Goal: Information Seeking & Learning: Find specific fact

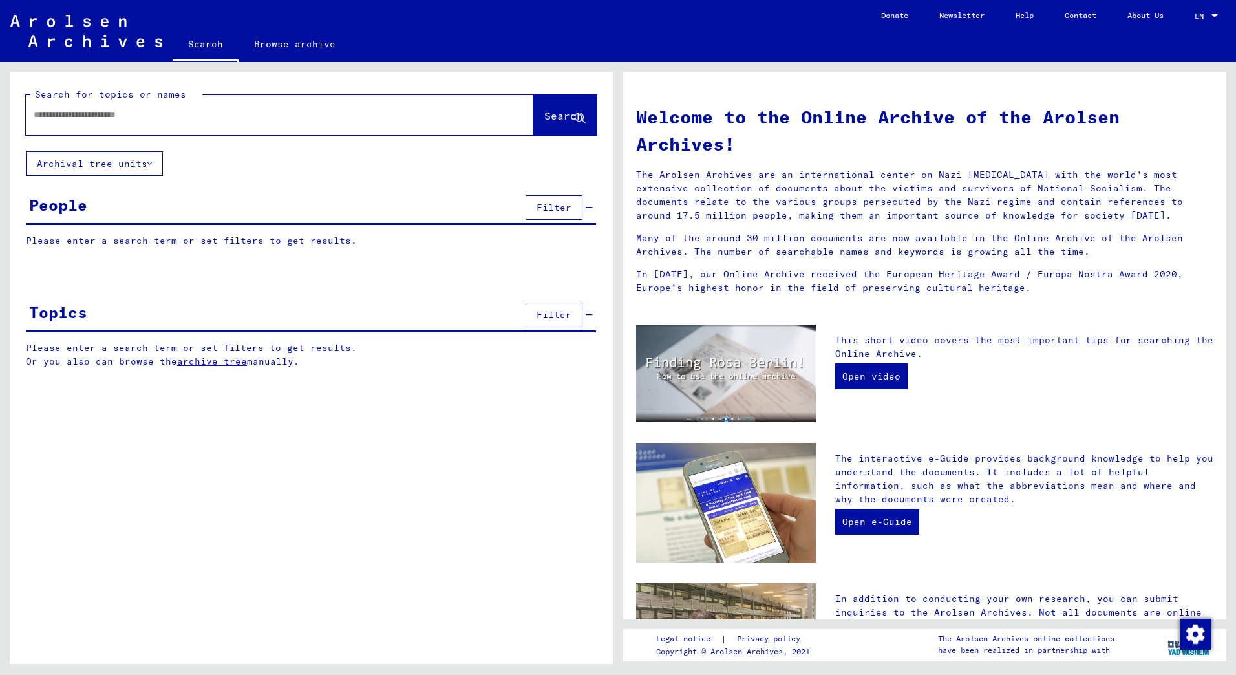
click at [66, 120] on input "text" at bounding box center [264, 115] width 461 height 14
click at [564, 118] on span "Search" at bounding box center [563, 115] width 39 height 13
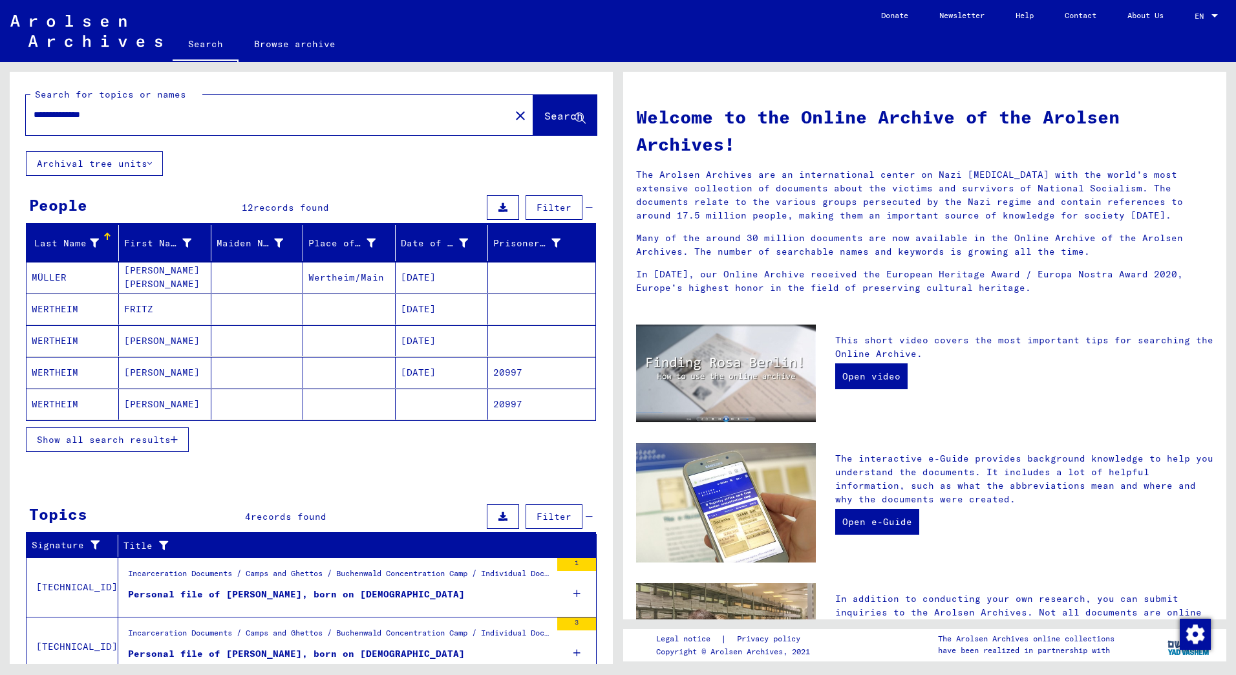
click at [174, 440] on icon "button" at bounding box center [174, 439] width 7 height 9
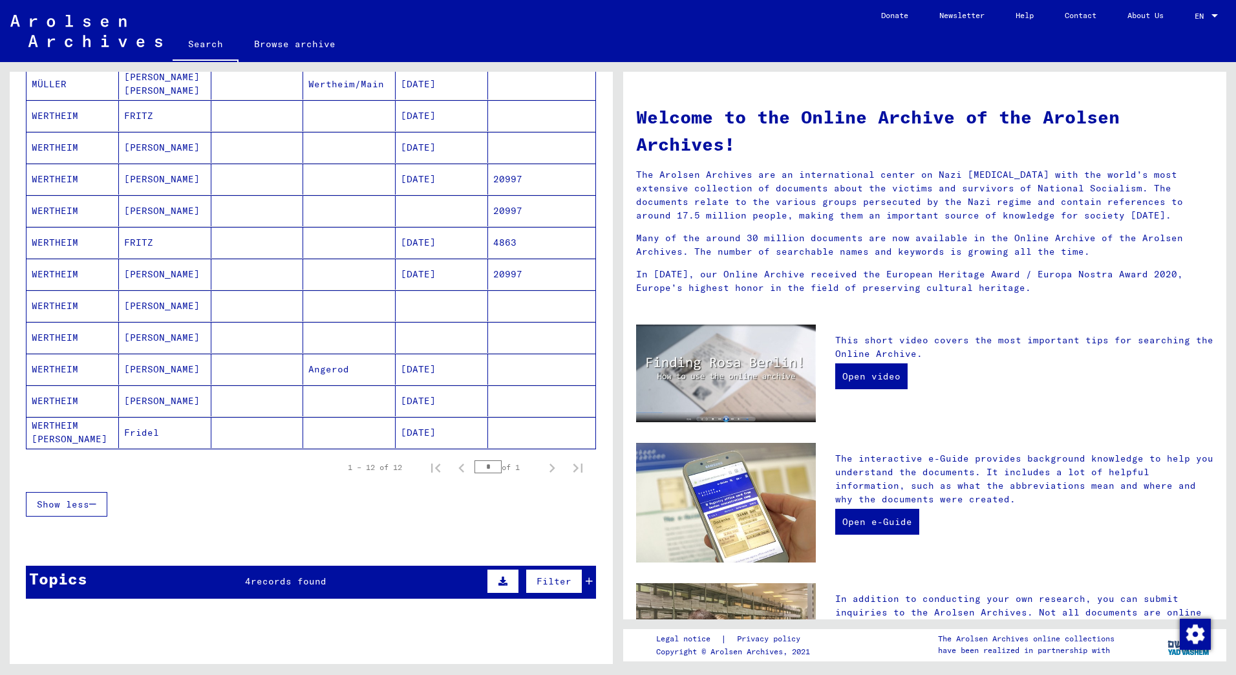
scroll to position [194, 0]
click at [416, 369] on mat-cell "[DATE]" at bounding box center [442, 368] width 92 height 31
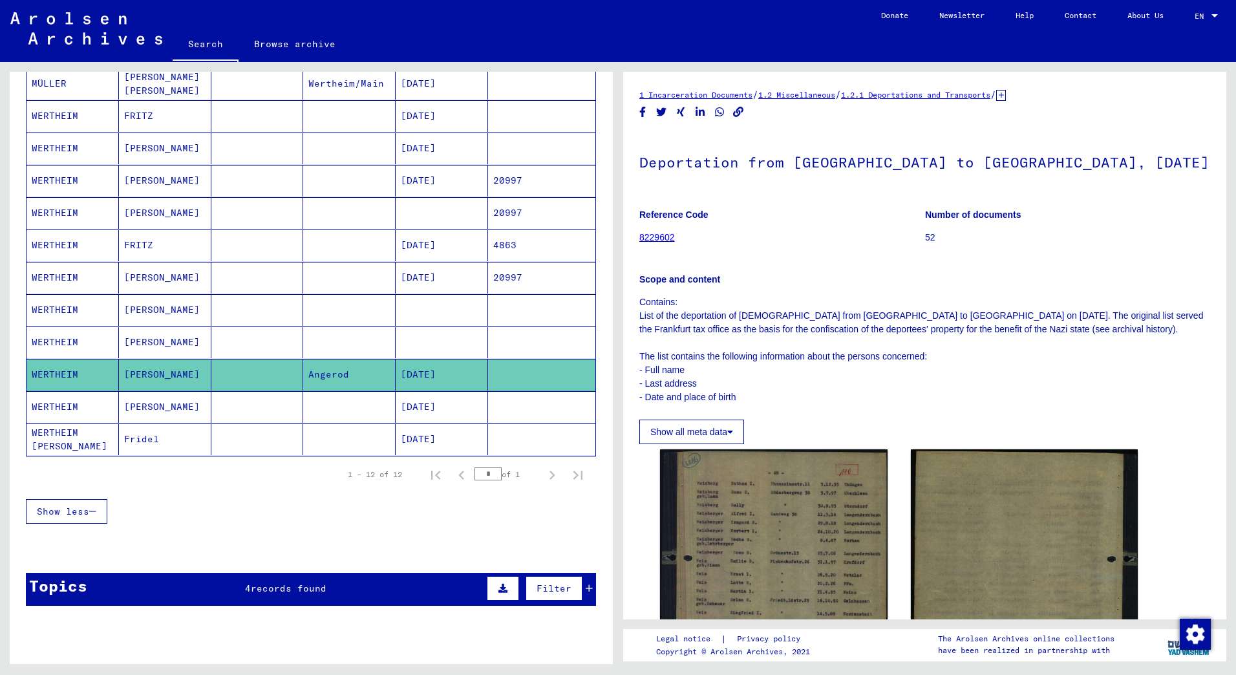
click at [418, 250] on mat-cell "[DATE]" at bounding box center [442, 246] width 92 height 32
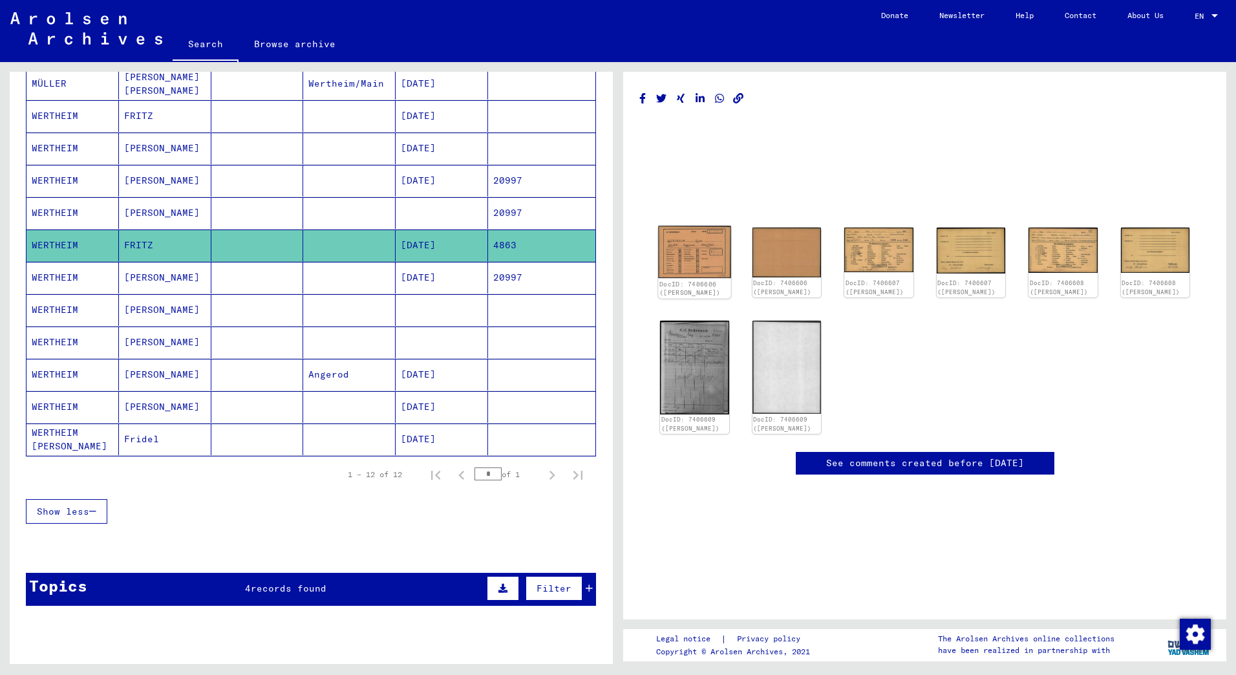
click at [692, 257] on img at bounding box center [694, 252] width 72 height 52
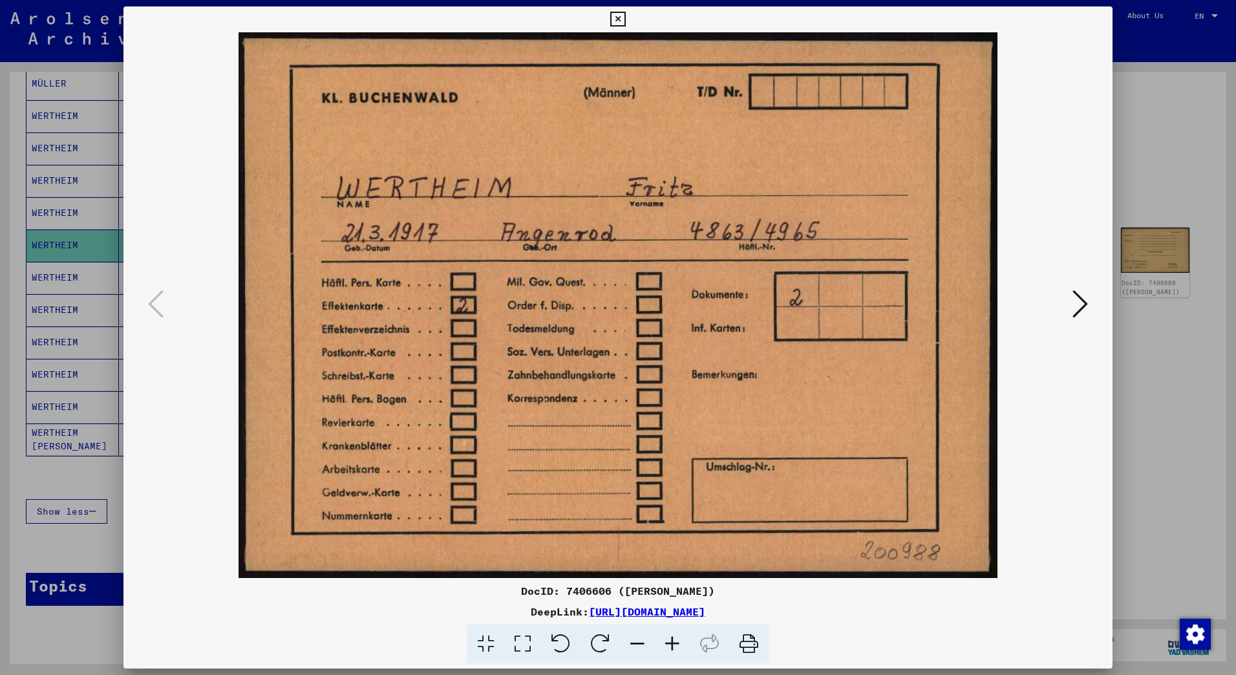
click at [618, 19] on icon at bounding box center [617, 20] width 15 height 16
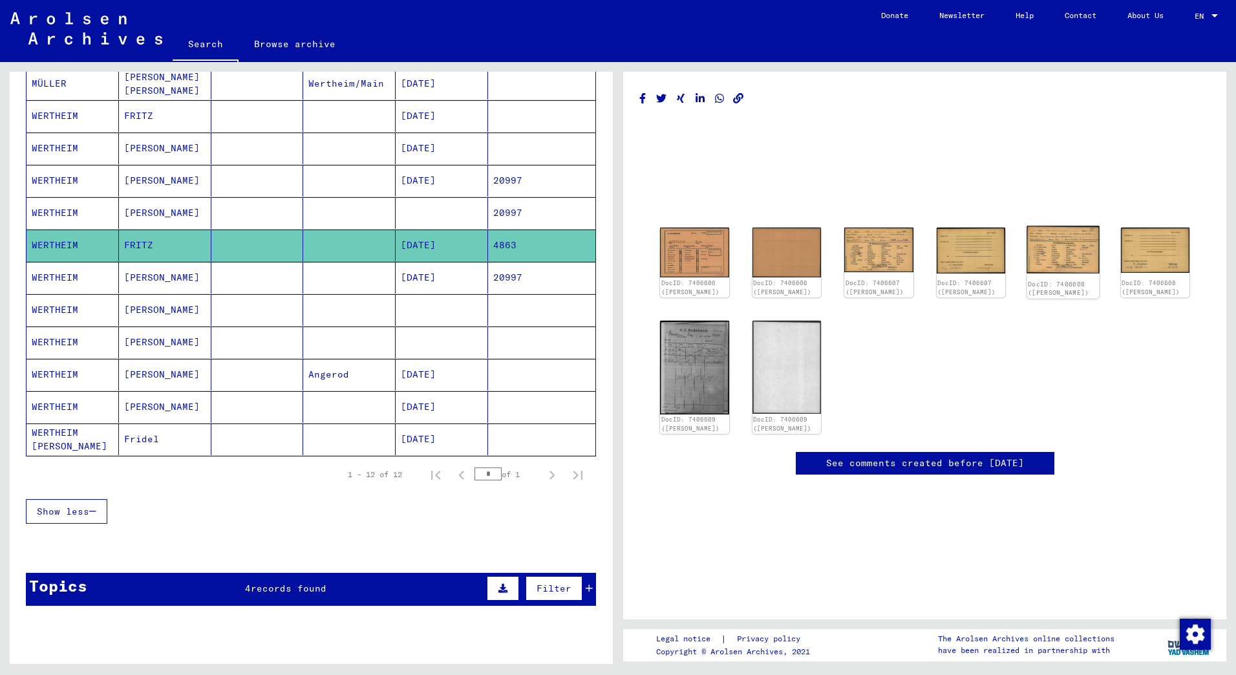
click at [1058, 256] on img at bounding box center [1063, 250] width 72 height 48
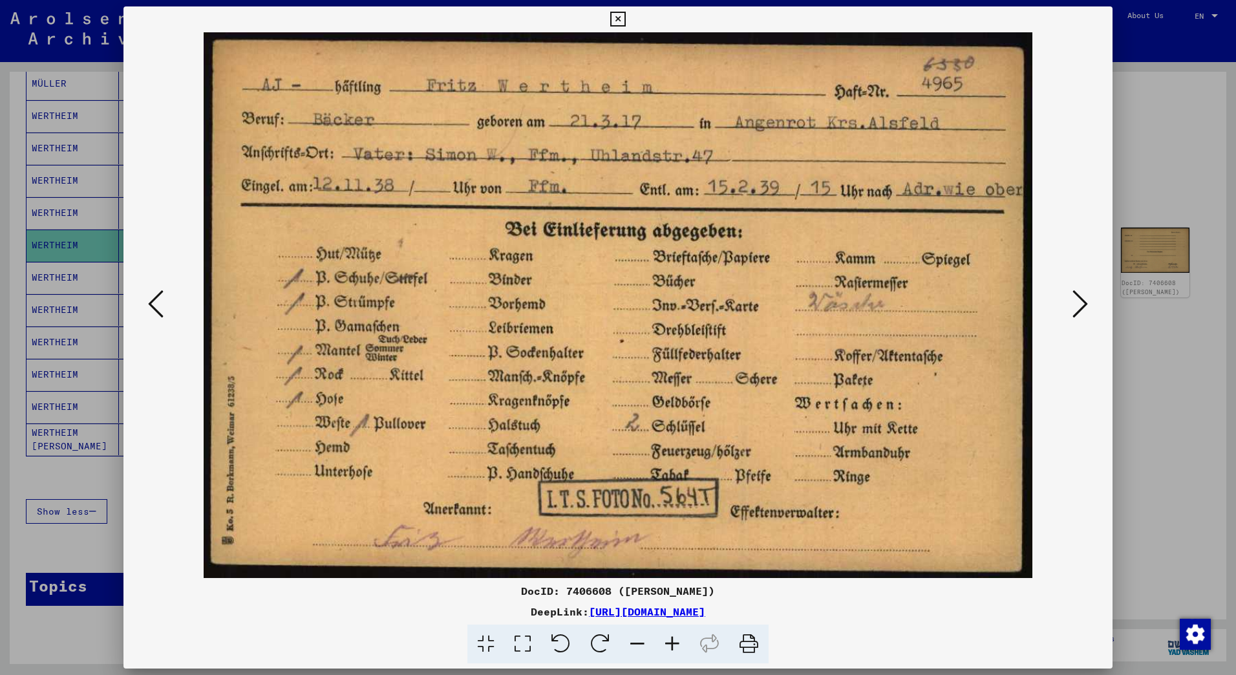
click at [1080, 303] on icon at bounding box center [1081, 303] width 16 height 31
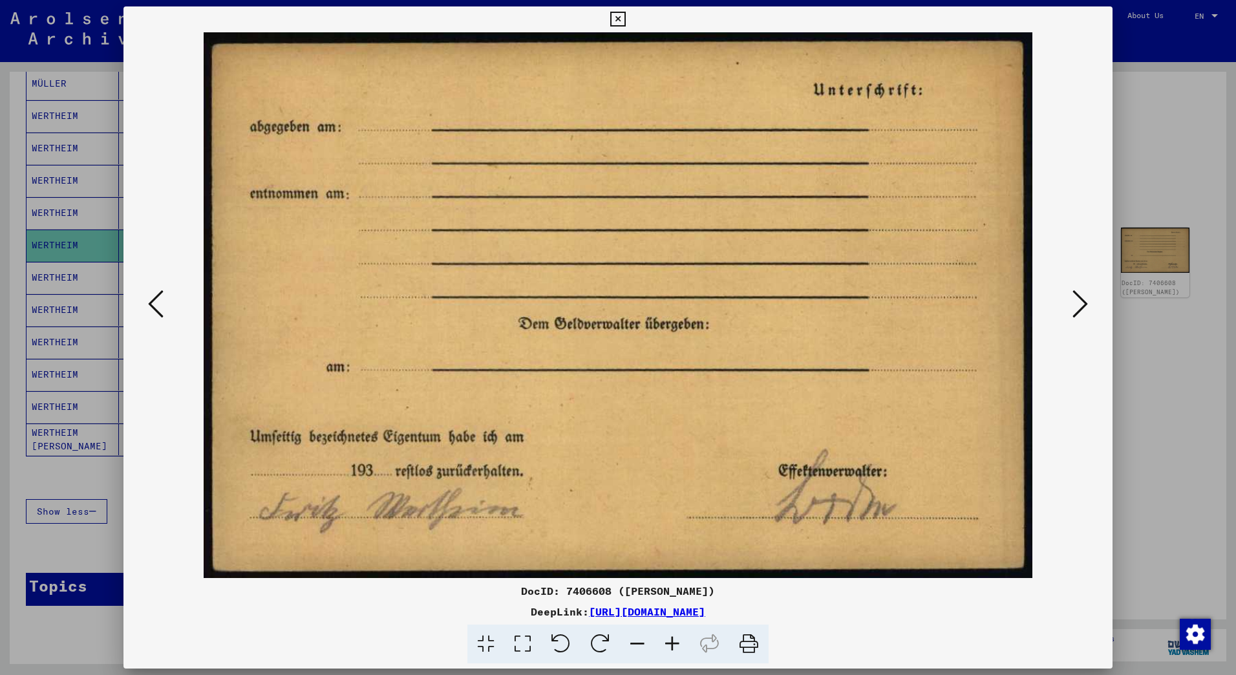
click at [1078, 303] on icon at bounding box center [1081, 303] width 16 height 31
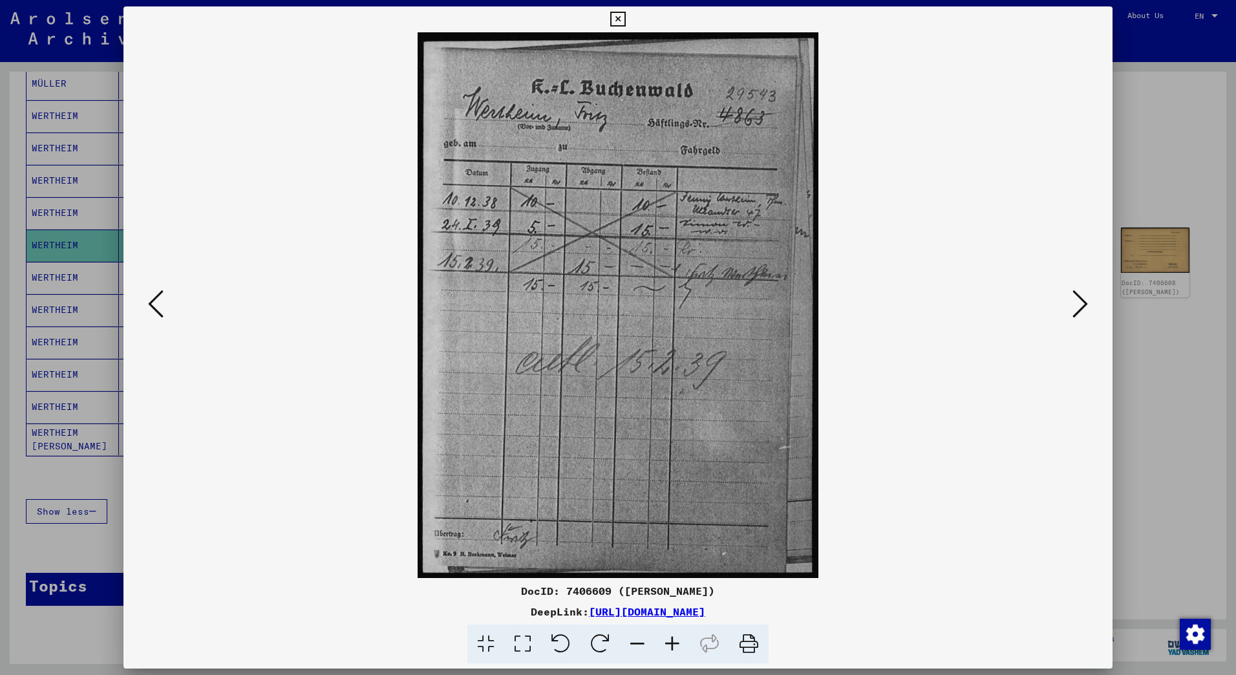
click at [613, 23] on icon at bounding box center [617, 20] width 15 height 16
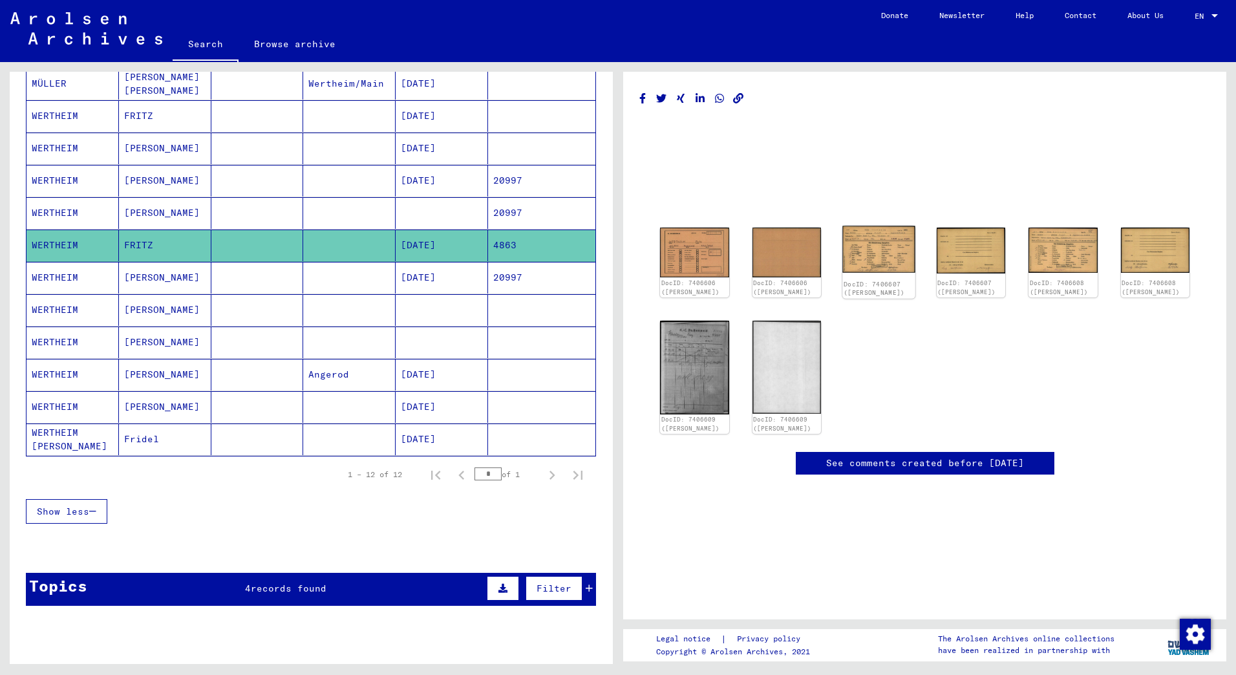
click at [863, 244] on img at bounding box center [878, 249] width 72 height 47
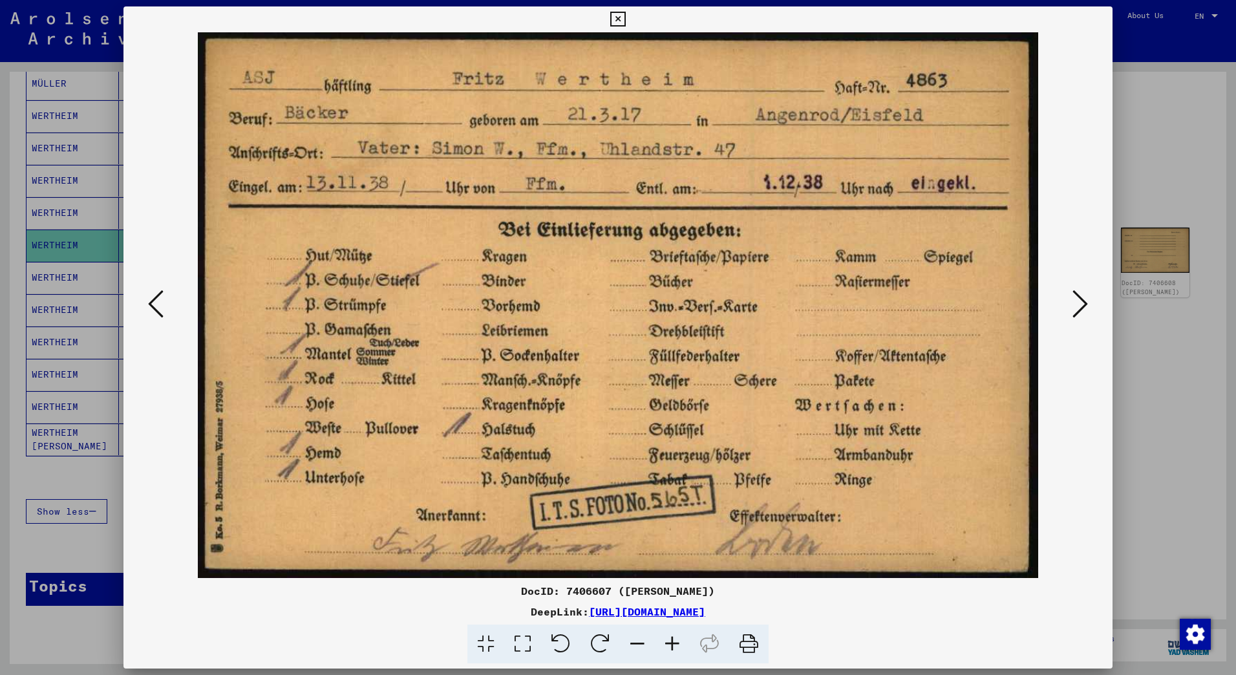
click at [1078, 304] on icon at bounding box center [1081, 303] width 16 height 31
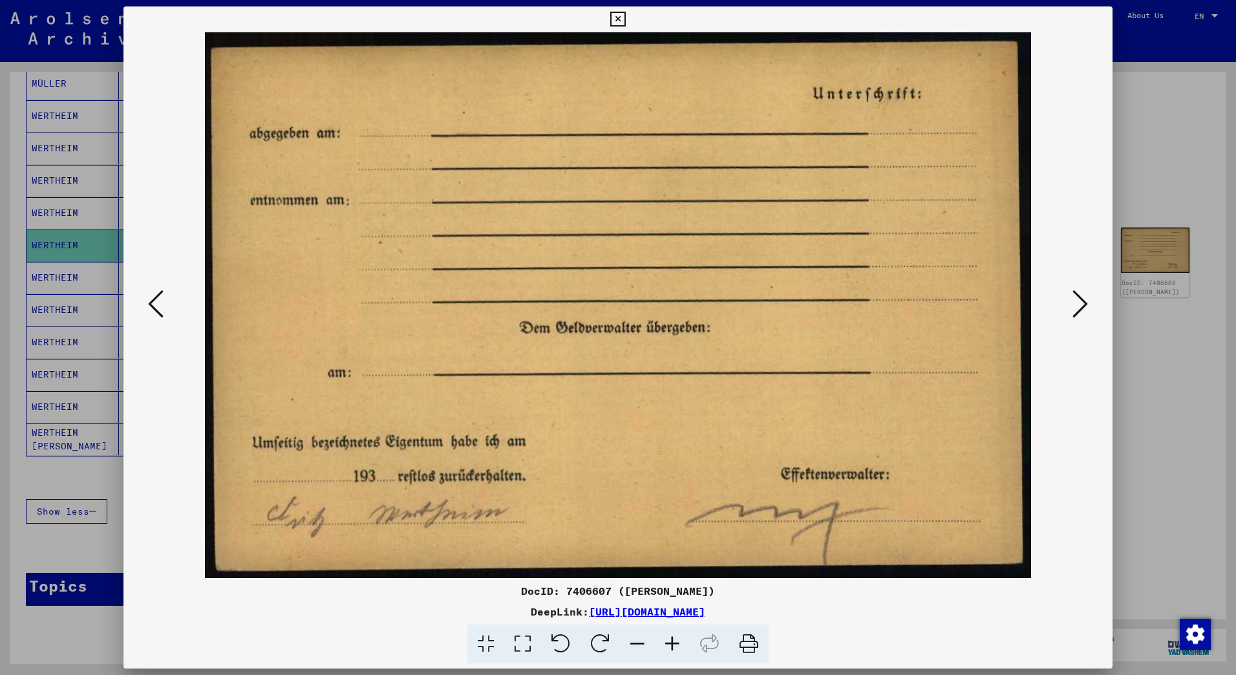
click at [1078, 304] on icon at bounding box center [1081, 303] width 16 height 31
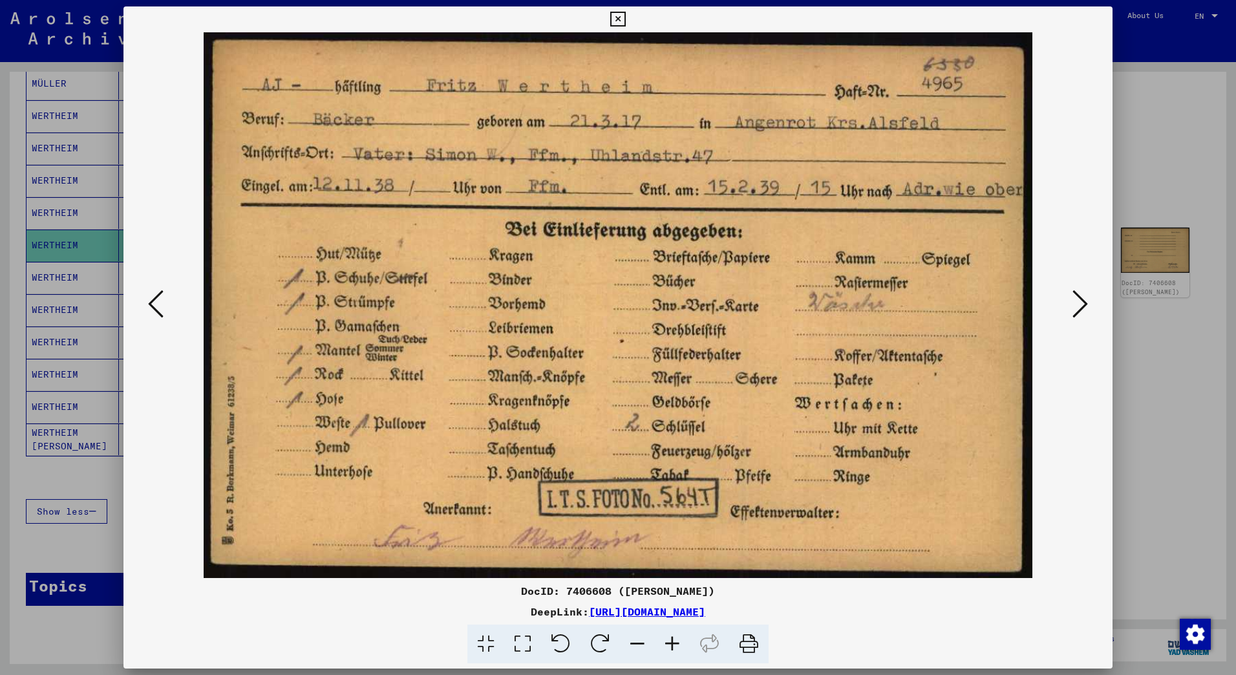
click at [1079, 303] on icon at bounding box center [1081, 303] width 16 height 31
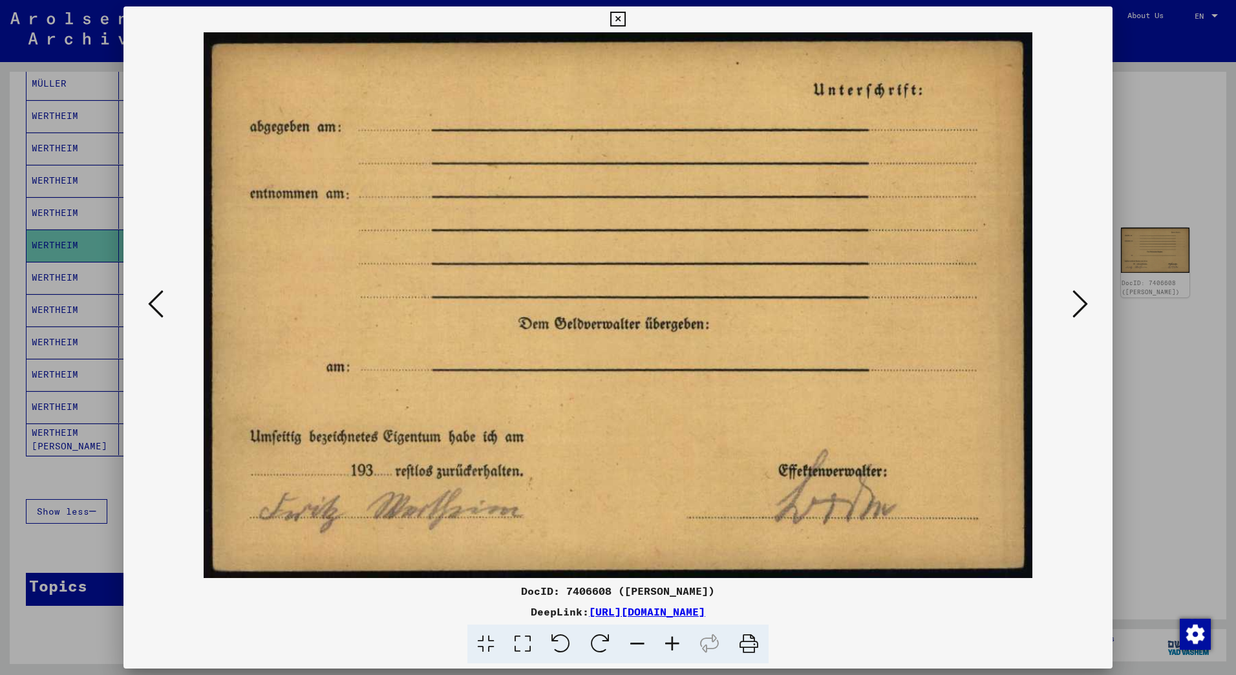
click at [1079, 303] on icon at bounding box center [1081, 303] width 16 height 31
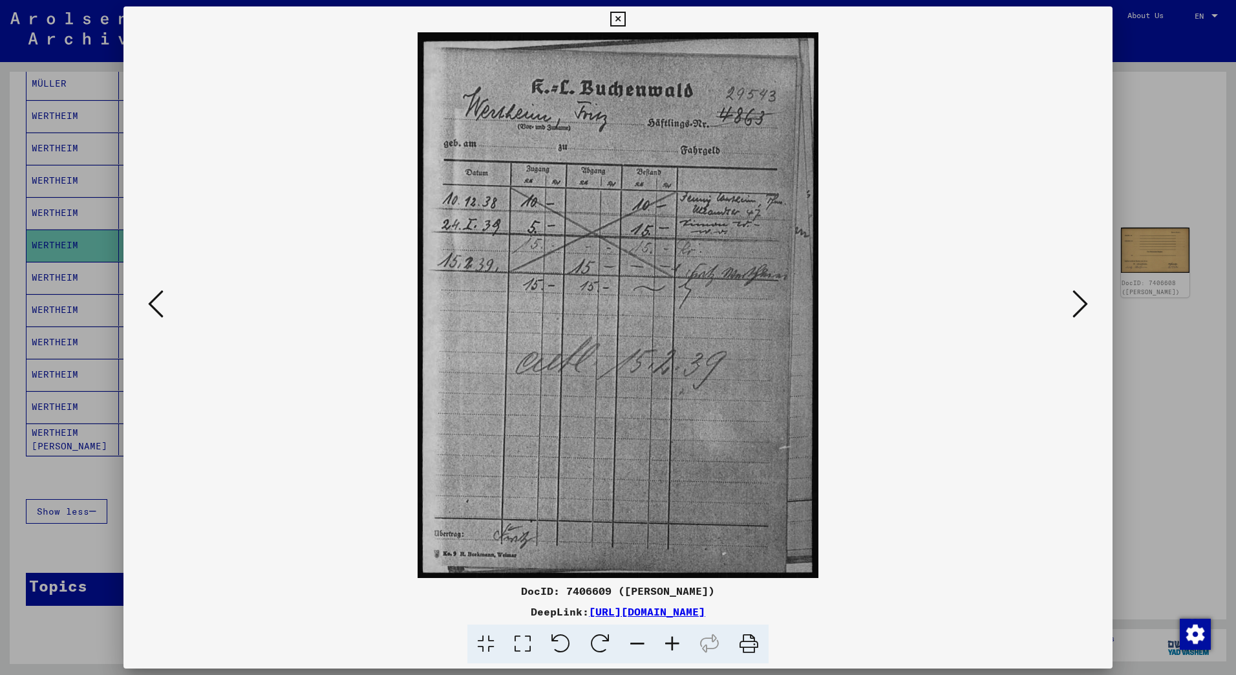
click at [1079, 303] on icon at bounding box center [1081, 303] width 16 height 31
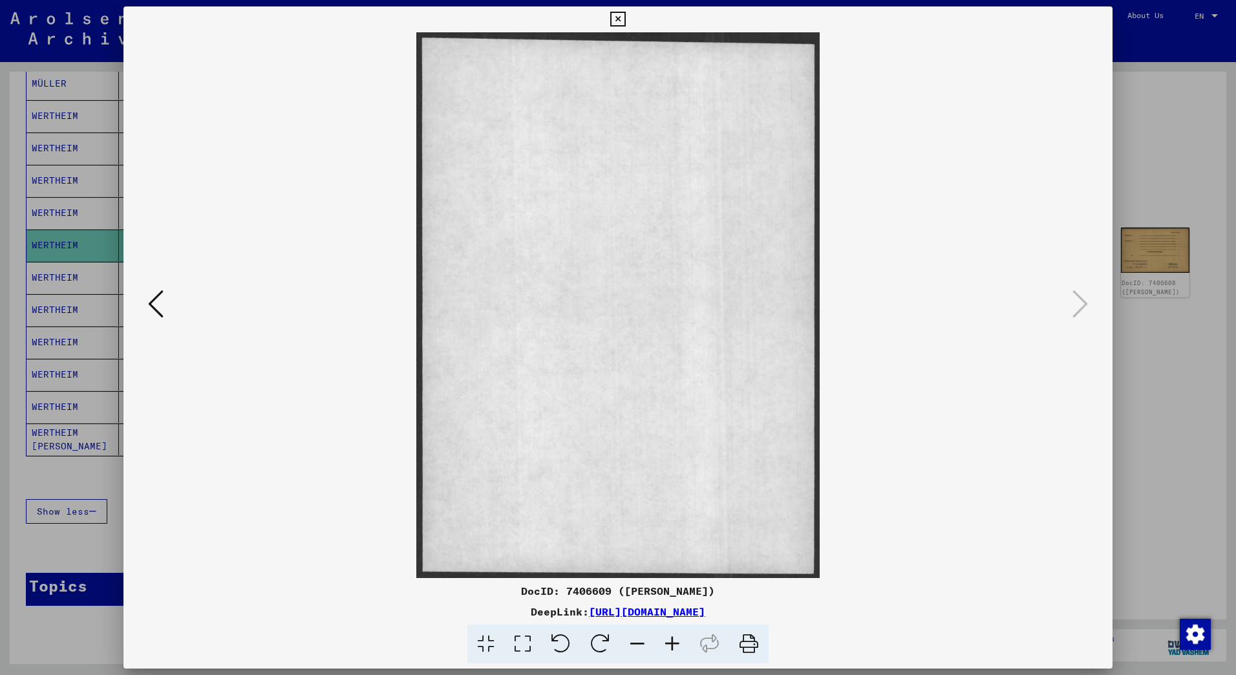
click at [624, 19] on icon at bounding box center [617, 20] width 15 height 16
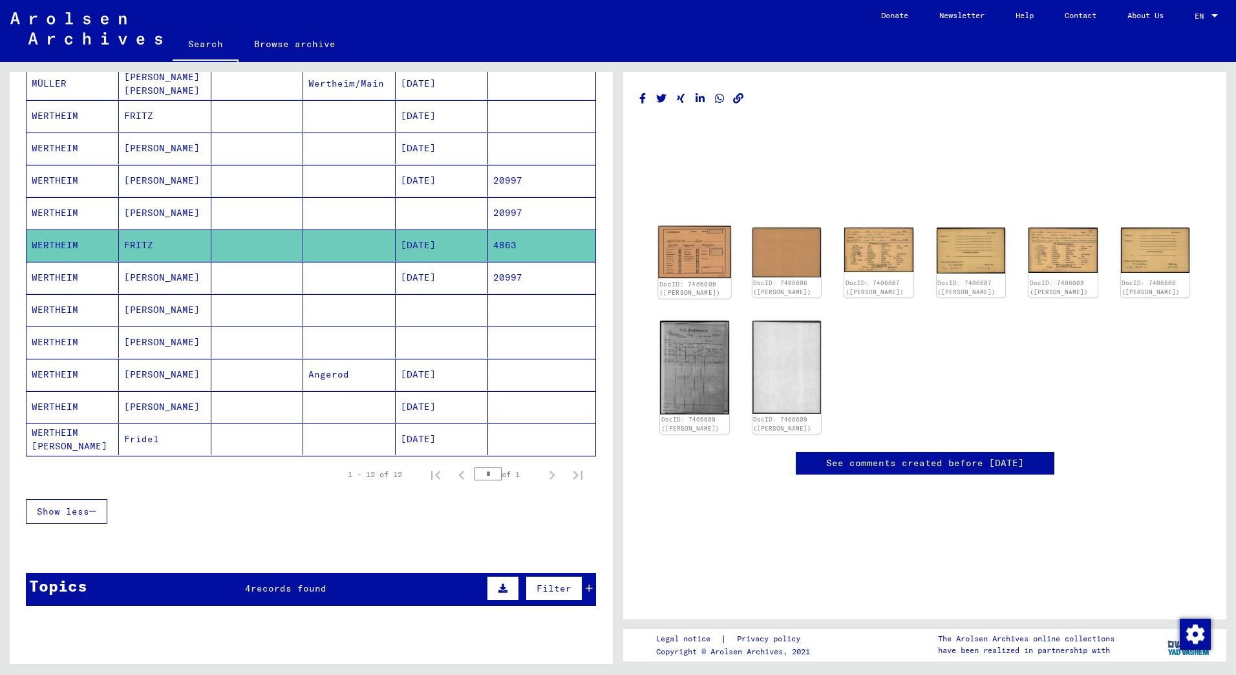
click at [687, 252] on img at bounding box center [694, 252] width 72 height 52
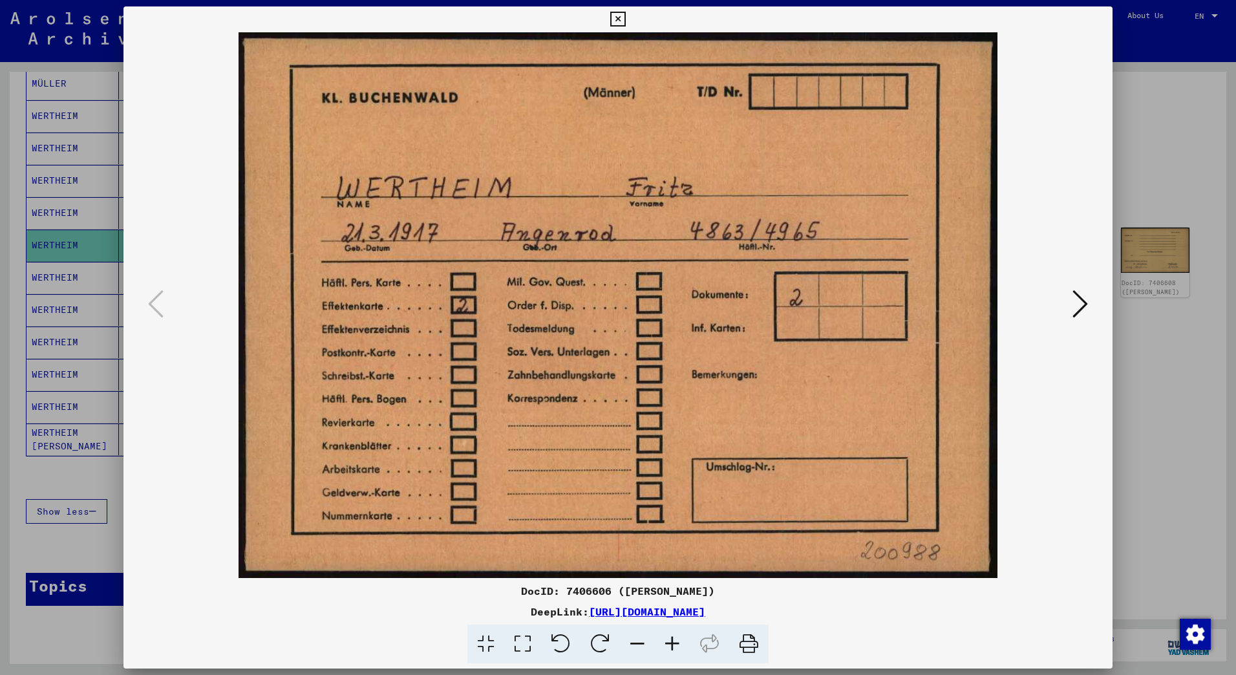
click at [1079, 305] on icon at bounding box center [1081, 303] width 16 height 31
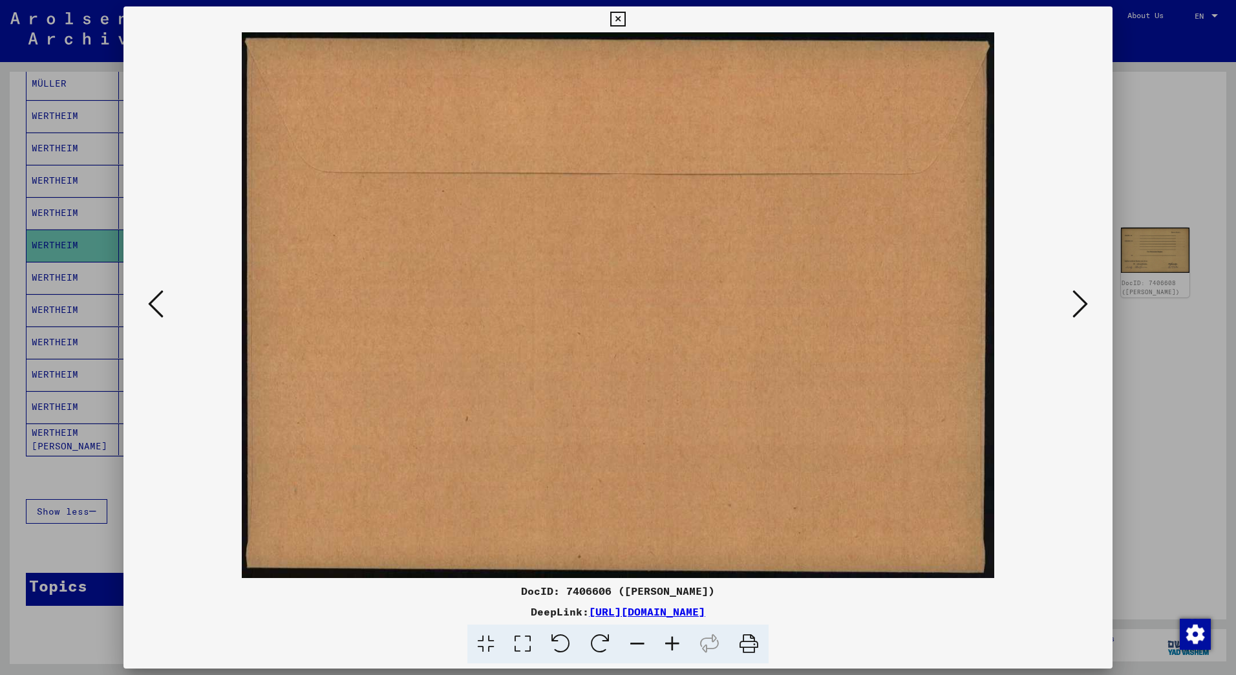
click at [1079, 305] on icon at bounding box center [1081, 303] width 16 height 31
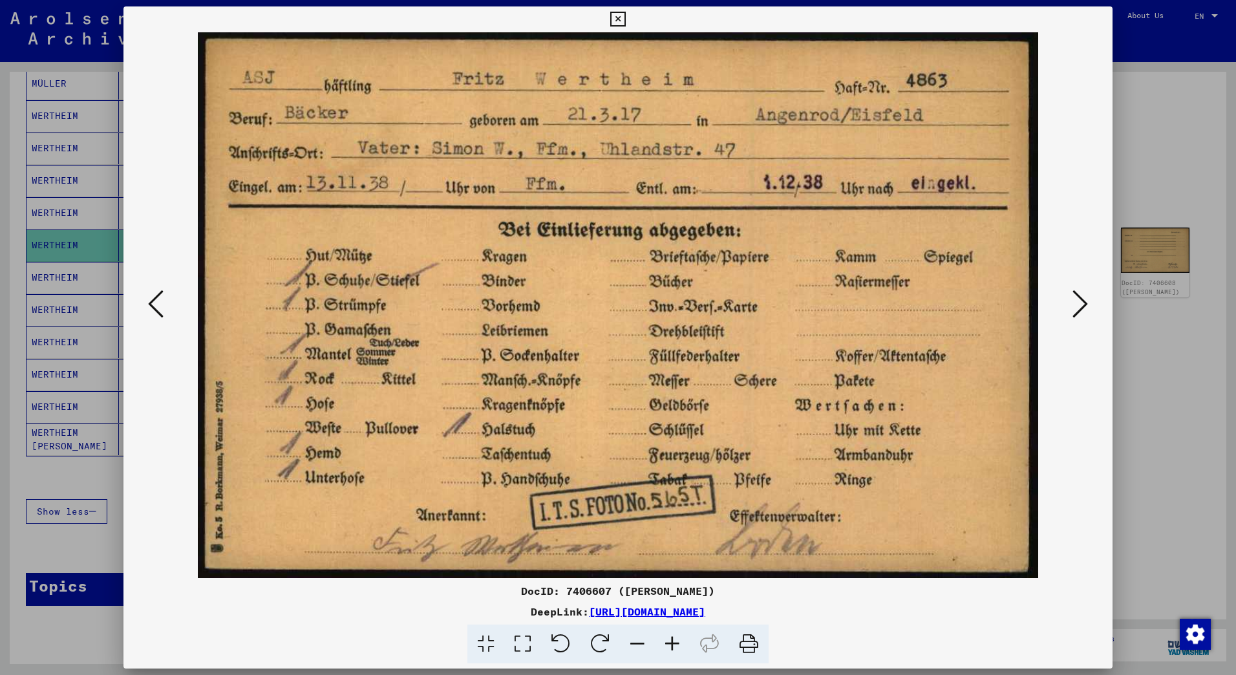
click at [1079, 305] on icon at bounding box center [1081, 303] width 16 height 31
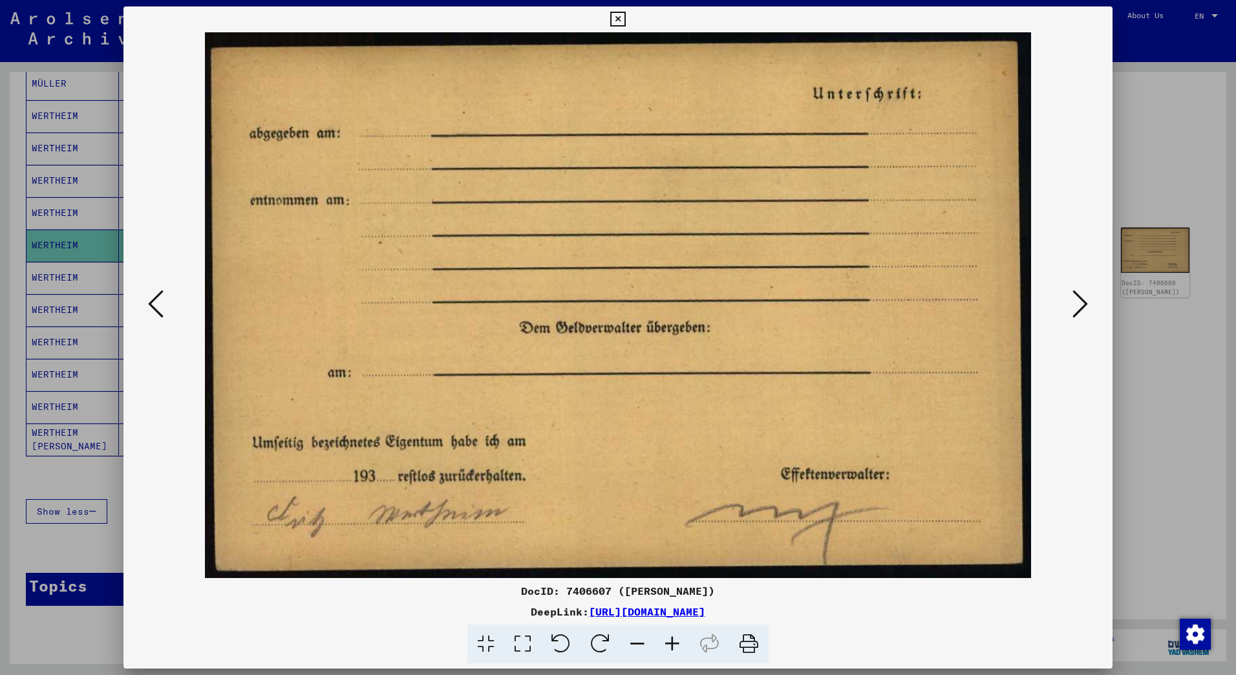
click at [1078, 305] on icon at bounding box center [1081, 303] width 16 height 31
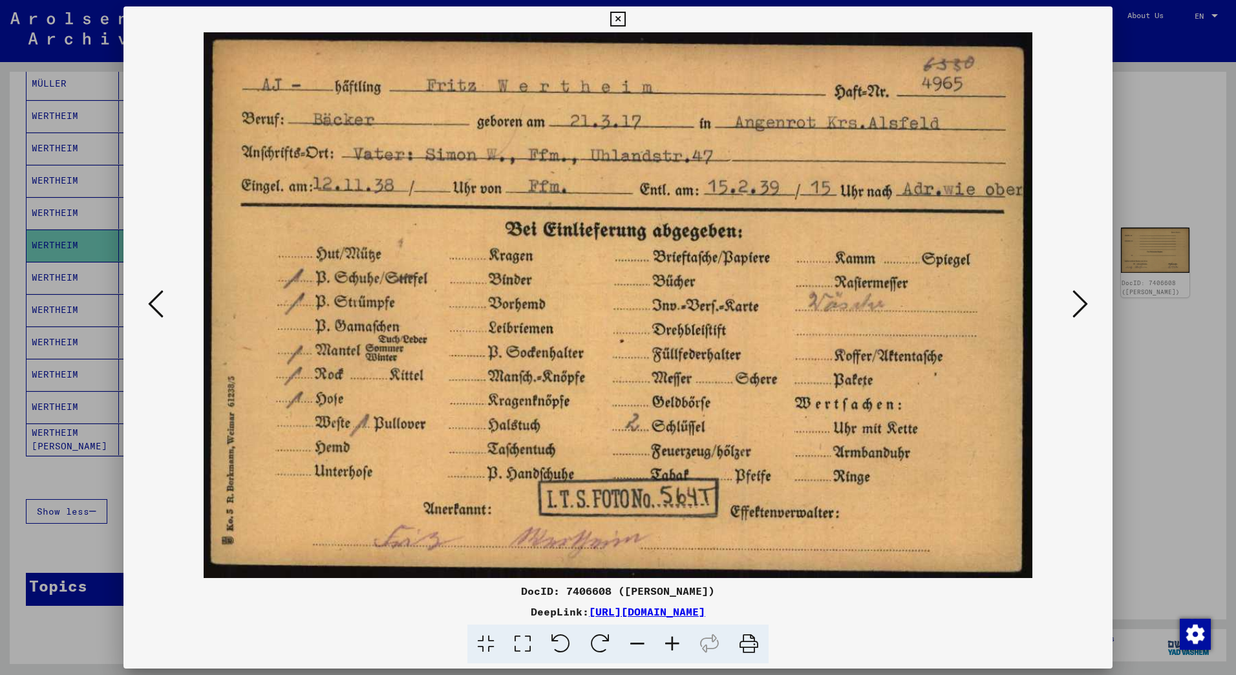
click at [1077, 305] on icon at bounding box center [1081, 303] width 16 height 31
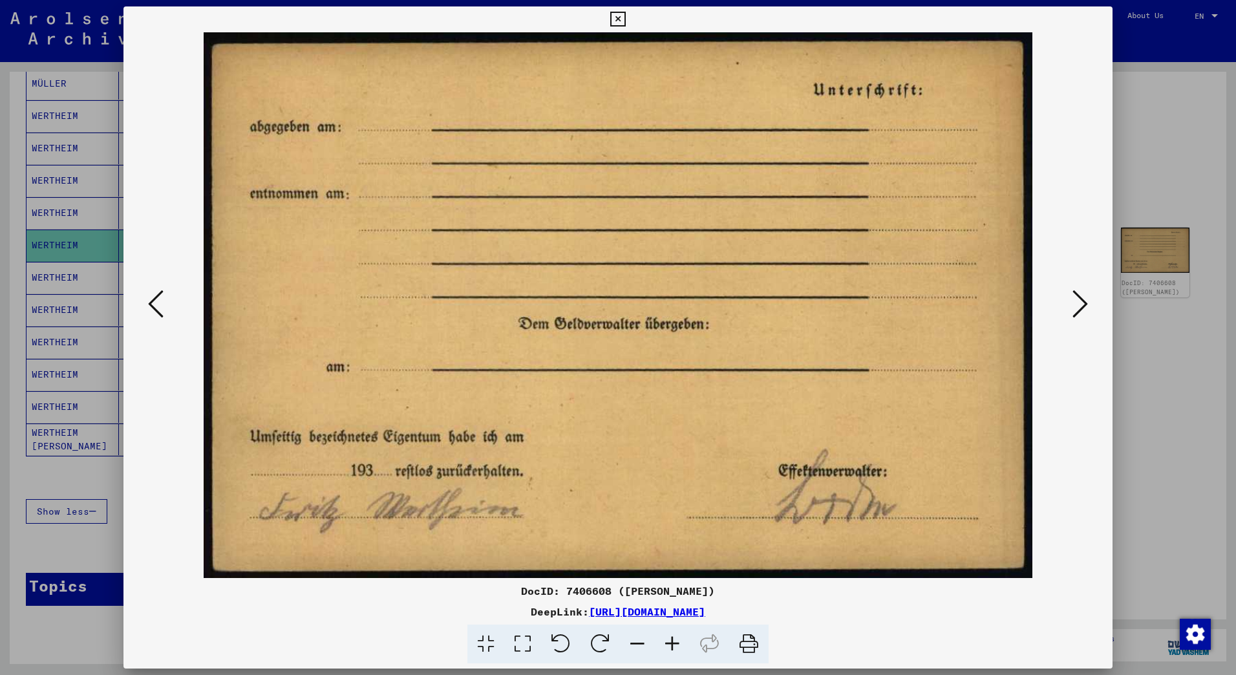
click at [1077, 305] on icon at bounding box center [1081, 303] width 16 height 31
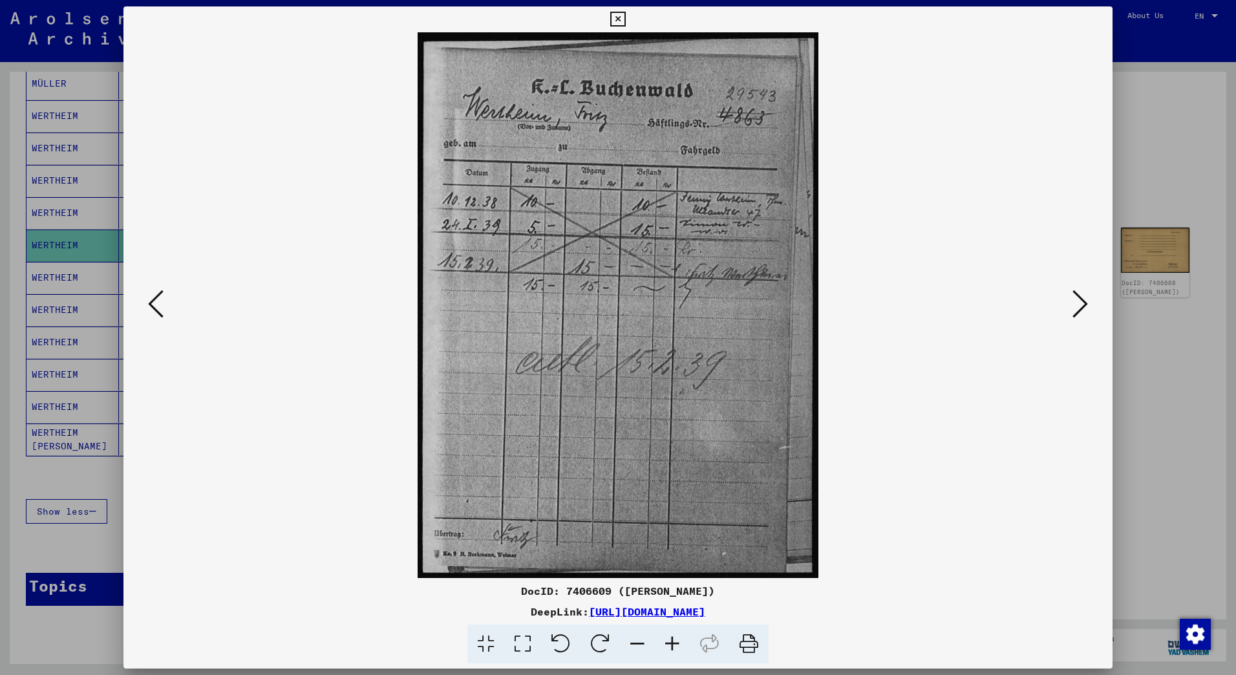
click at [621, 21] on icon at bounding box center [617, 20] width 15 height 16
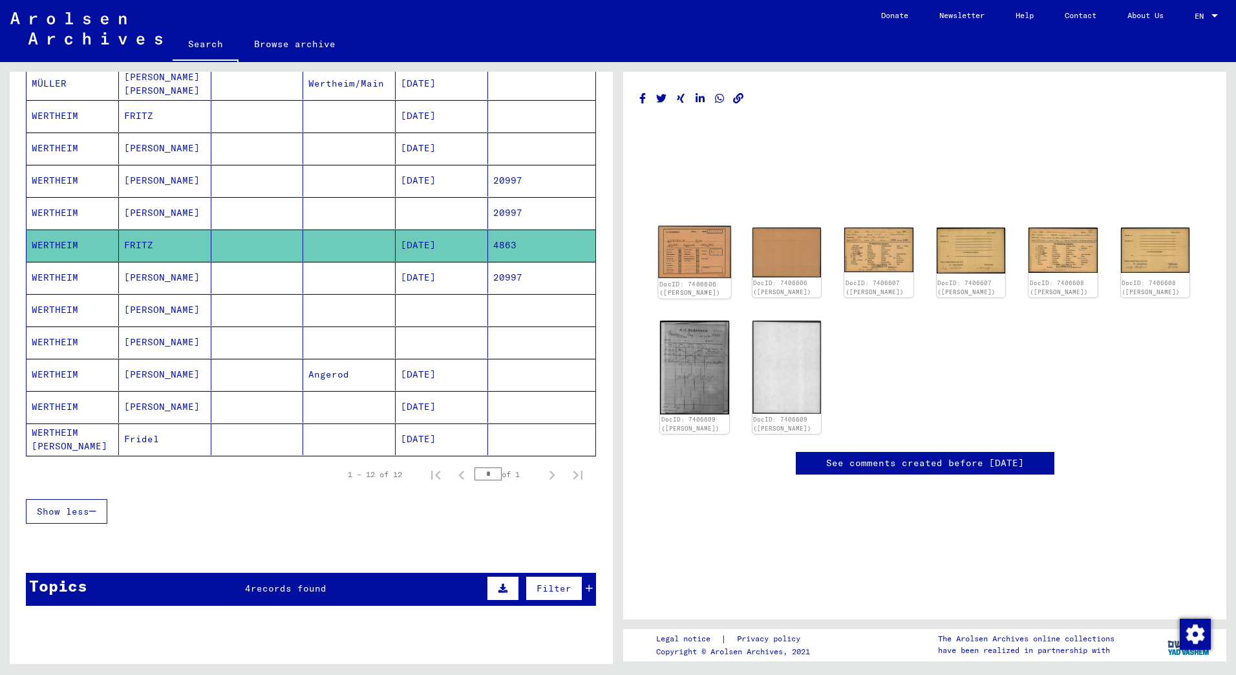
click at [693, 245] on img at bounding box center [694, 252] width 72 height 52
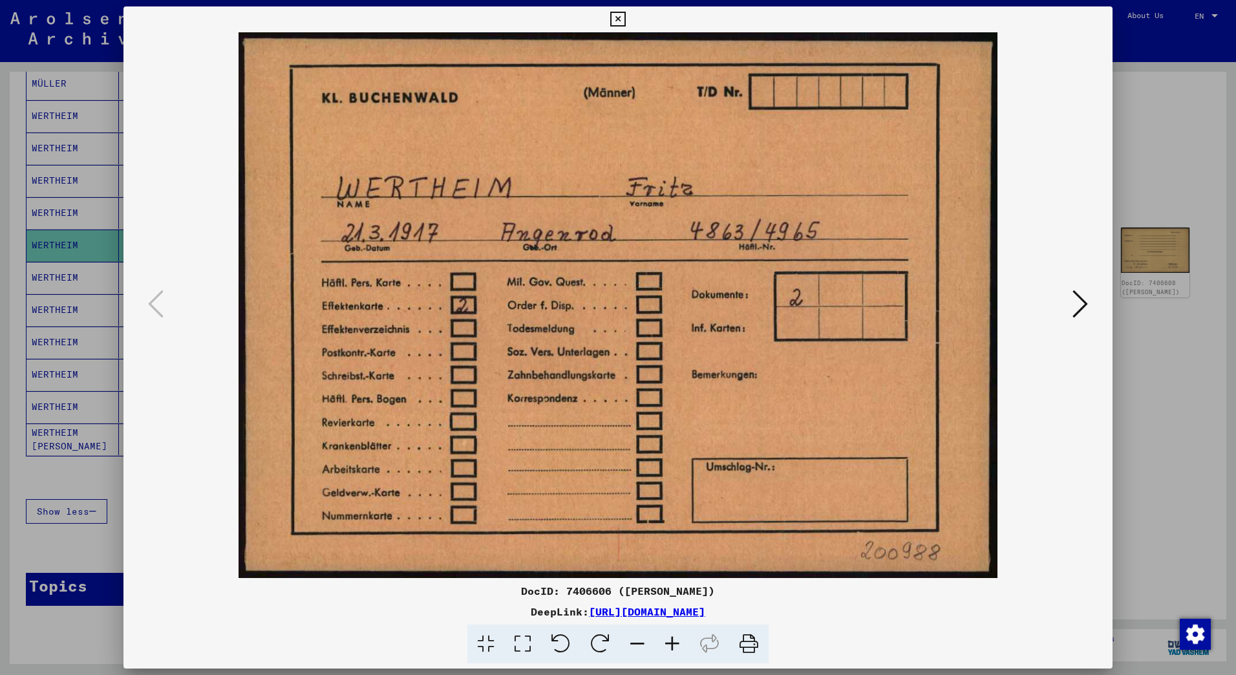
click at [619, 15] on icon at bounding box center [617, 20] width 15 height 16
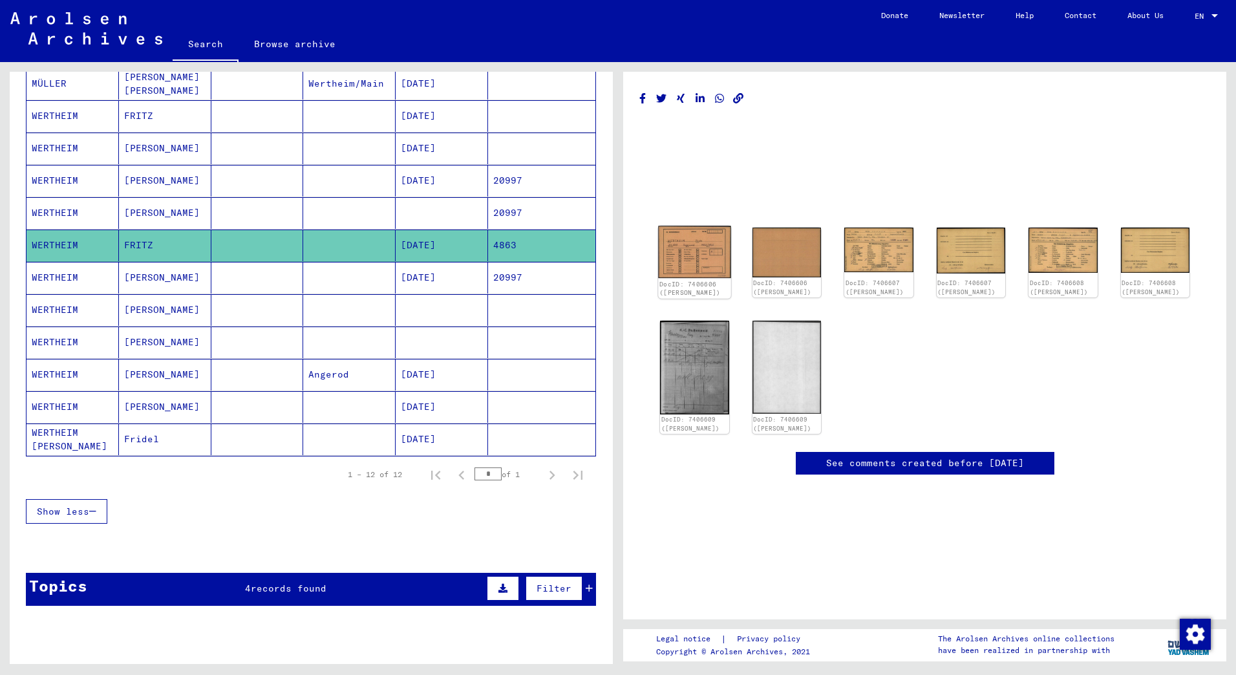
click at [689, 258] on img at bounding box center [694, 252] width 72 height 52
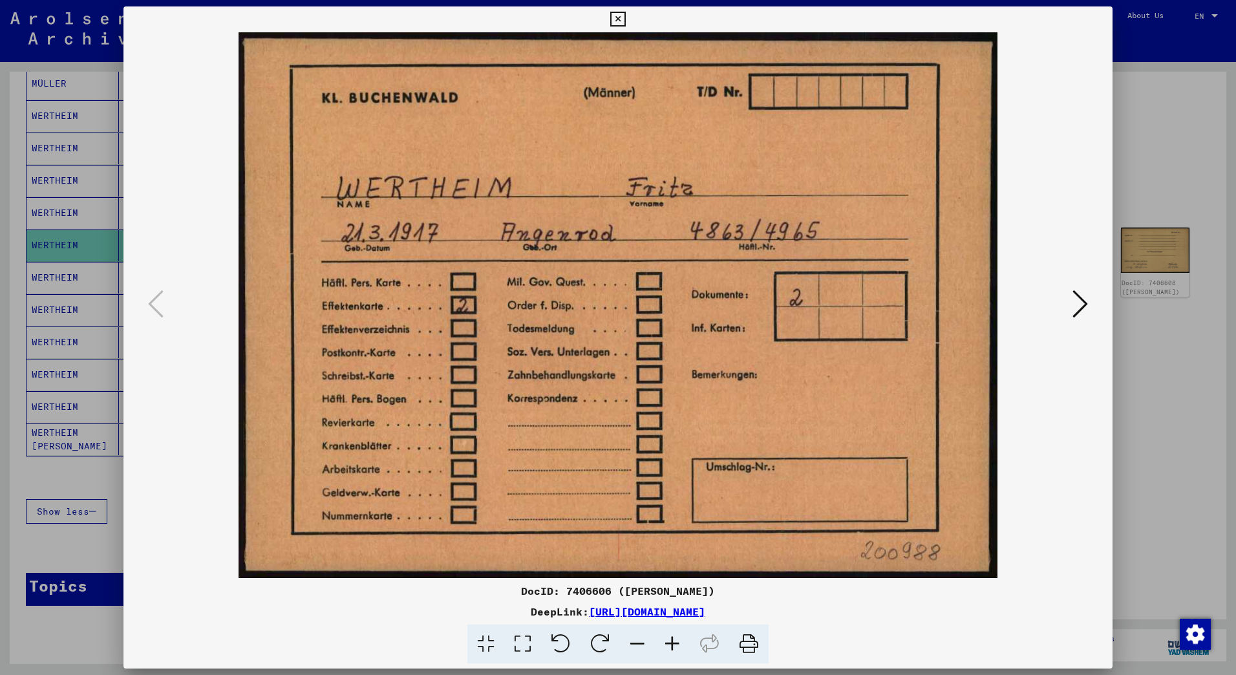
drag, startPoint x: 863, startPoint y: 616, endPoint x: 413, endPoint y: 581, distance: 452.0
click at [413, 581] on div "DocID: 7406606 ([PERSON_NAME]) DeepLink: [URL][DOMAIN_NAME]" at bounding box center [617, 335] width 989 height 658
copy div "DocID: 7406606 ([PERSON_NAME]) DeepLink: [URL][DOMAIN_NAME]"
click at [623, 21] on icon at bounding box center [617, 20] width 15 height 16
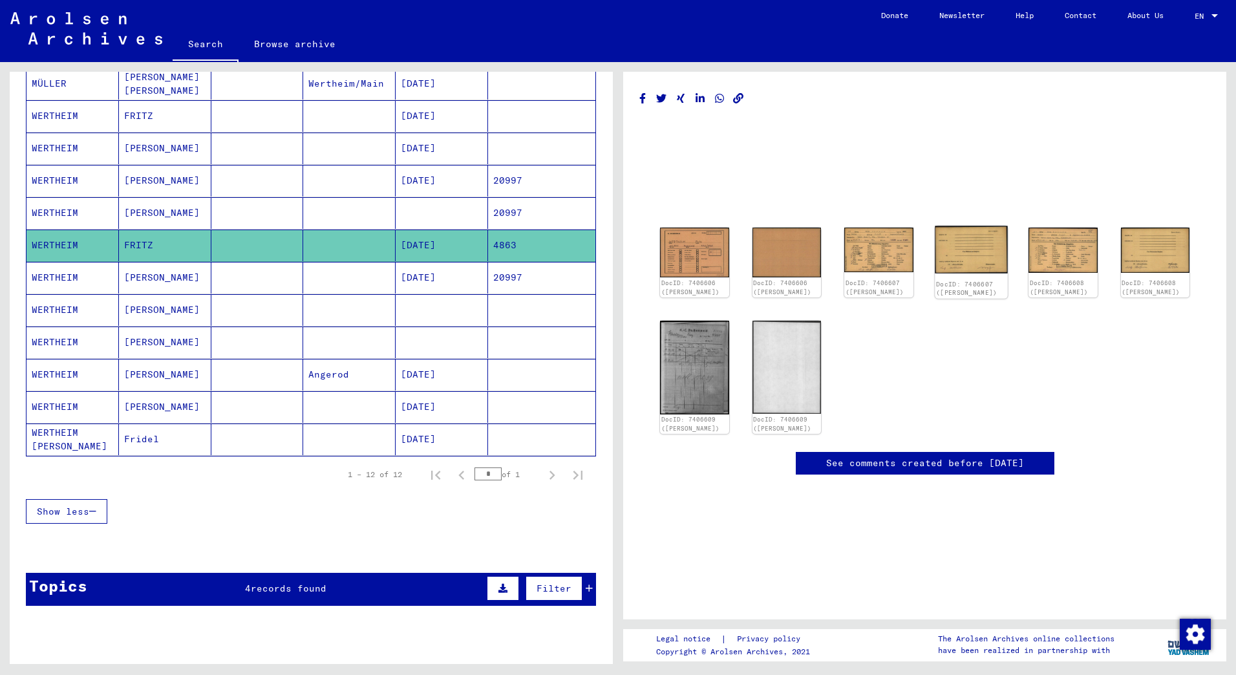
click at [949, 251] on img at bounding box center [971, 250] width 72 height 48
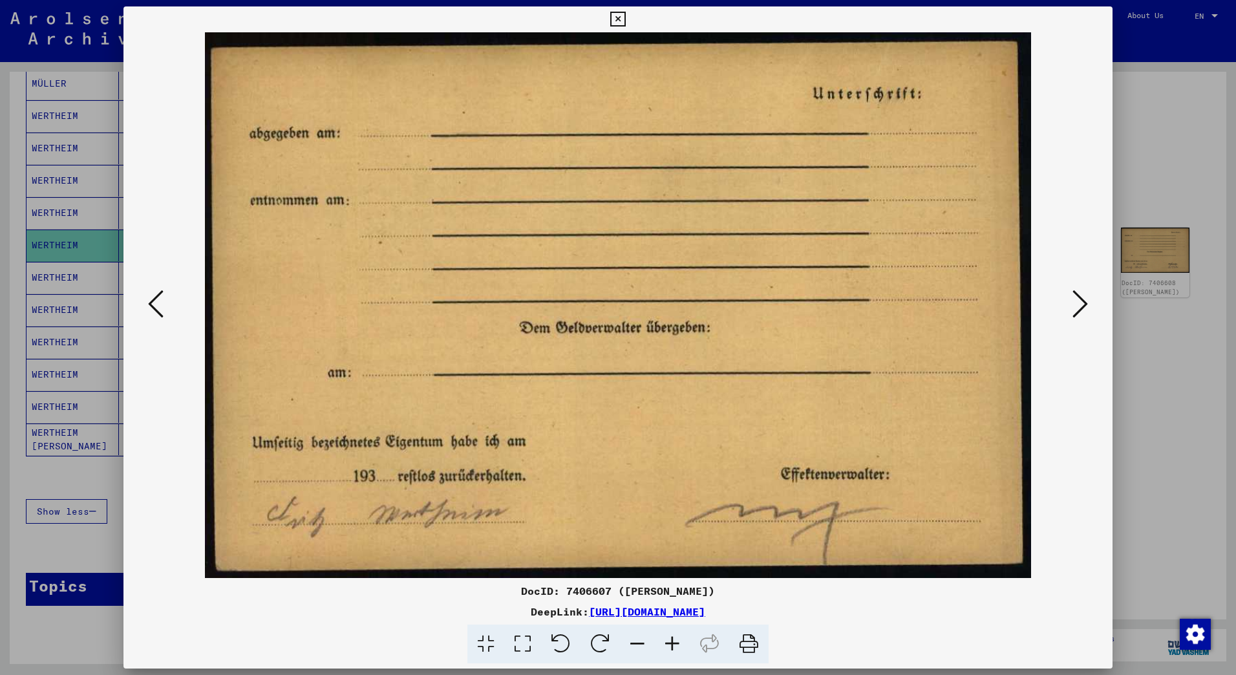
click at [615, 17] on icon at bounding box center [617, 20] width 15 height 16
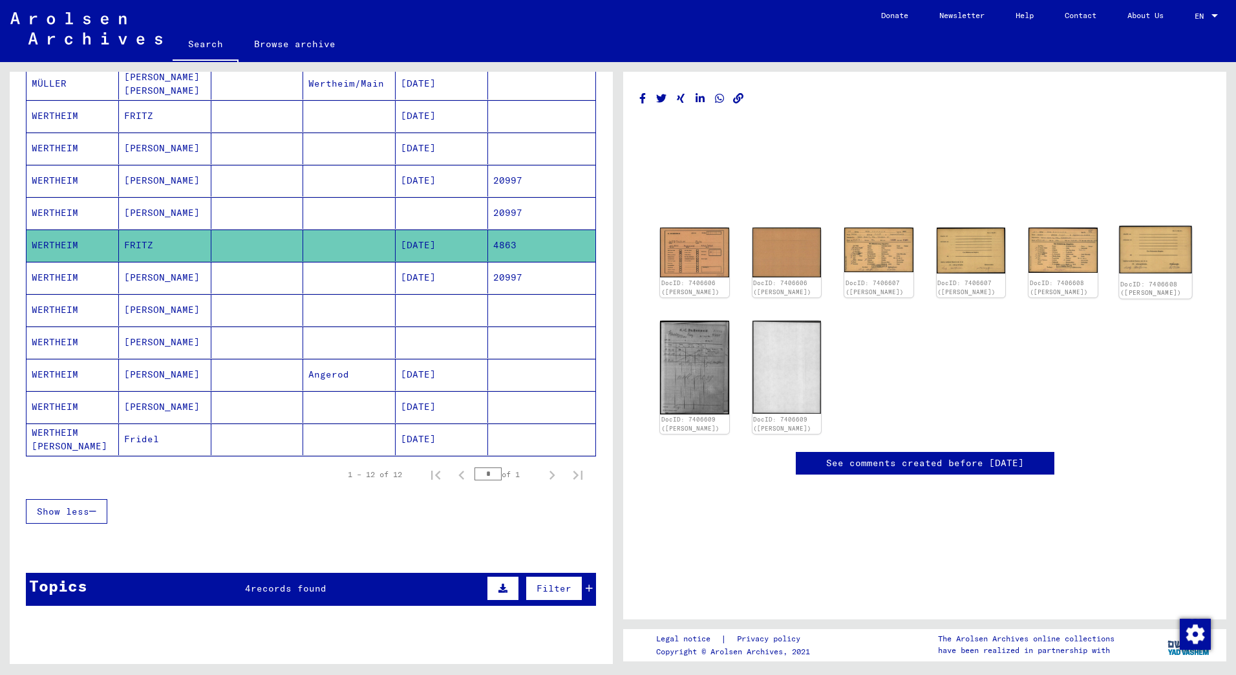
click at [1144, 252] on img at bounding box center [1155, 250] width 72 height 48
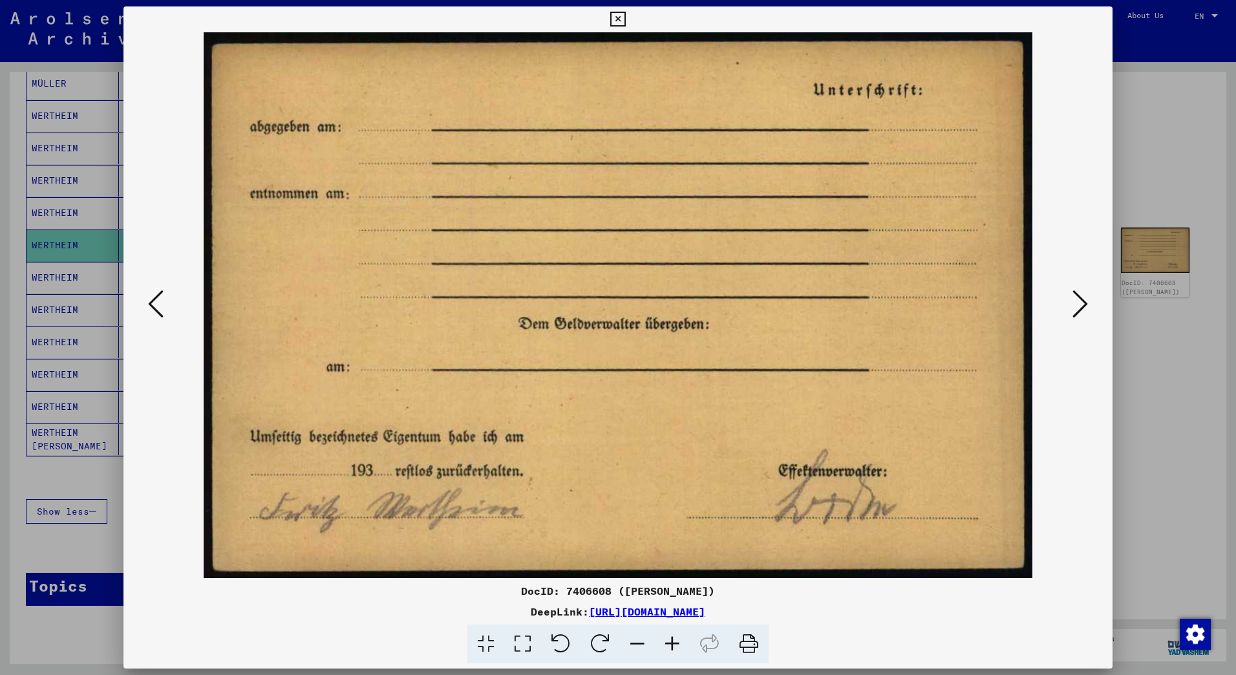
click at [614, 16] on icon at bounding box center [617, 20] width 15 height 16
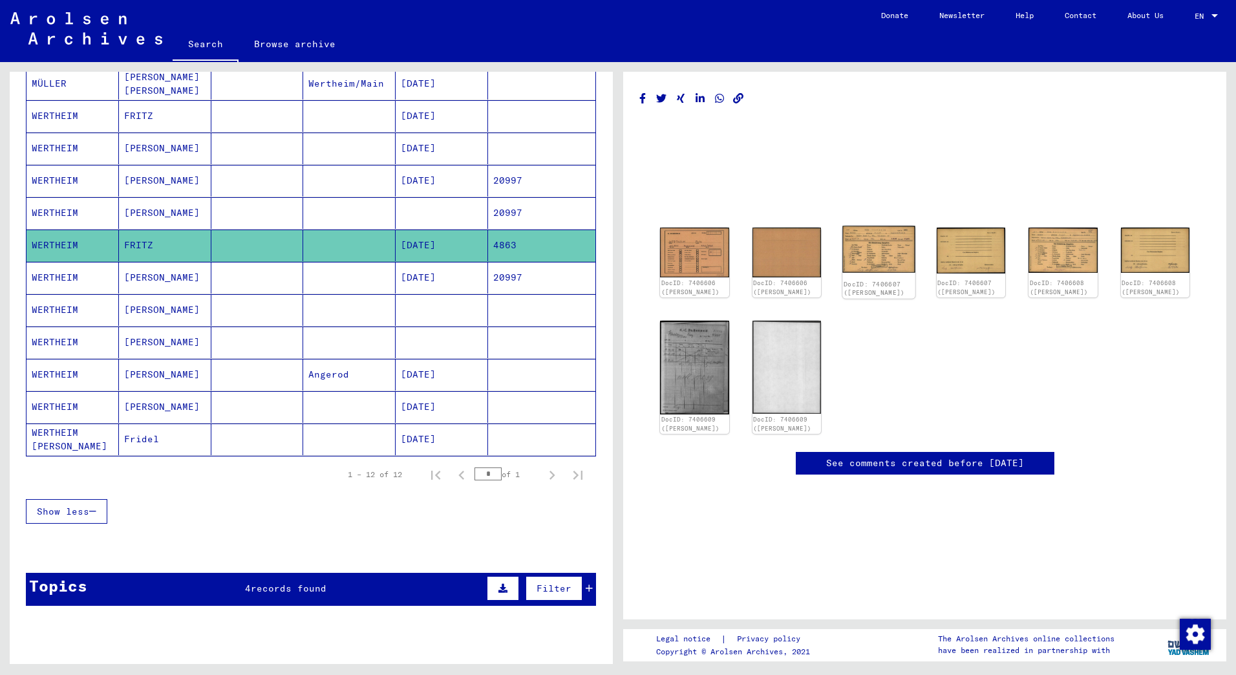
click at [863, 255] on img at bounding box center [878, 249] width 72 height 47
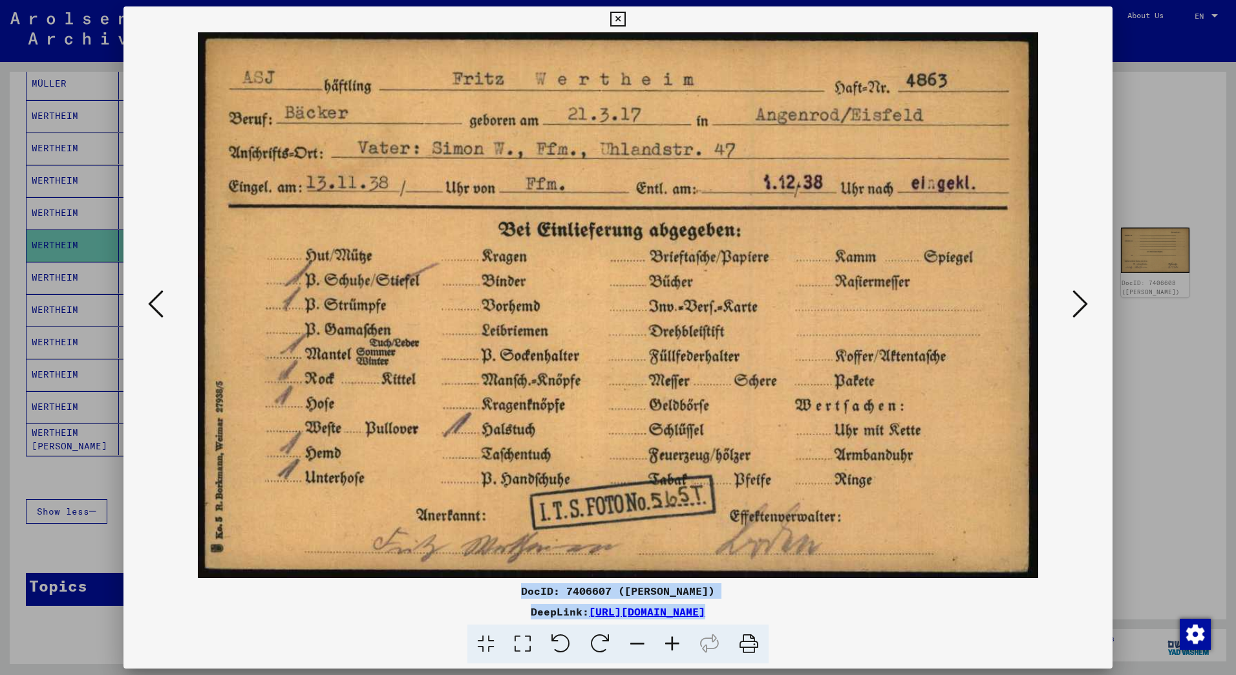
drag, startPoint x: 868, startPoint y: 621, endPoint x: 363, endPoint y: 590, distance: 505.3
click at [363, 590] on div "DocID: 7406607 ([PERSON_NAME]) DeepLink: [URL][DOMAIN_NAME]" at bounding box center [617, 623] width 989 height 81
copy div "DocID: 7406607 ([PERSON_NAME]) DeepLink: [URL][DOMAIN_NAME]"
click at [1078, 294] on icon at bounding box center [1081, 303] width 16 height 31
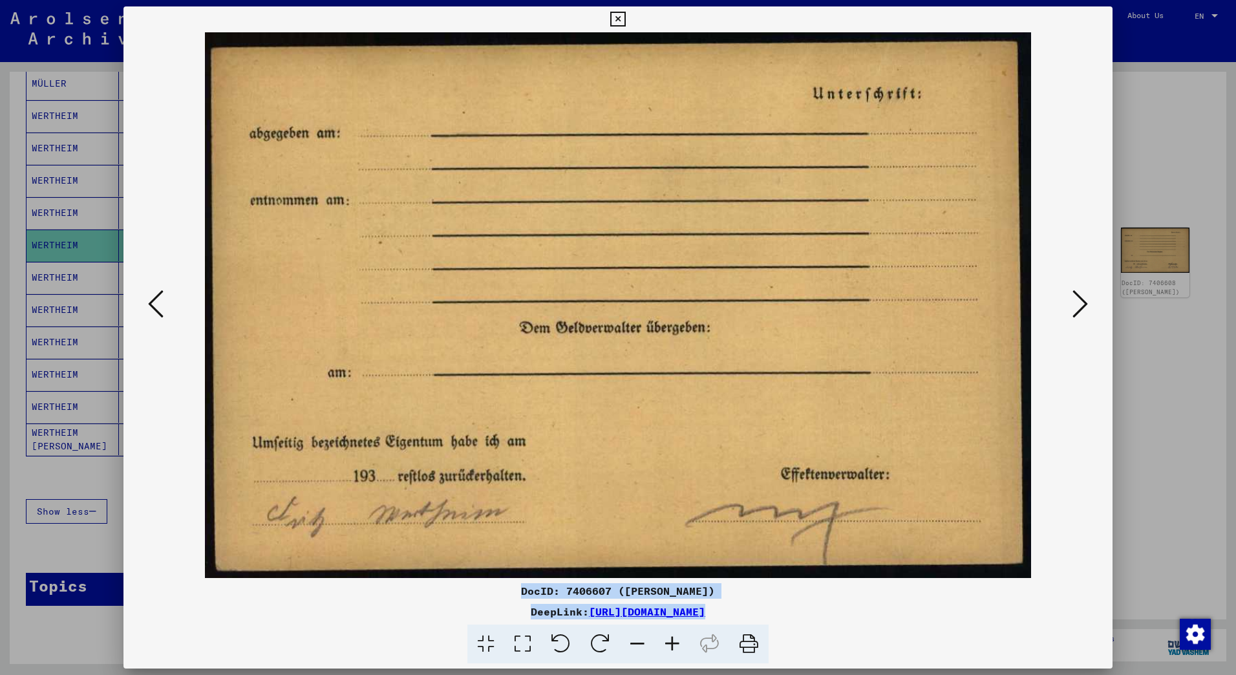
click at [1078, 294] on icon at bounding box center [1081, 303] width 16 height 31
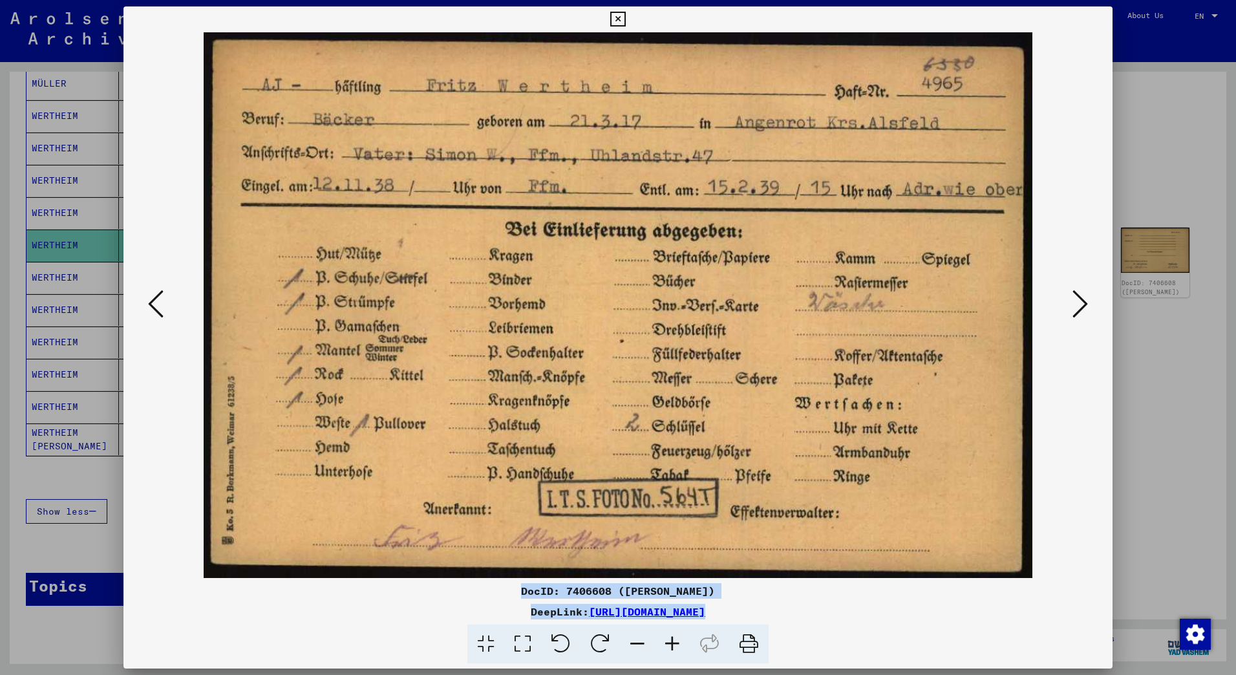
click at [161, 294] on icon at bounding box center [156, 303] width 16 height 31
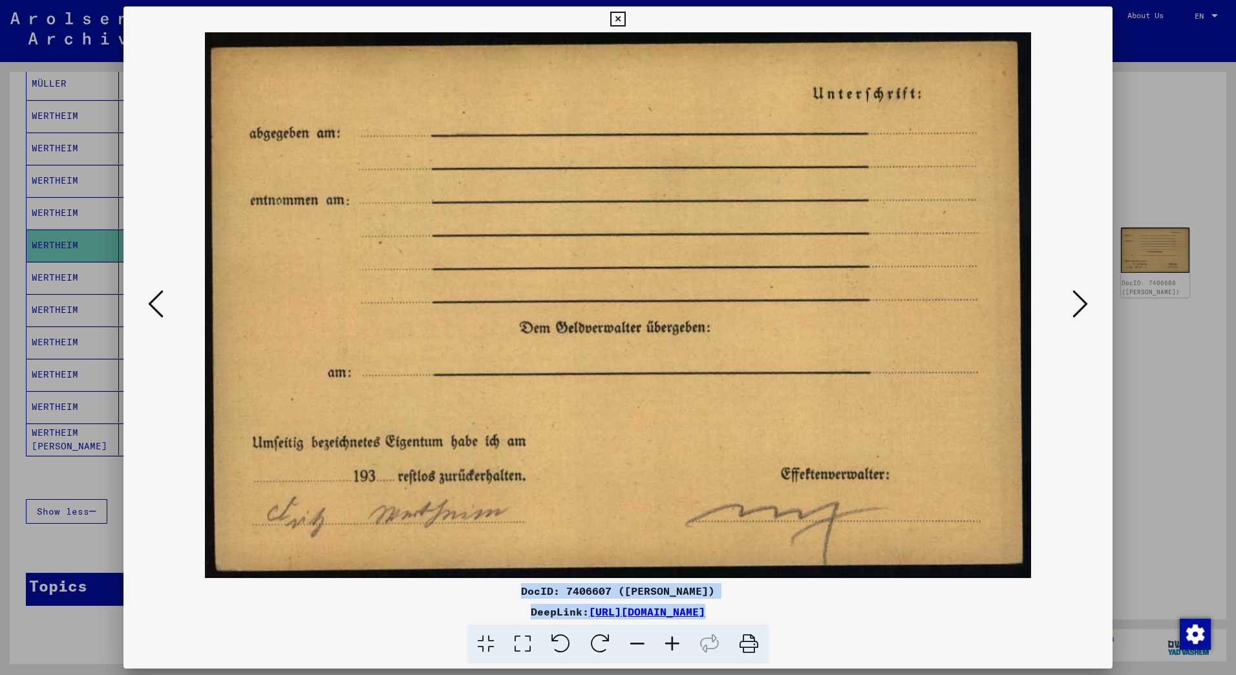
copy div "DocID: 7406607 ([PERSON_NAME]) DeepLink: [URL][DOMAIN_NAME]"
click at [1084, 302] on icon at bounding box center [1081, 303] width 16 height 31
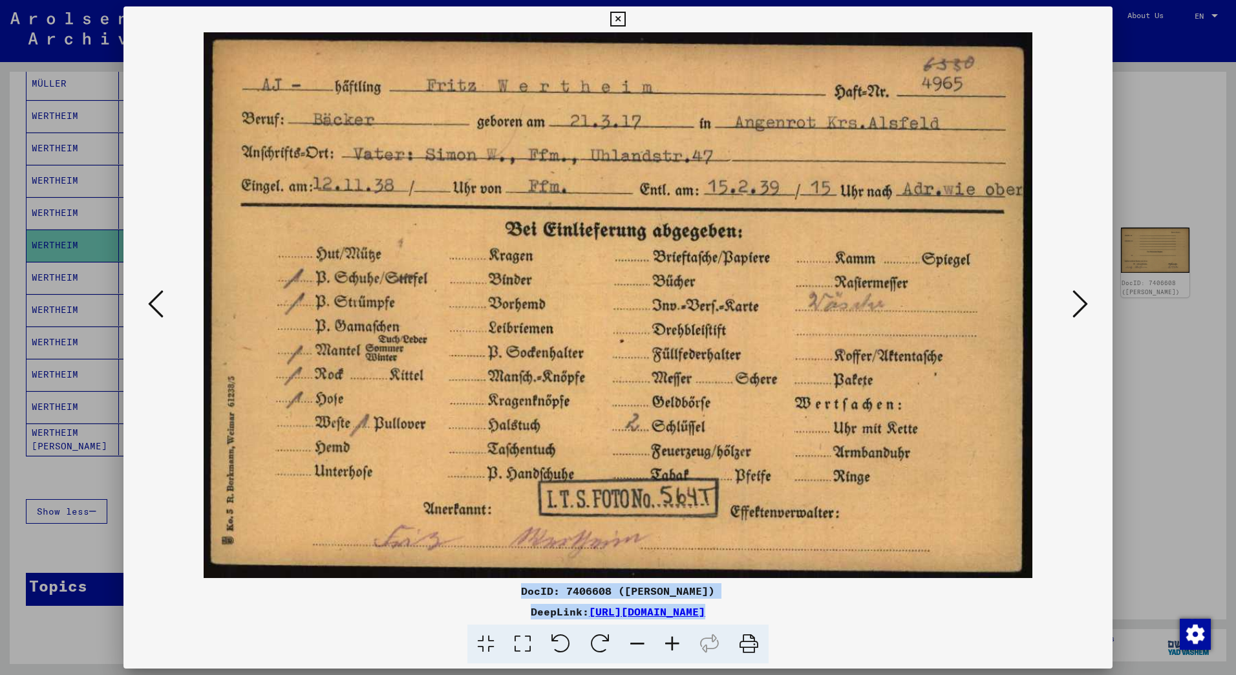
click at [1079, 310] on icon at bounding box center [1081, 303] width 16 height 31
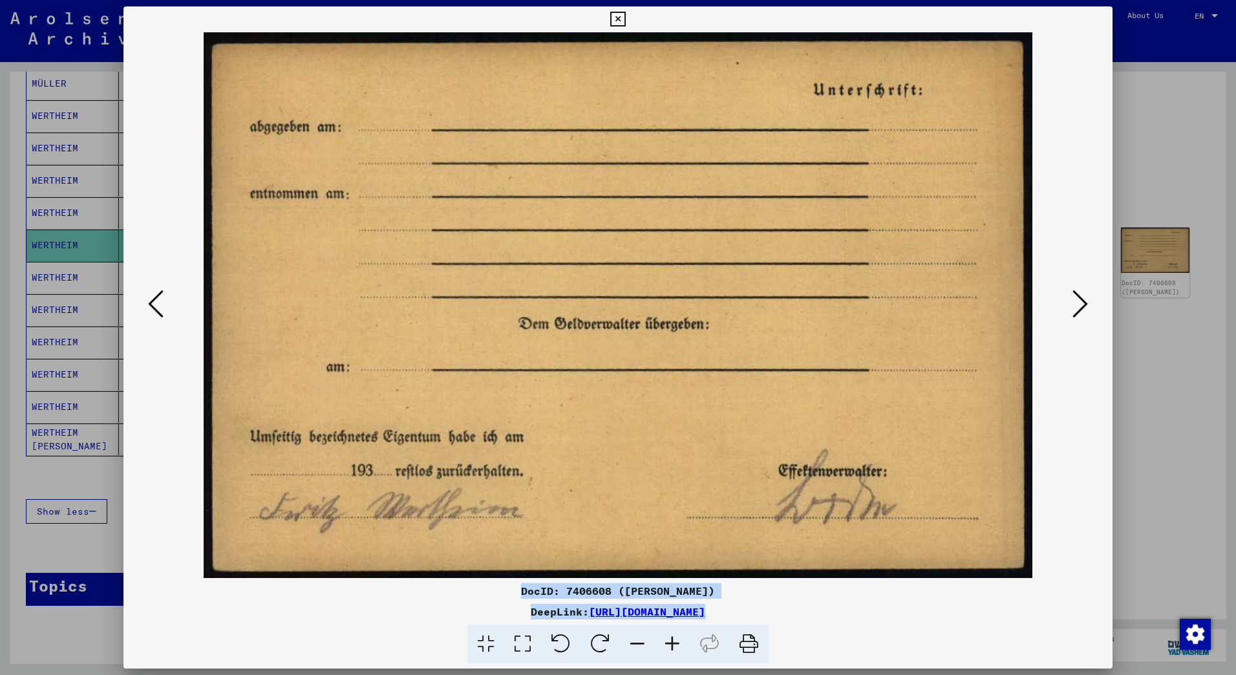
click at [152, 303] on icon at bounding box center [156, 303] width 16 height 31
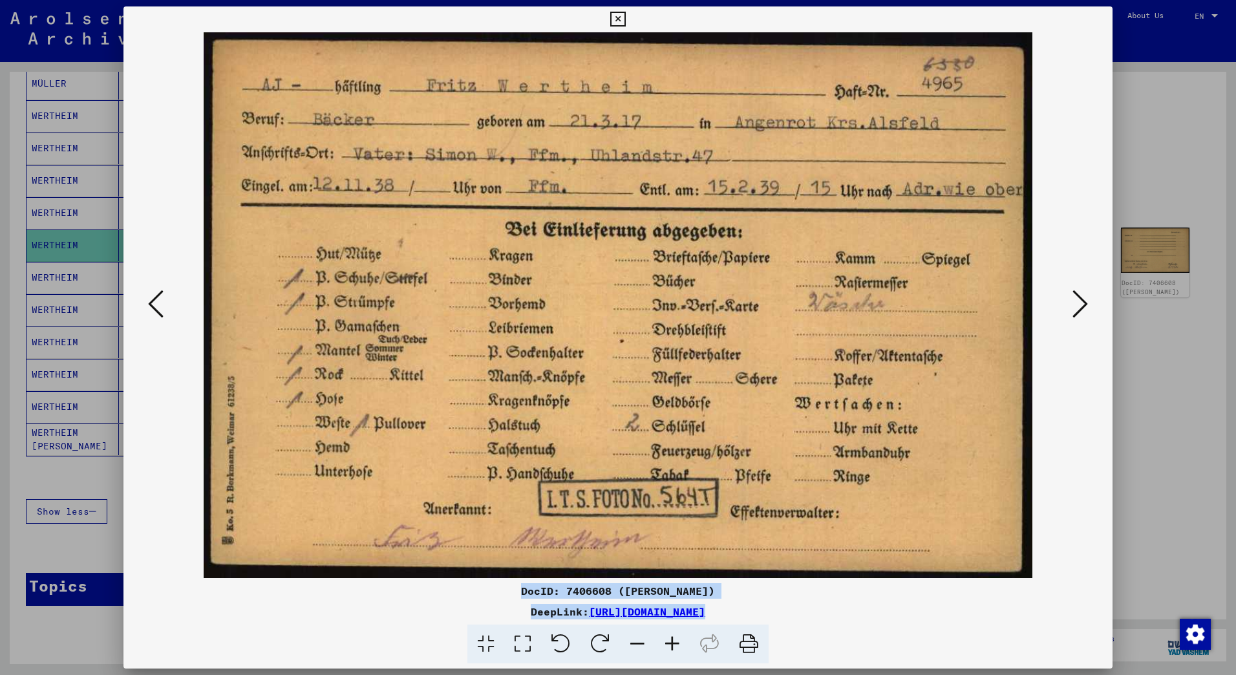
click at [895, 631] on div at bounding box center [618, 644] width 979 height 39
click at [888, 627] on div at bounding box center [618, 644] width 979 height 39
click at [886, 612] on div "DeepLink: [URL][DOMAIN_NAME]" at bounding box center [617, 612] width 989 height 16
click at [884, 610] on div "DeepLink: [URL][DOMAIN_NAME]" at bounding box center [617, 612] width 989 height 16
drag, startPoint x: 879, startPoint y: 610, endPoint x: 353, endPoint y: 595, distance: 526.5
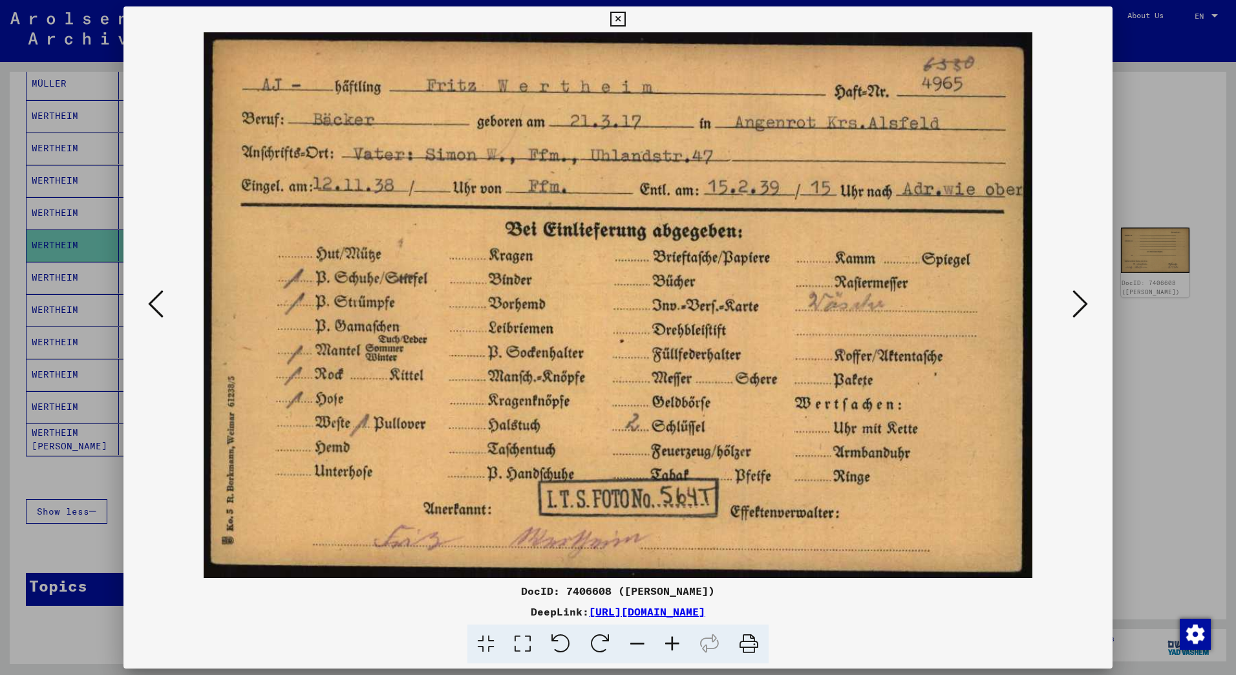
click at [353, 595] on div "DocID: 7406608 ([PERSON_NAME]) DeepLink: [URL][DOMAIN_NAME]" at bounding box center [617, 623] width 989 height 81
copy div "DocID: 7406608 ([PERSON_NAME]) DeepLink: [URL][DOMAIN_NAME]"
click at [1073, 296] on icon at bounding box center [1081, 303] width 16 height 31
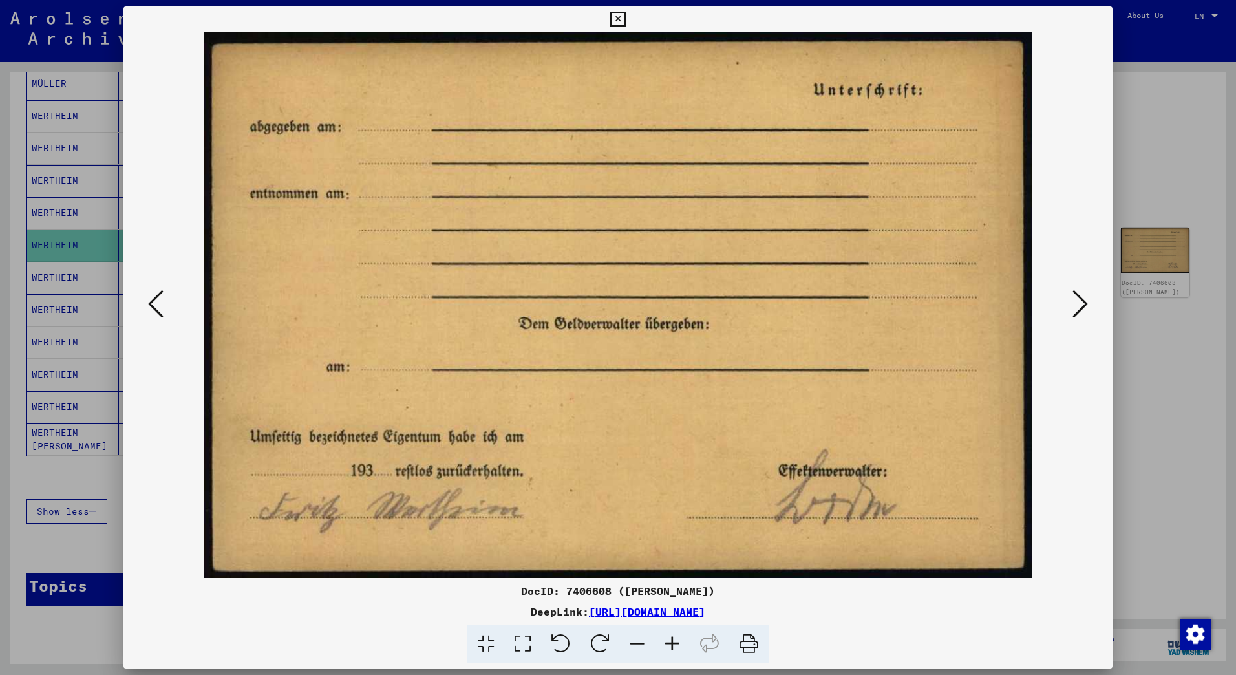
click at [1086, 304] on icon at bounding box center [1081, 303] width 16 height 31
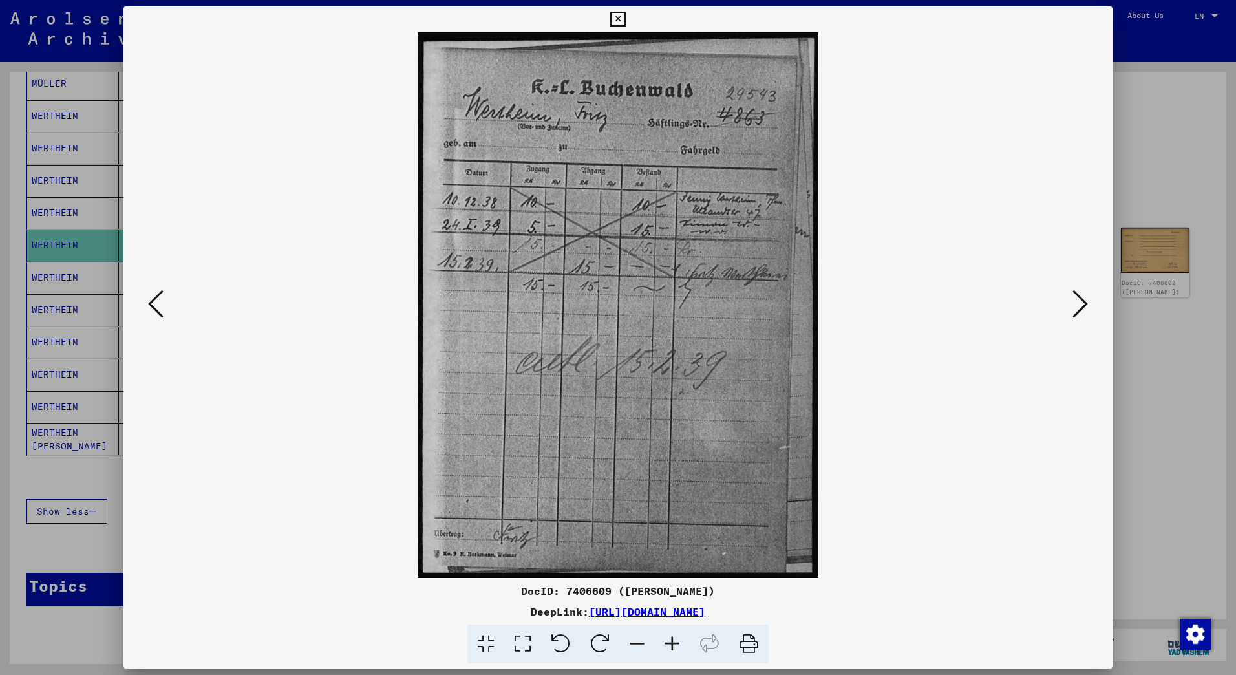
click at [913, 608] on div "DeepLink: [URL][DOMAIN_NAME]" at bounding box center [617, 612] width 989 height 16
drag, startPoint x: 883, startPoint y: 608, endPoint x: 470, endPoint y: 587, distance: 413.7
click at [470, 587] on div "DocID: 7406609 ([PERSON_NAME]) DeepLink: [URL][DOMAIN_NAME]" at bounding box center [617, 623] width 989 height 81
copy div "DocID: 7406609 ([PERSON_NAME]) DeepLink: [URL][DOMAIN_NAME]"
click at [163, 296] on icon at bounding box center [156, 303] width 16 height 31
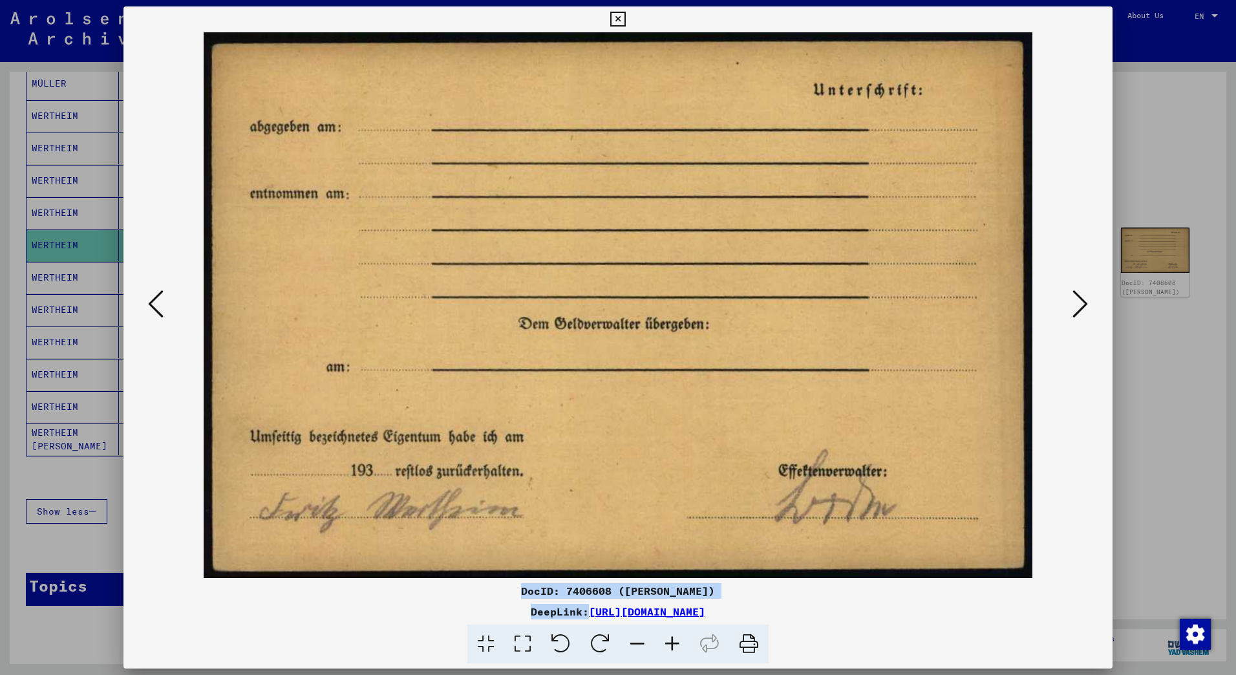
click at [163, 296] on icon at bounding box center [156, 303] width 16 height 31
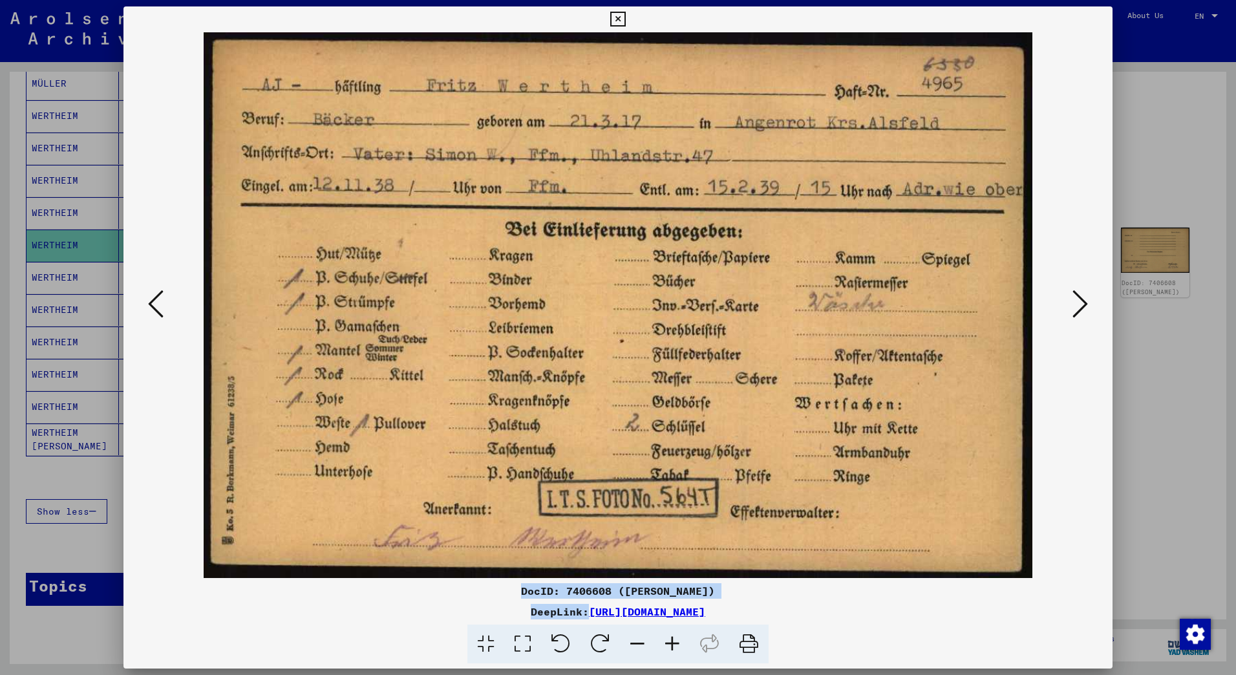
click at [163, 297] on icon at bounding box center [156, 303] width 16 height 31
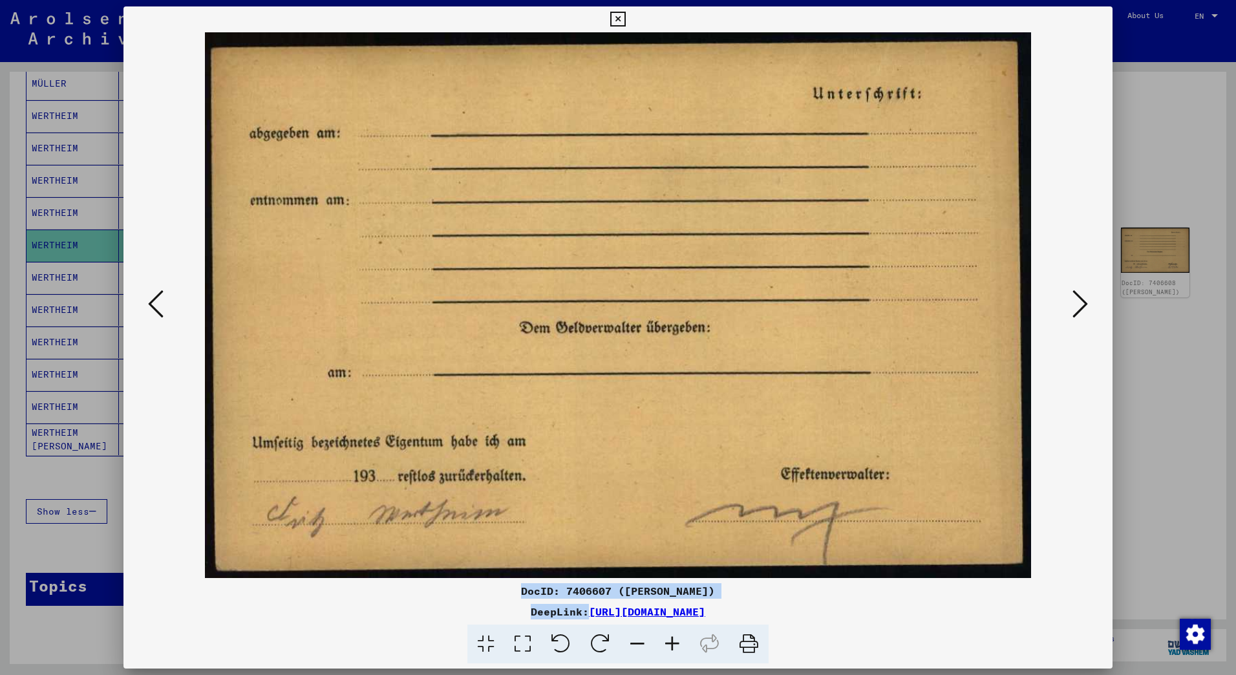
click at [163, 297] on icon at bounding box center [156, 303] width 16 height 31
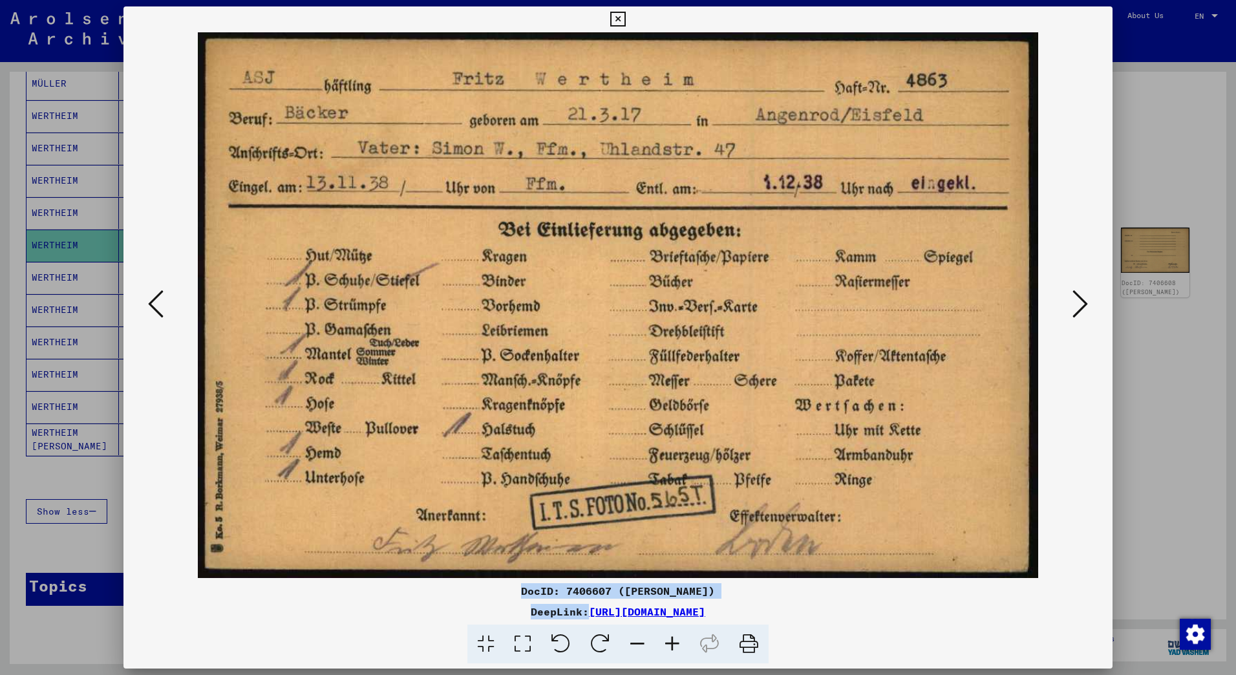
click at [1088, 299] on icon at bounding box center [1081, 303] width 16 height 31
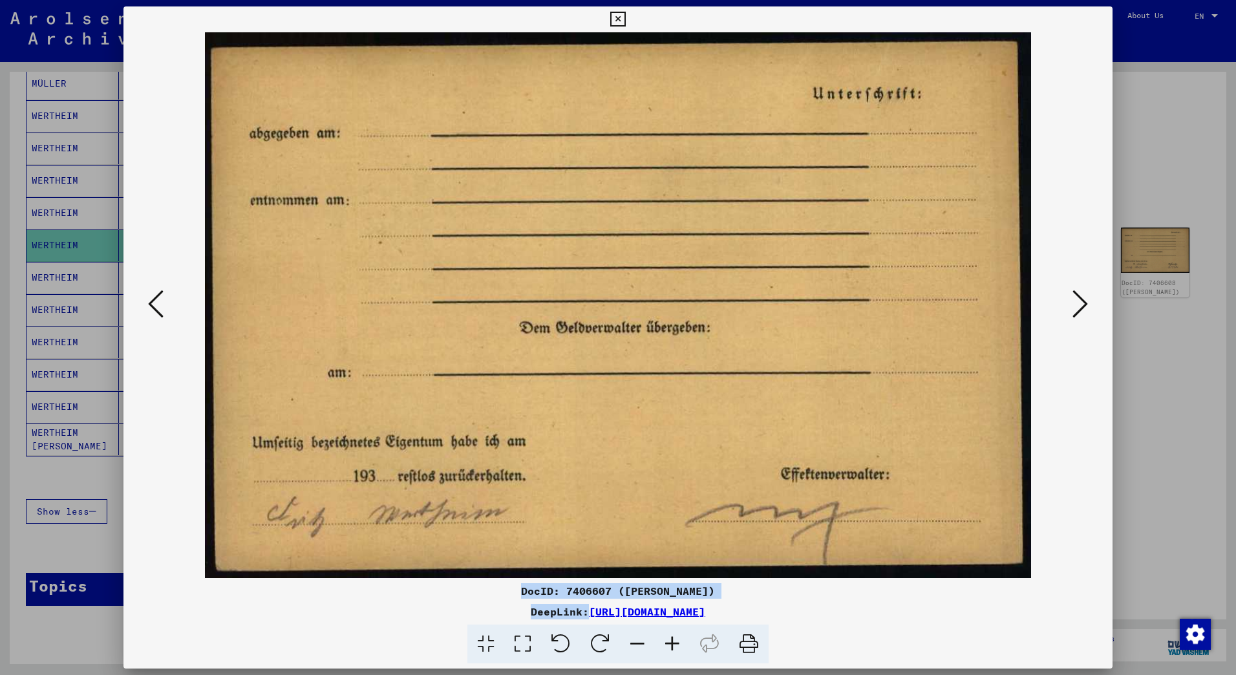
click at [1088, 299] on icon at bounding box center [1081, 303] width 16 height 31
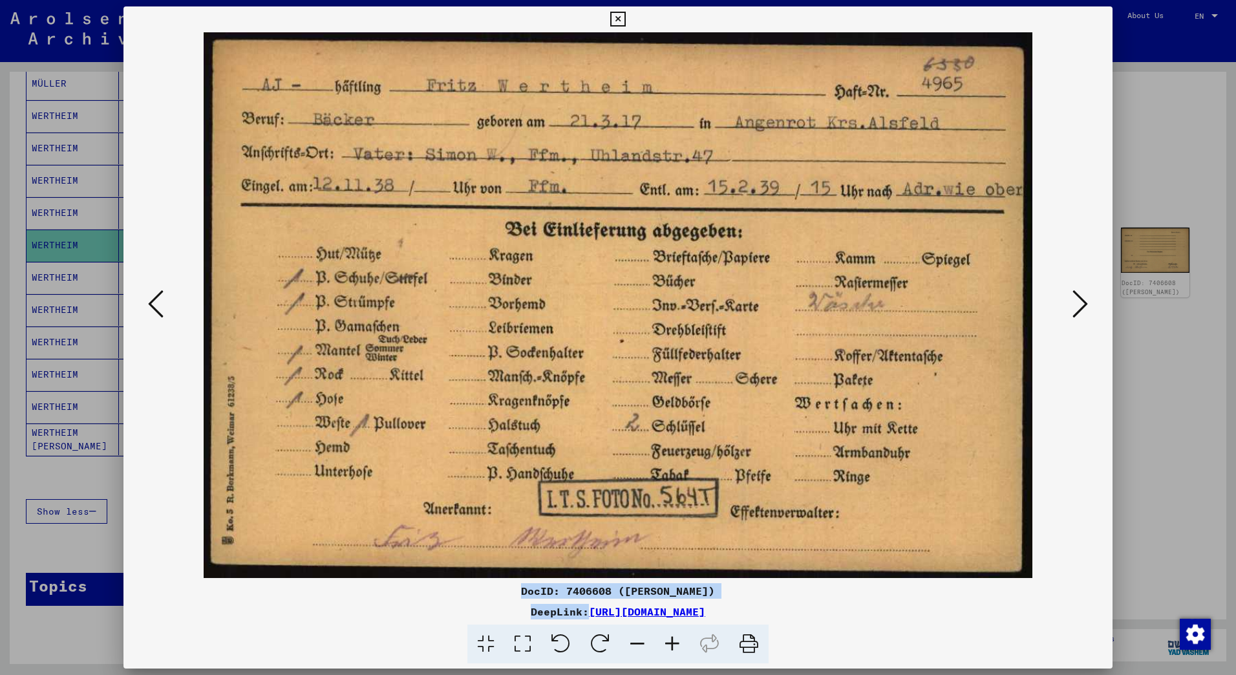
click at [1078, 298] on icon at bounding box center [1081, 303] width 16 height 31
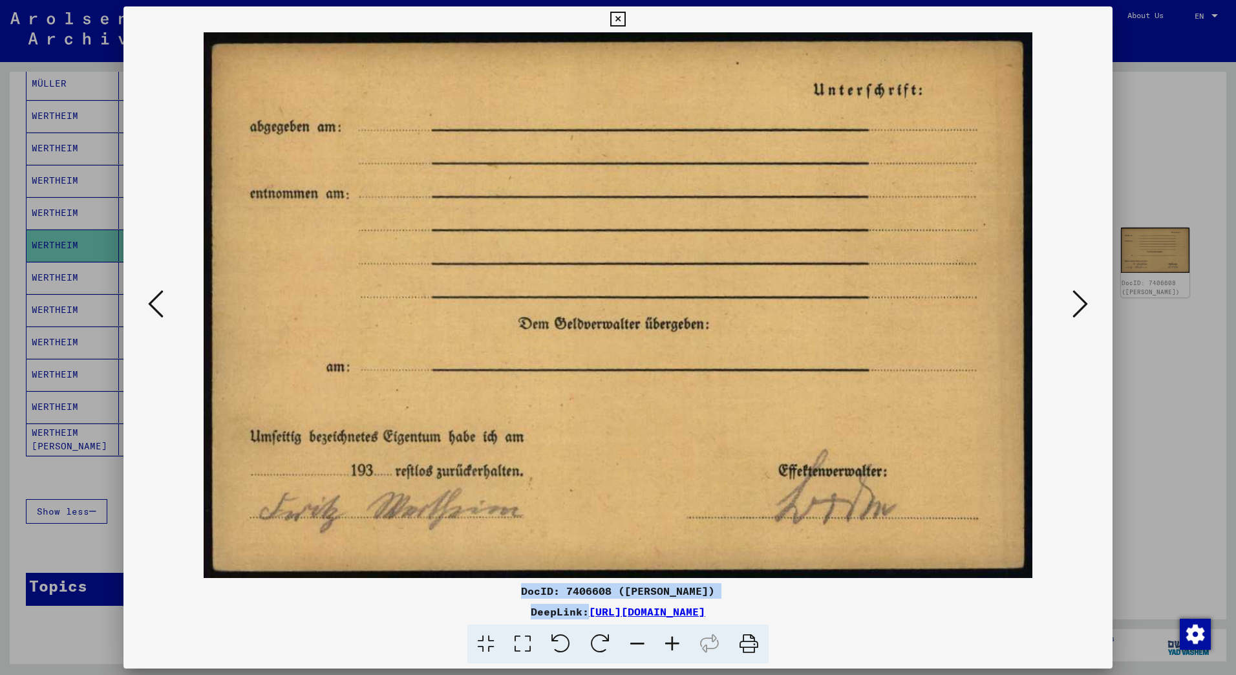
click at [1078, 298] on icon at bounding box center [1081, 303] width 16 height 31
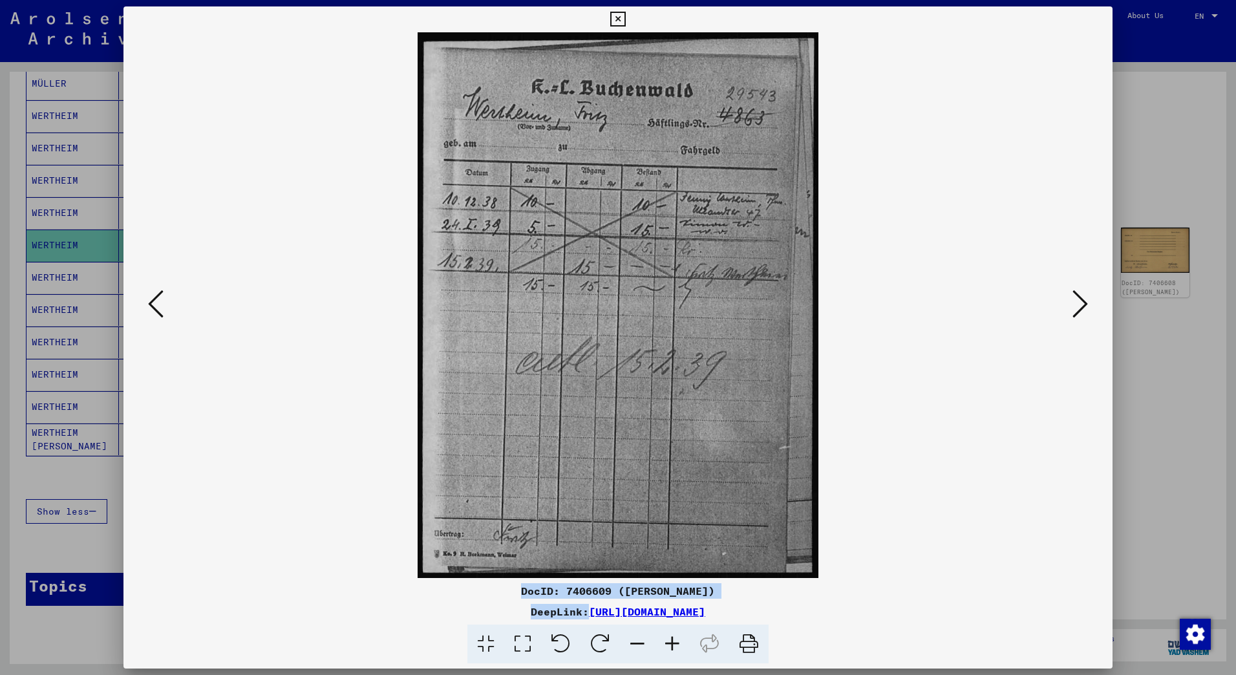
click at [165, 304] on button at bounding box center [155, 304] width 23 height 37
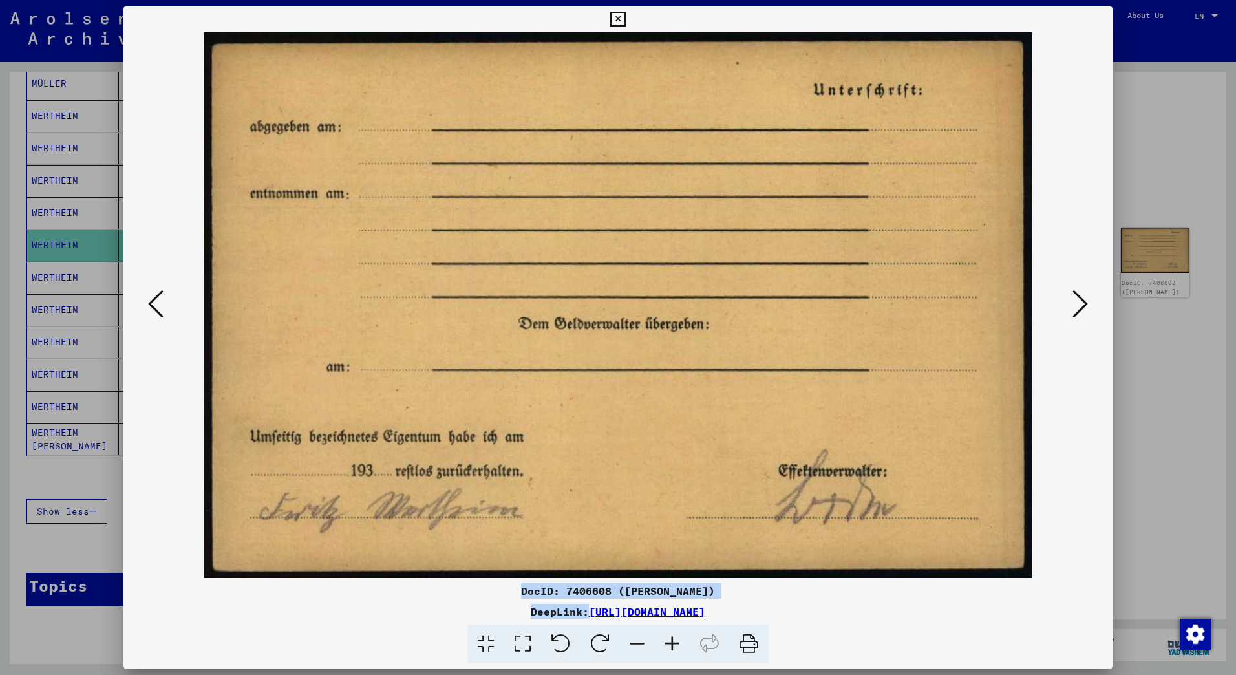
click at [165, 304] on button at bounding box center [155, 304] width 23 height 37
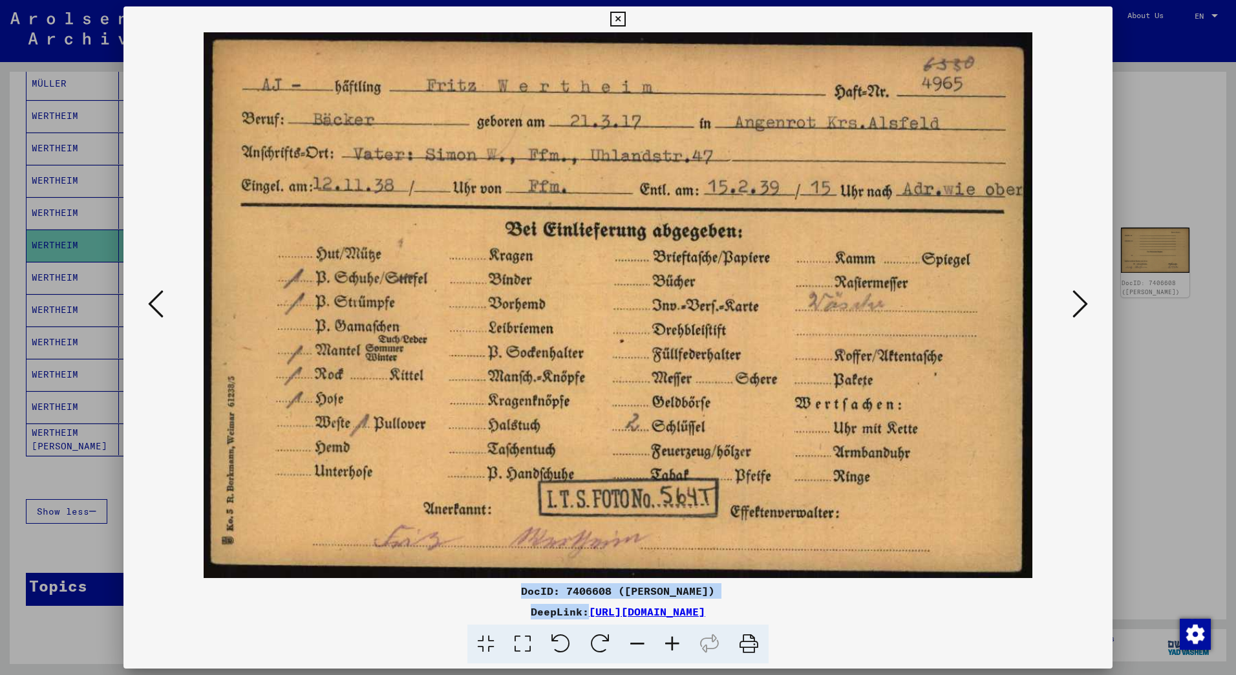
click at [438, 232] on img at bounding box center [617, 305] width 901 height 546
click at [160, 310] on icon at bounding box center [156, 303] width 16 height 31
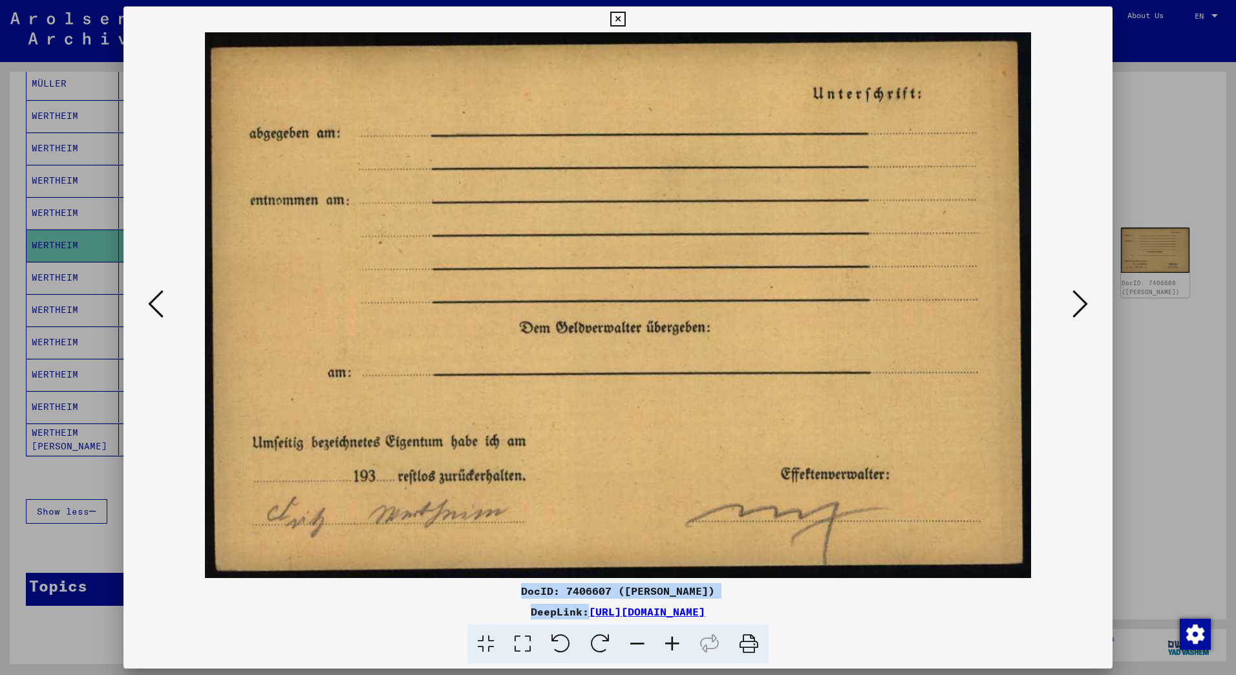
click at [159, 310] on icon at bounding box center [156, 303] width 16 height 31
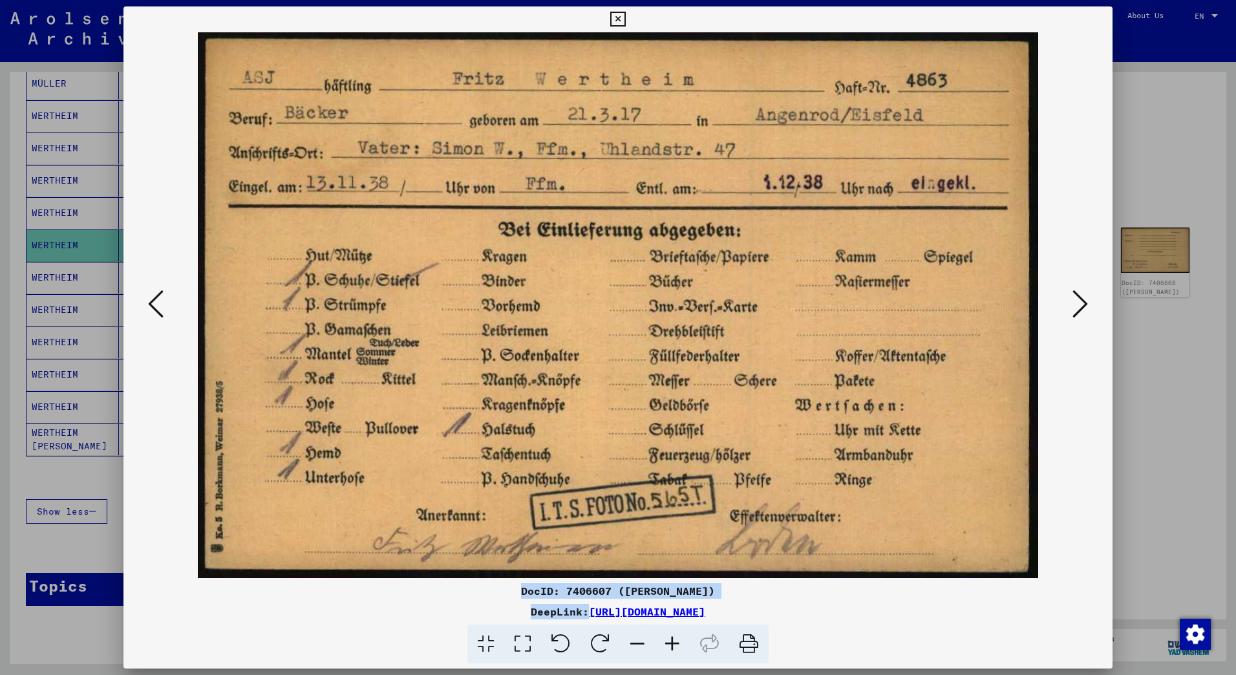
click at [160, 311] on icon at bounding box center [156, 303] width 16 height 31
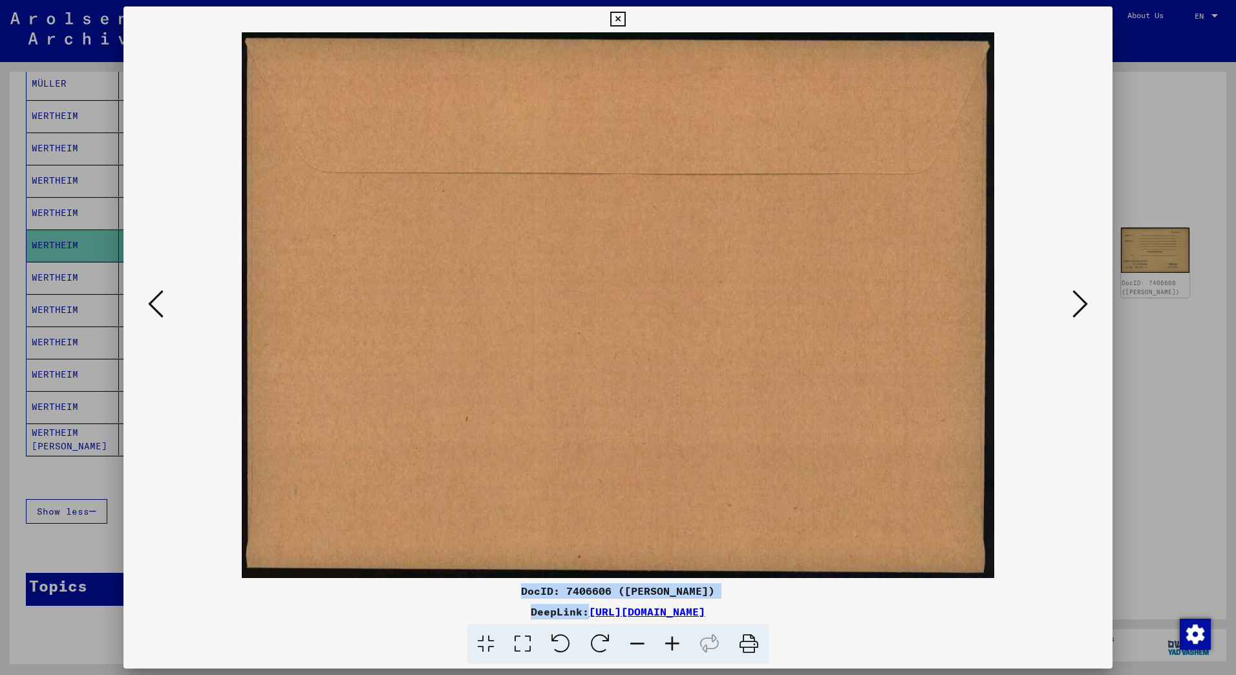
click at [162, 311] on icon at bounding box center [156, 303] width 16 height 31
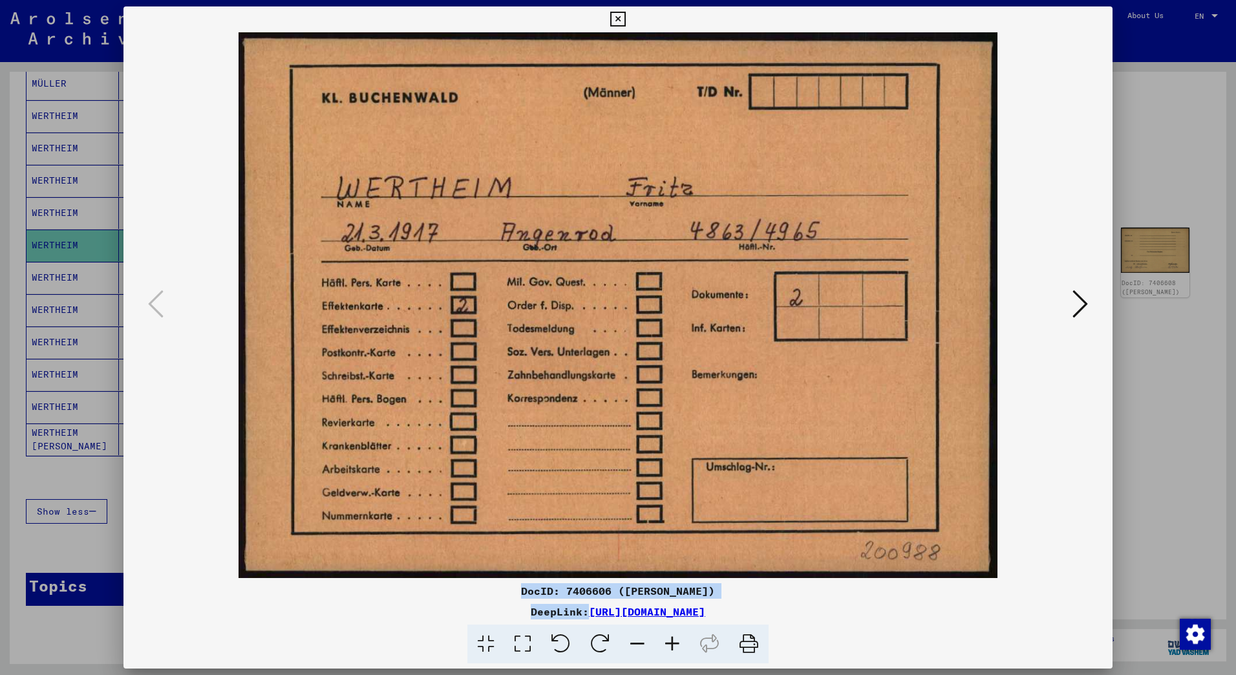
click at [1078, 306] on icon at bounding box center [1081, 303] width 16 height 31
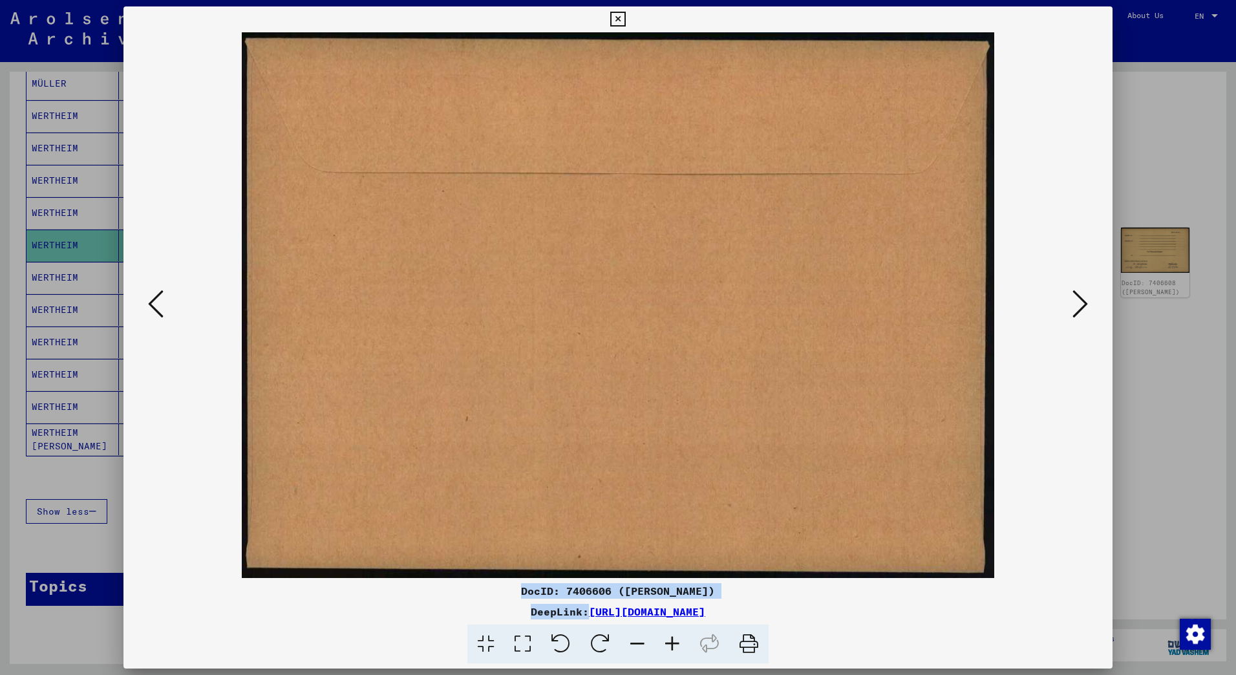
click at [1078, 306] on icon at bounding box center [1081, 303] width 16 height 31
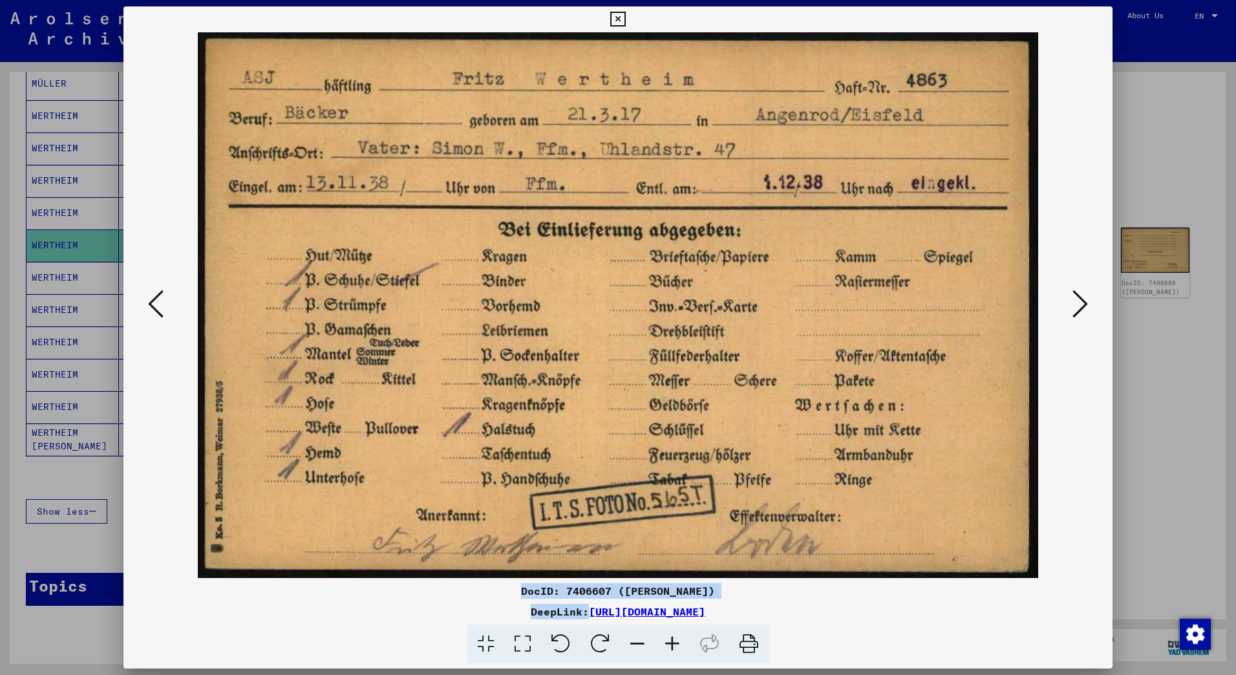
click at [616, 24] on icon at bounding box center [617, 20] width 15 height 16
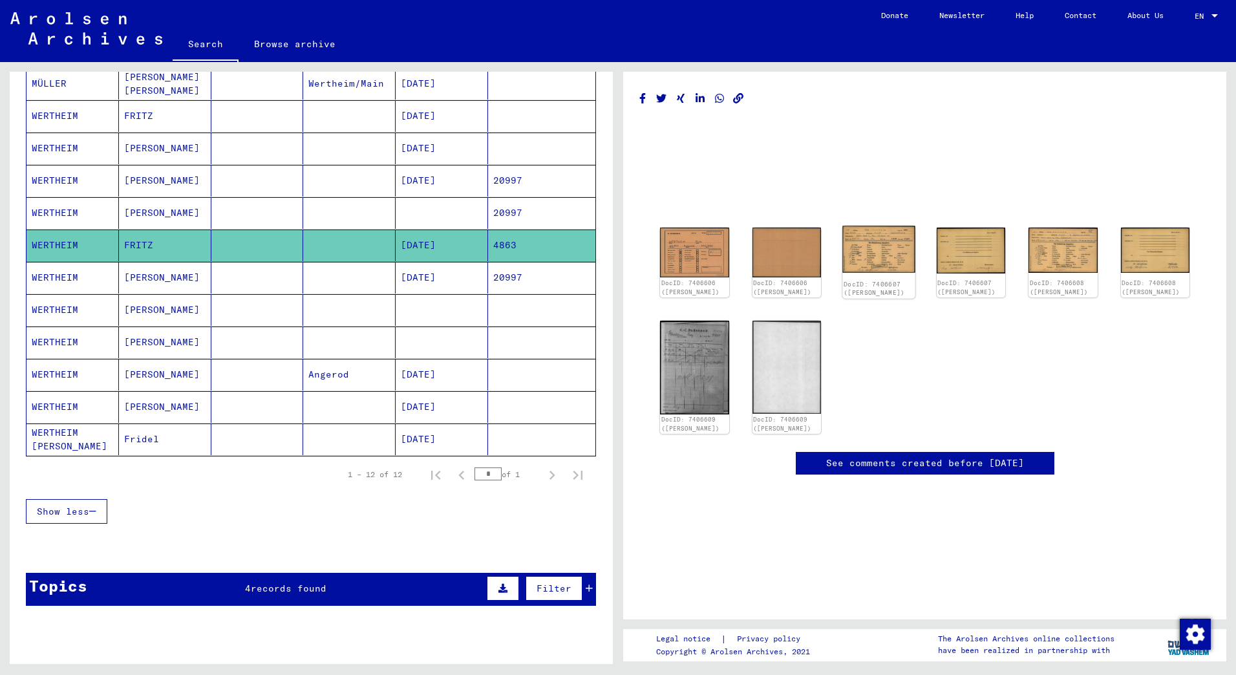
click at [878, 241] on img at bounding box center [878, 249] width 72 height 47
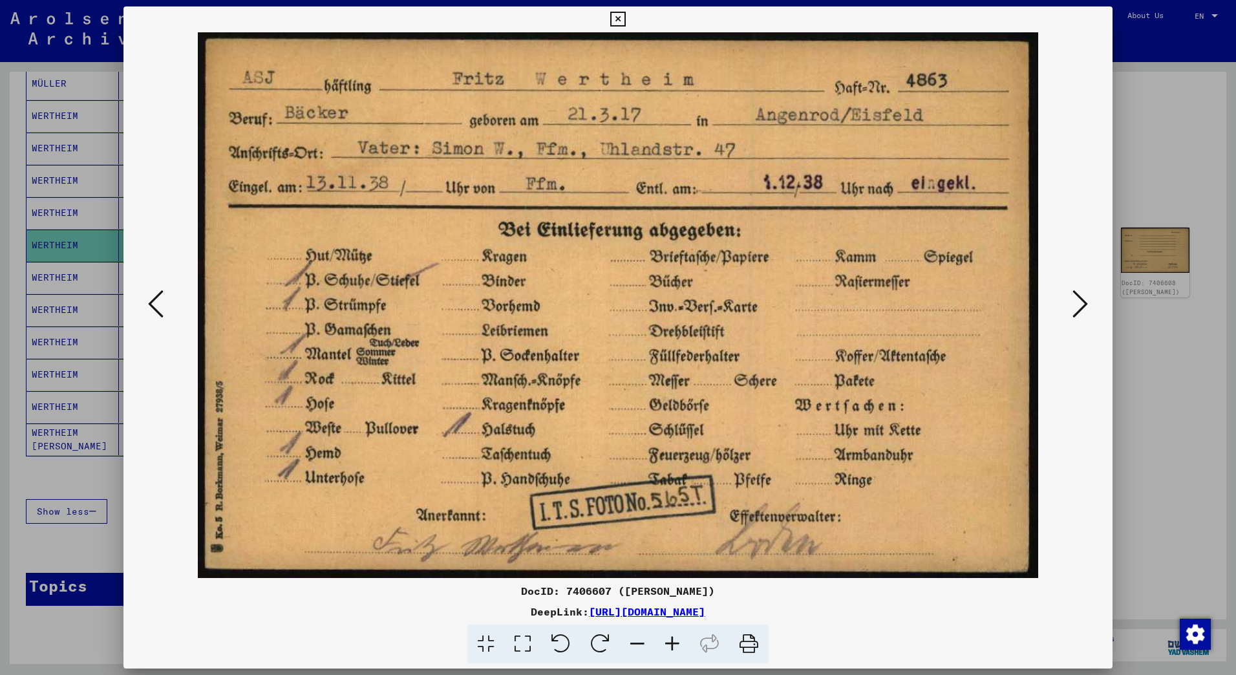
click at [1080, 301] on icon at bounding box center [1081, 303] width 16 height 31
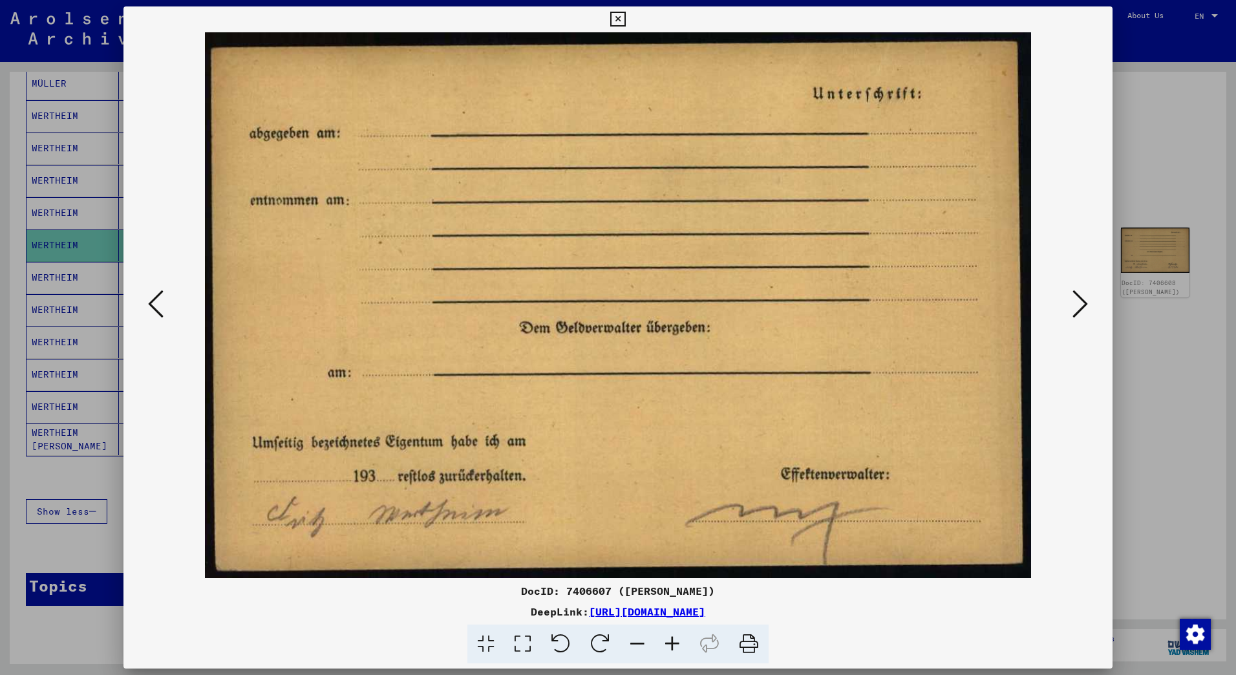
click at [1079, 300] on icon at bounding box center [1081, 303] width 16 height 31
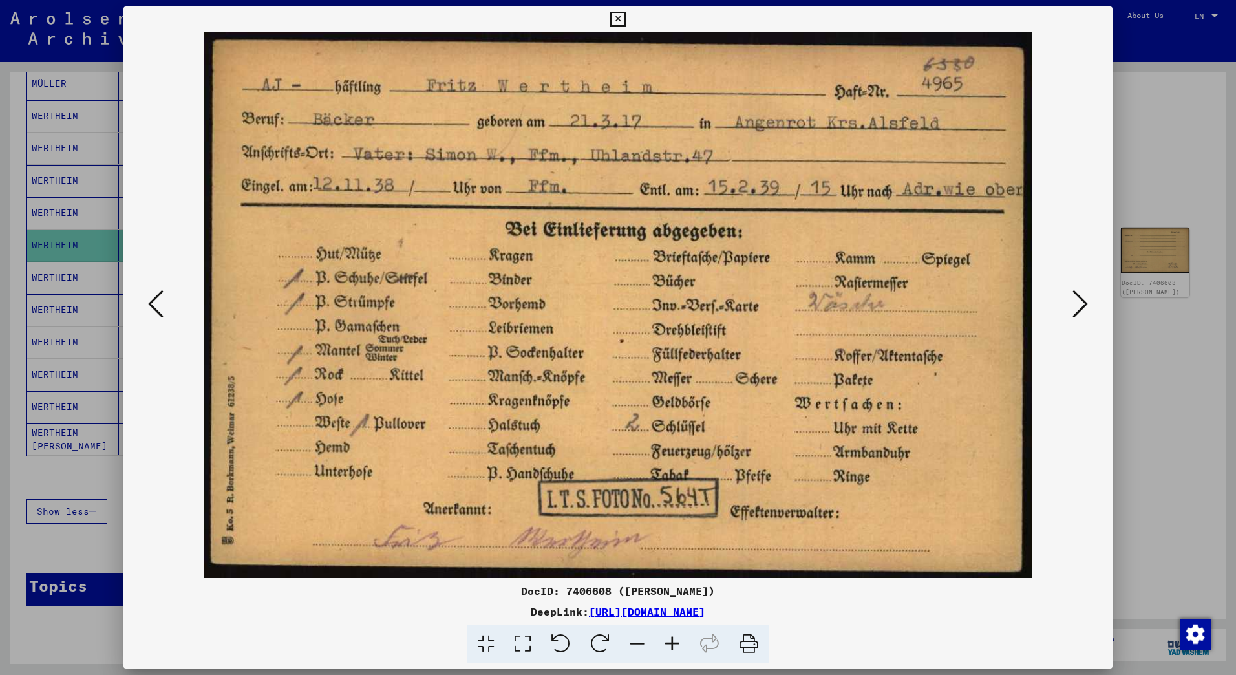
click at [162, 306] on icon at bounding box center [156, 303] width 16 height 31
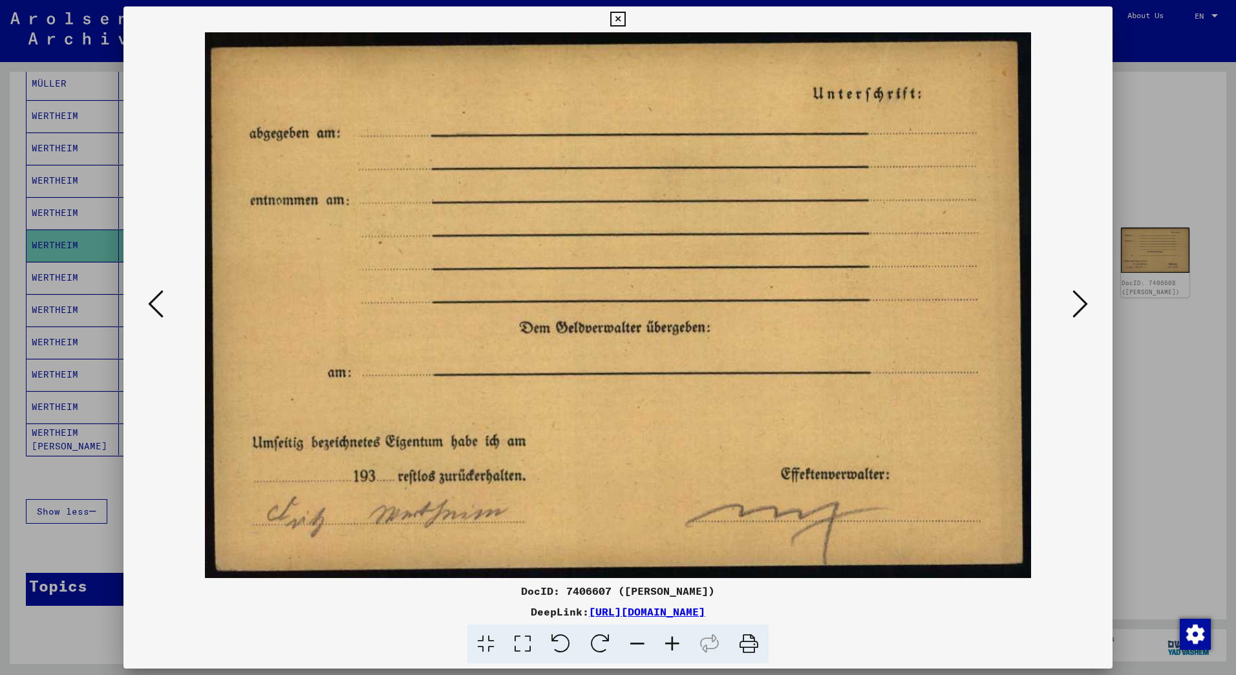
click at [162, 306] on icon at bounding box center [156, 303] width 16 height 31
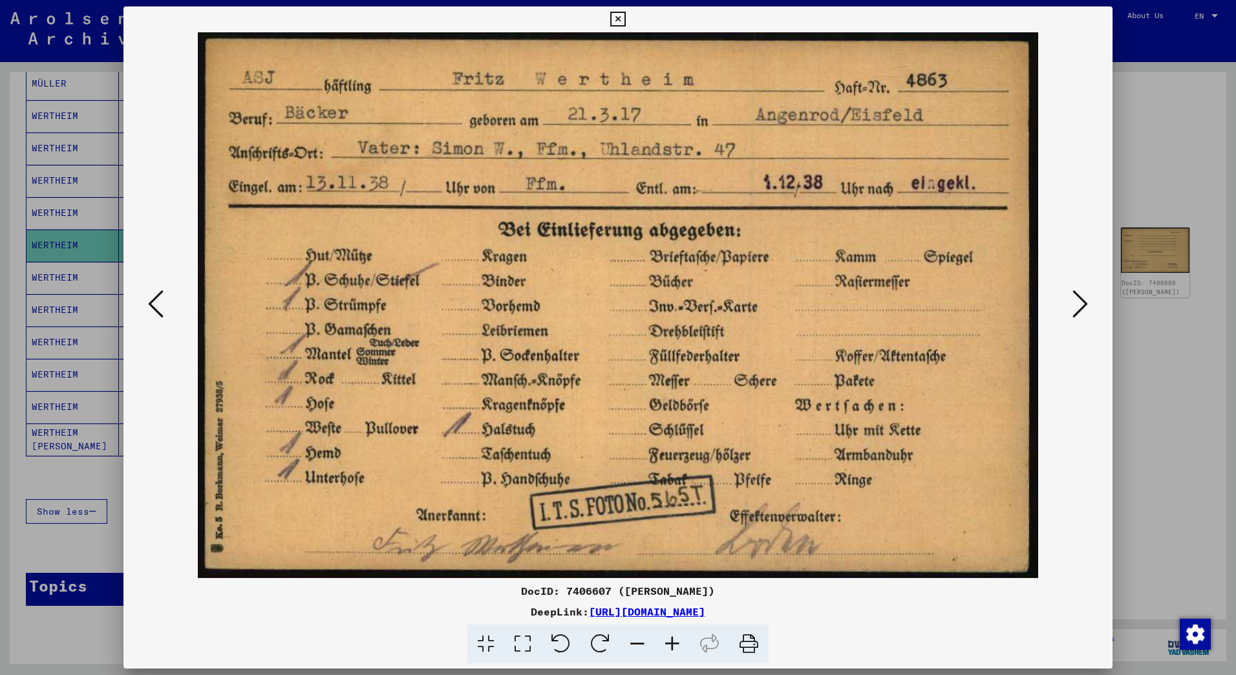
click at [162, 306] on icon at bounding box center [156, 303] width 16 height 31
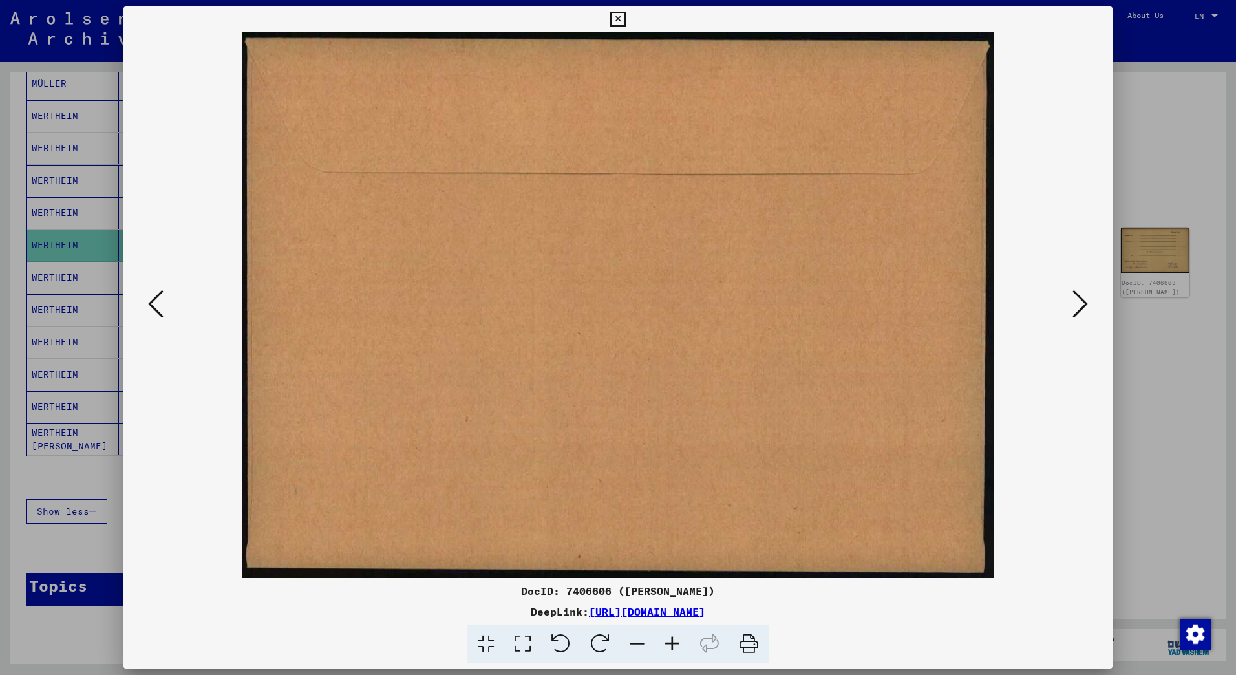
click at [162, 306] on icon at bounding box center [156, 303] width 16 height 31
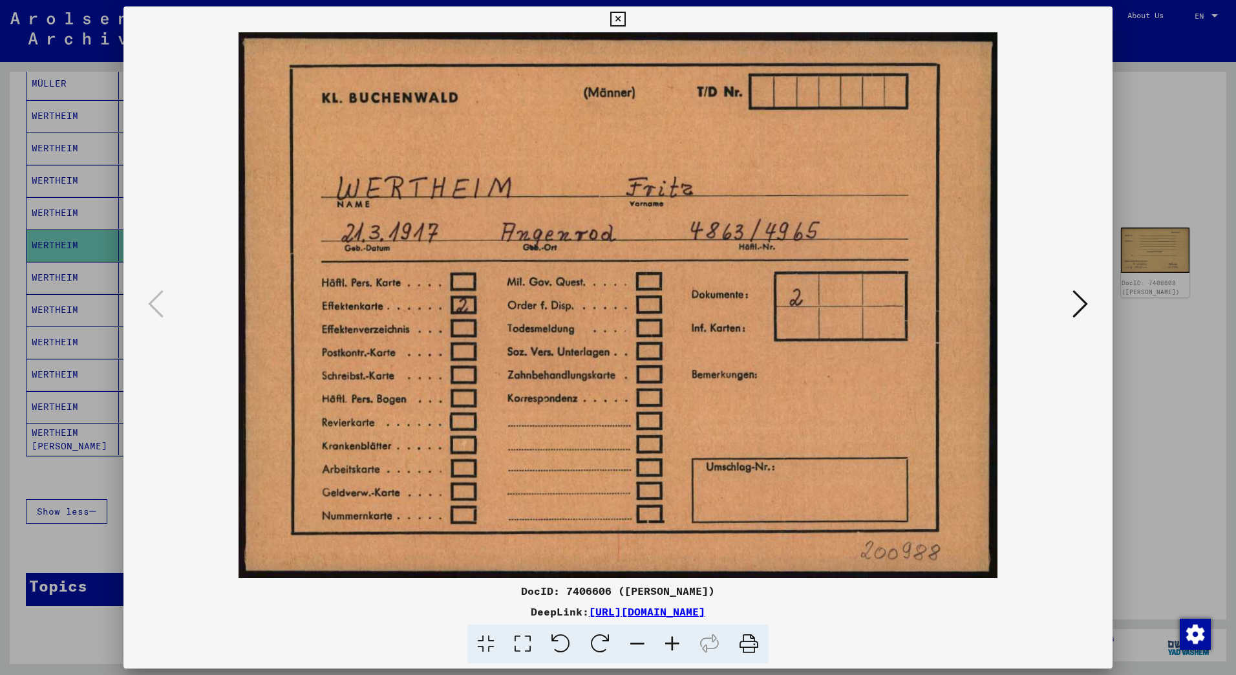
click at [1073, 303] on icon at bounding box center [1081, 303] width 16 height 31
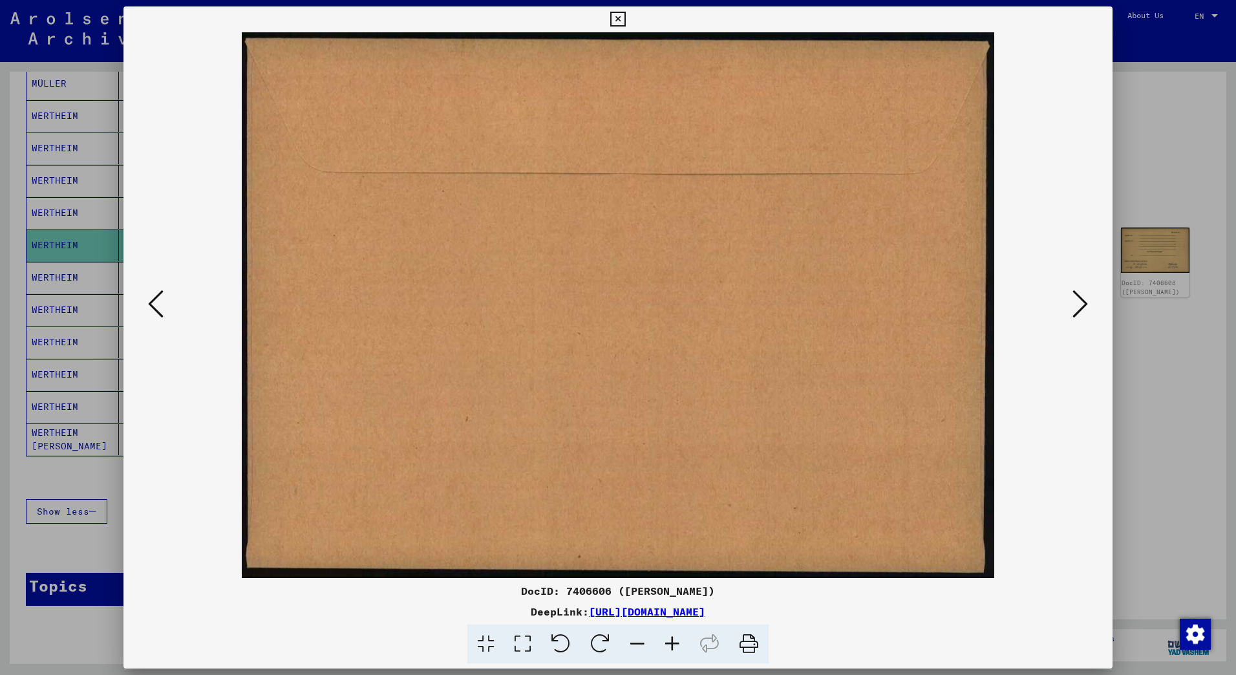
click at [1074, 303] on icon at bounding box center [1081, 303] width 16 height 31
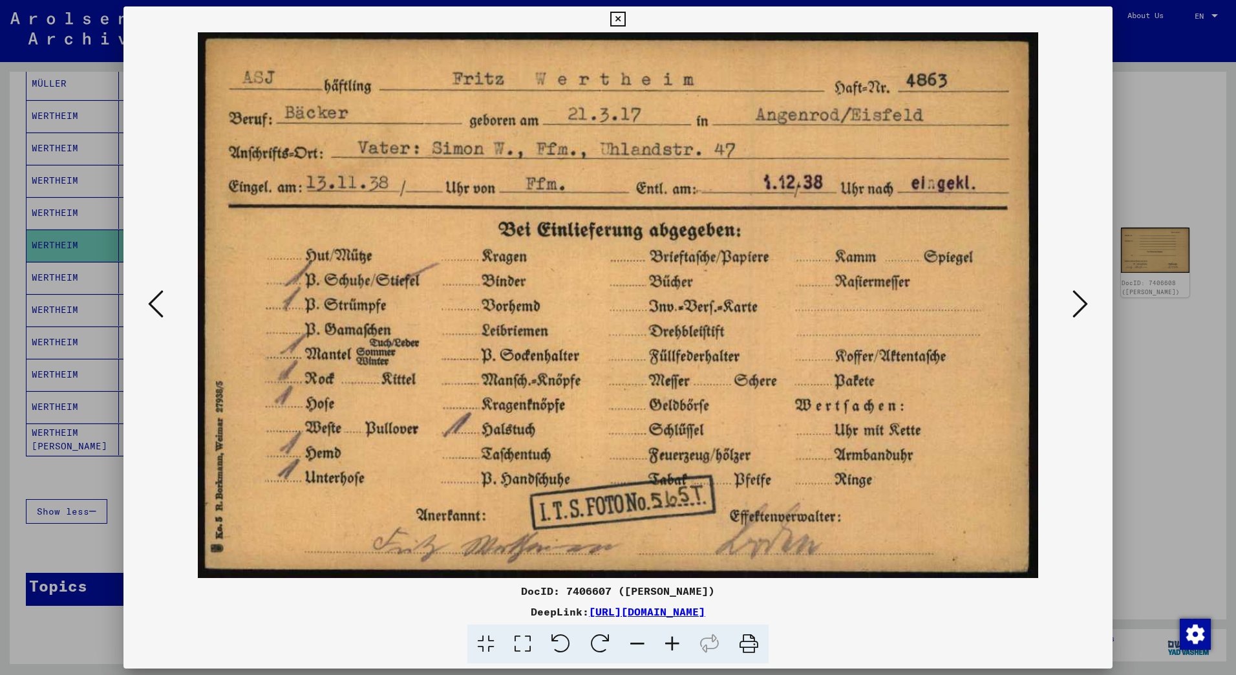
click at [1075, 303] on icon at bounding box center [1081, 303] width 16 height 31
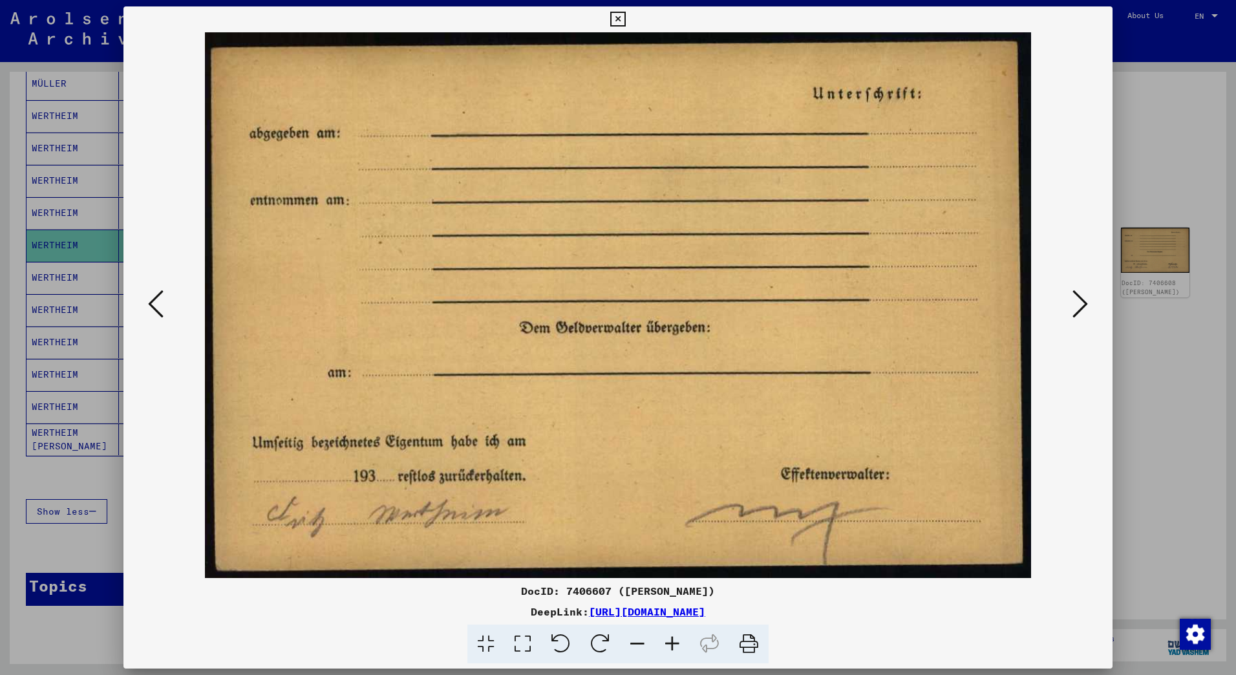
click at [1075, 303] on icon at bounding box center [1081, 303] width 16 height 31
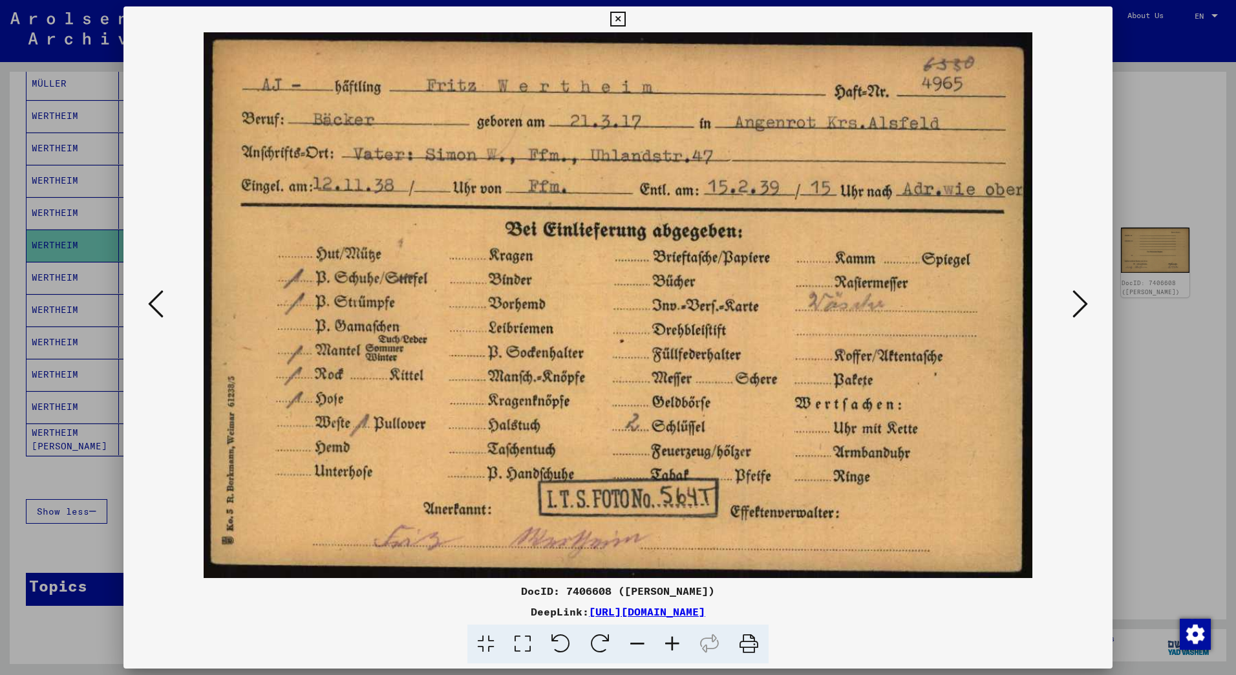
click at [156, 303] on icon at bounding box center [156, 303] width 16 height 31
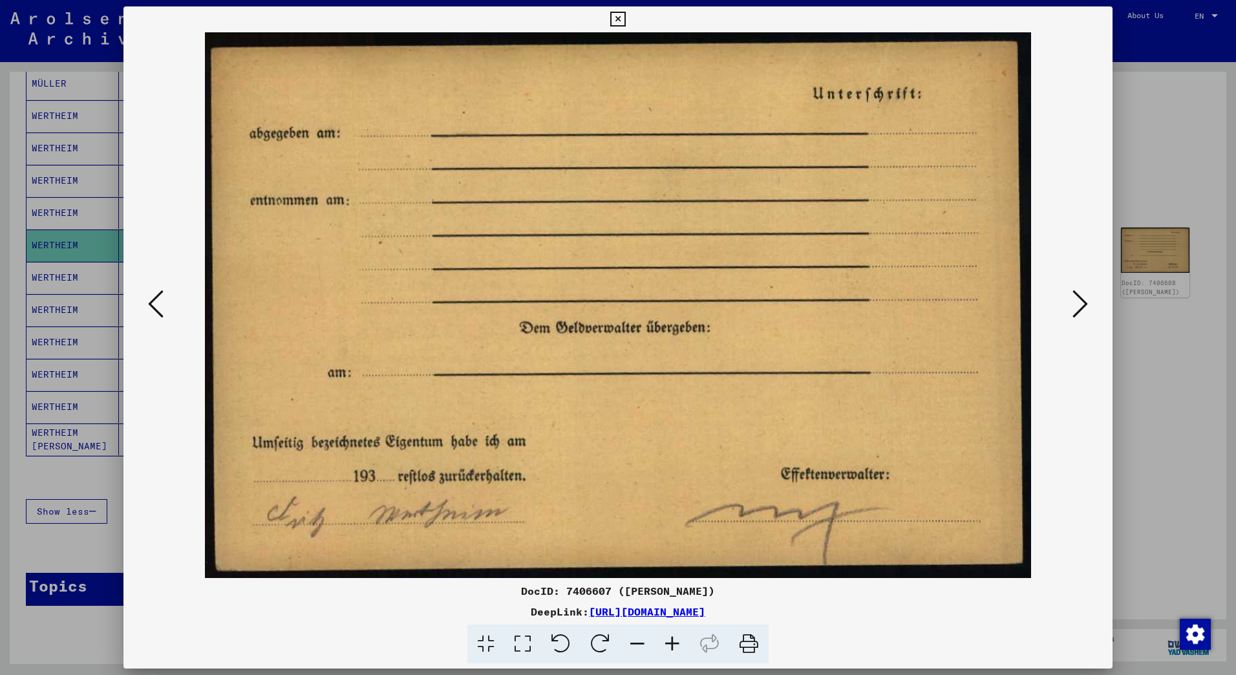
click at [158, 303] on icon at bounding box center [156, 303] width 16 height 31
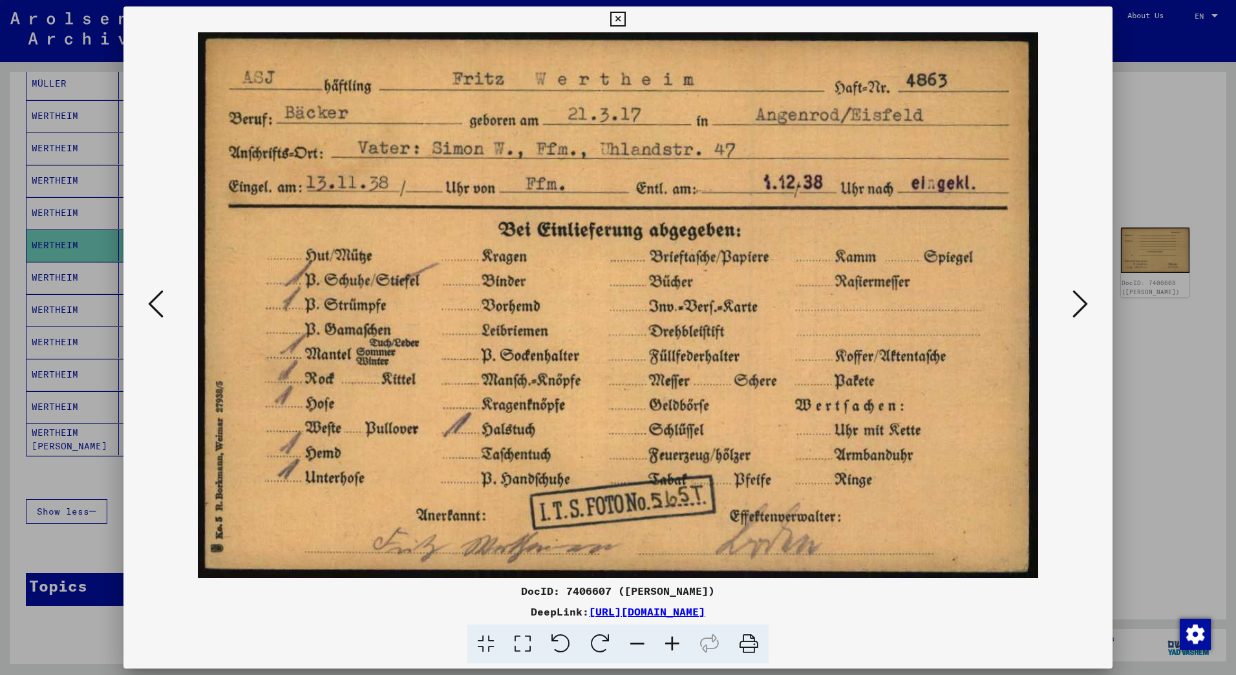
click at [1076, 298] on icon at bounding box center [1081, 303] width 16 height 31
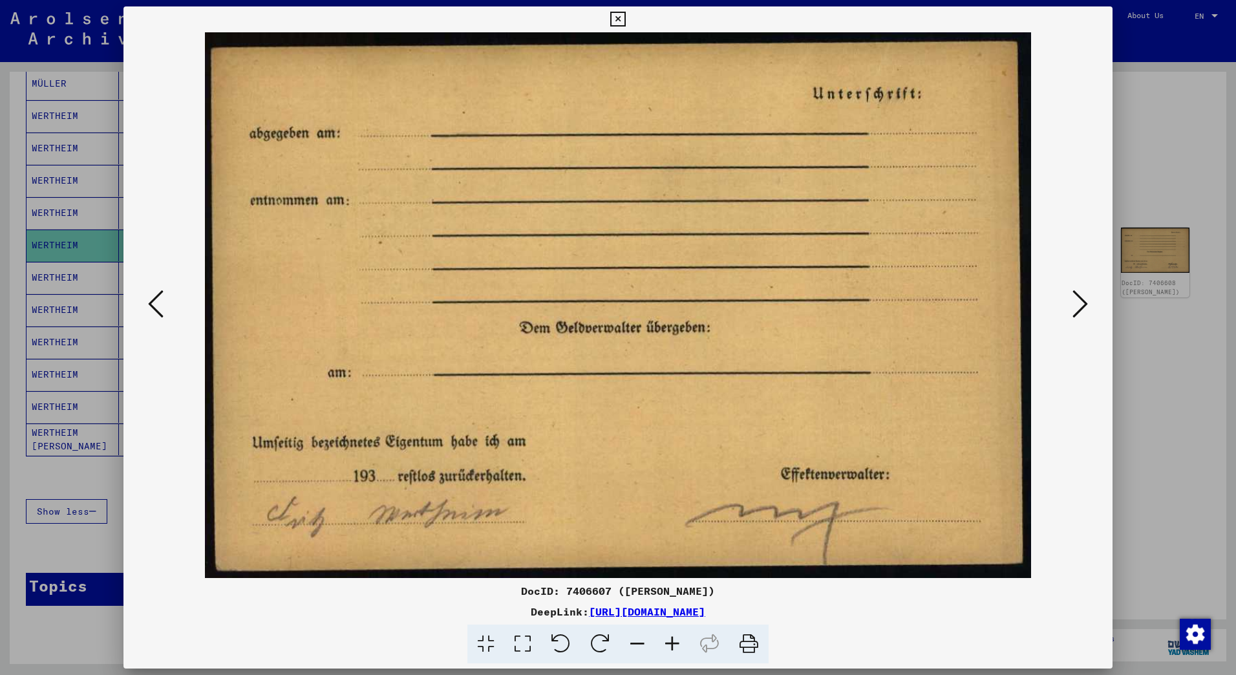
click at [1076, 298] on icon at bounding box center [1081, 303] width 16 height 31
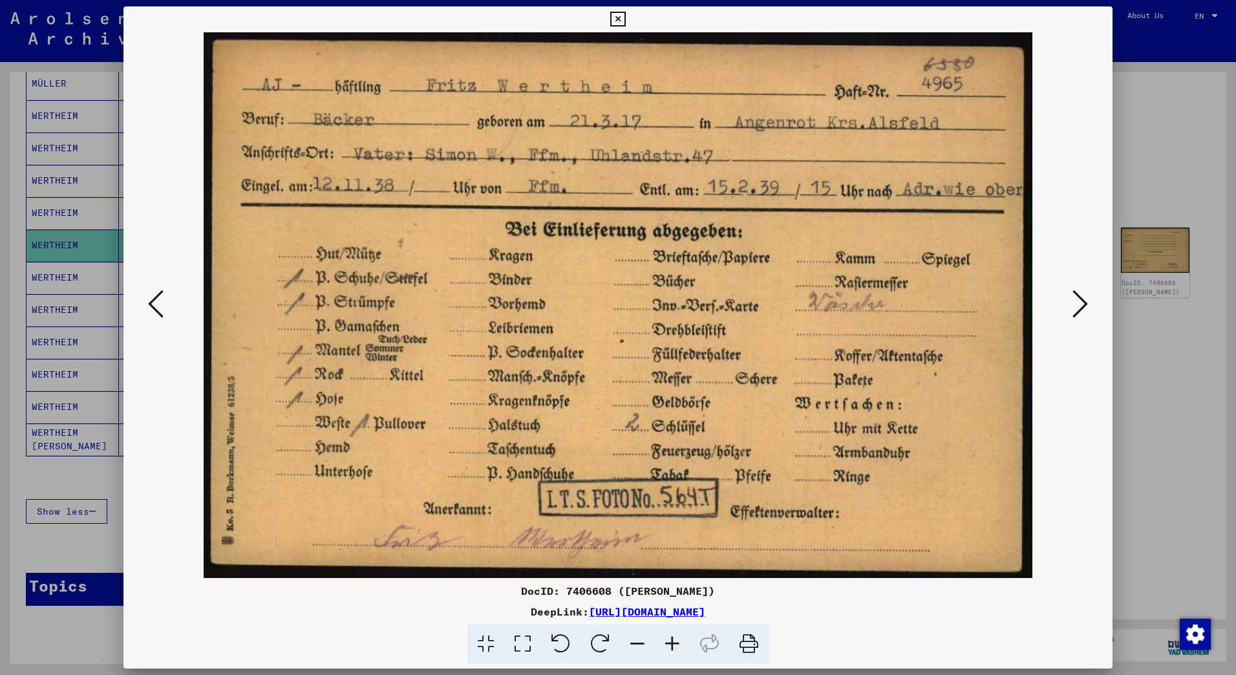
click at [163, 297] on icon at bounding box center [156, 303] width 16 height 31
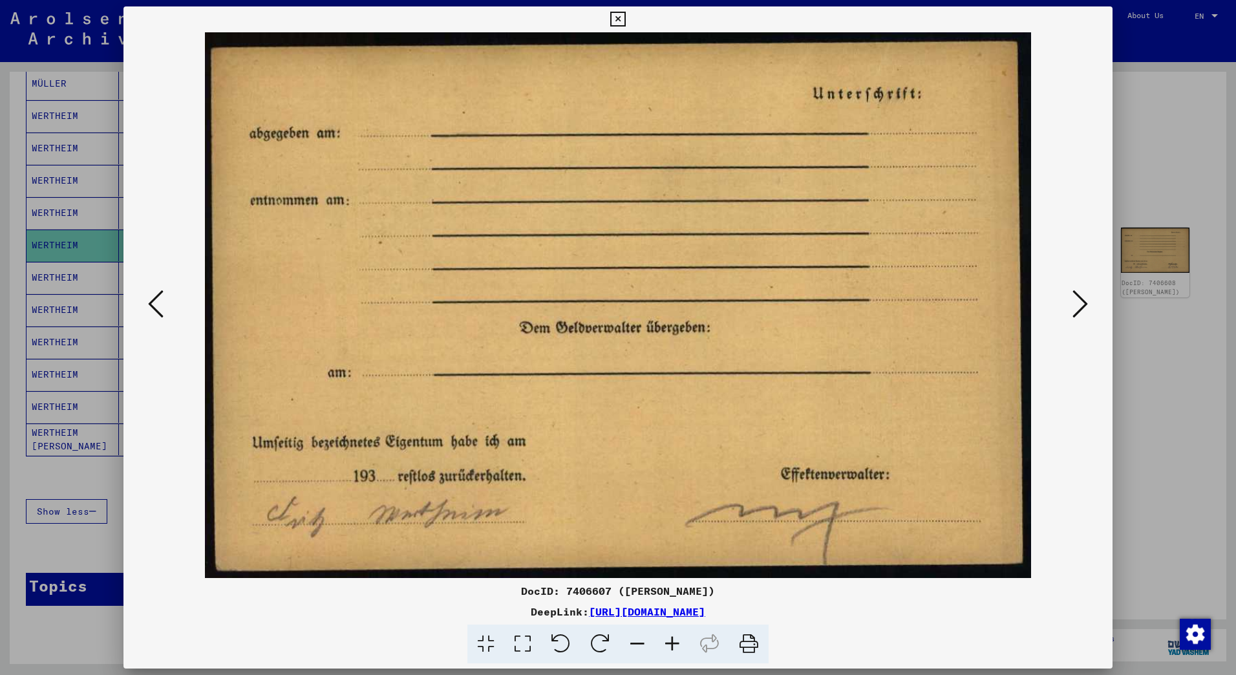
click at [163, 297] on icon at bounding box center [156, 303] width 16 height 31
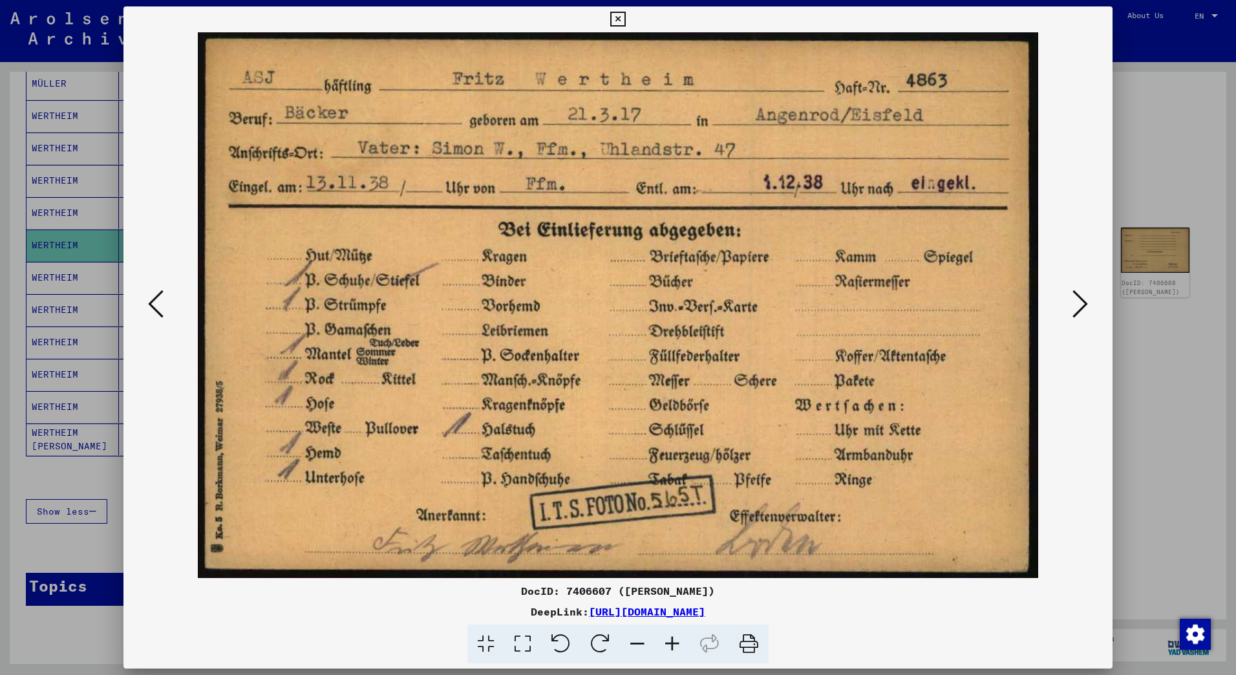
click at [1080, 296] on icon at bounding box center [1081, 303] width 16 height 31
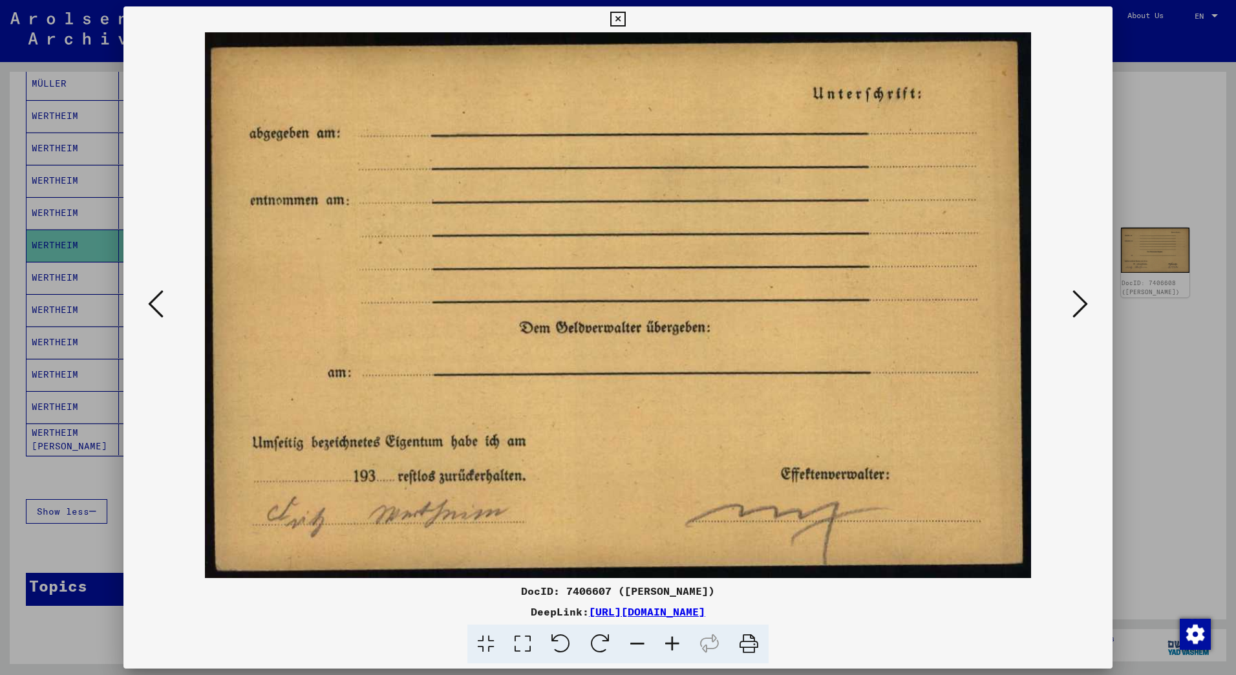
click at [1080, 296] on icon at bounding box center [1081, 303] width 16 height 31
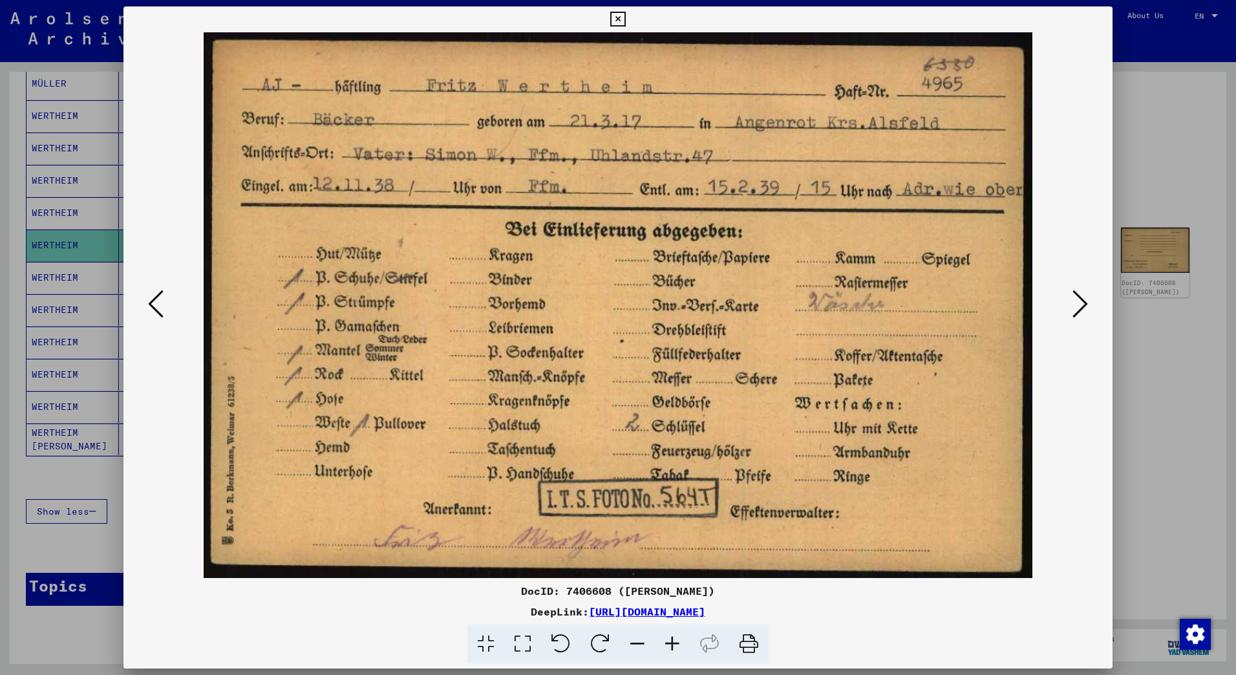
click at [159, 299] on icon at bounding box center [156, 303] width 16 height 31
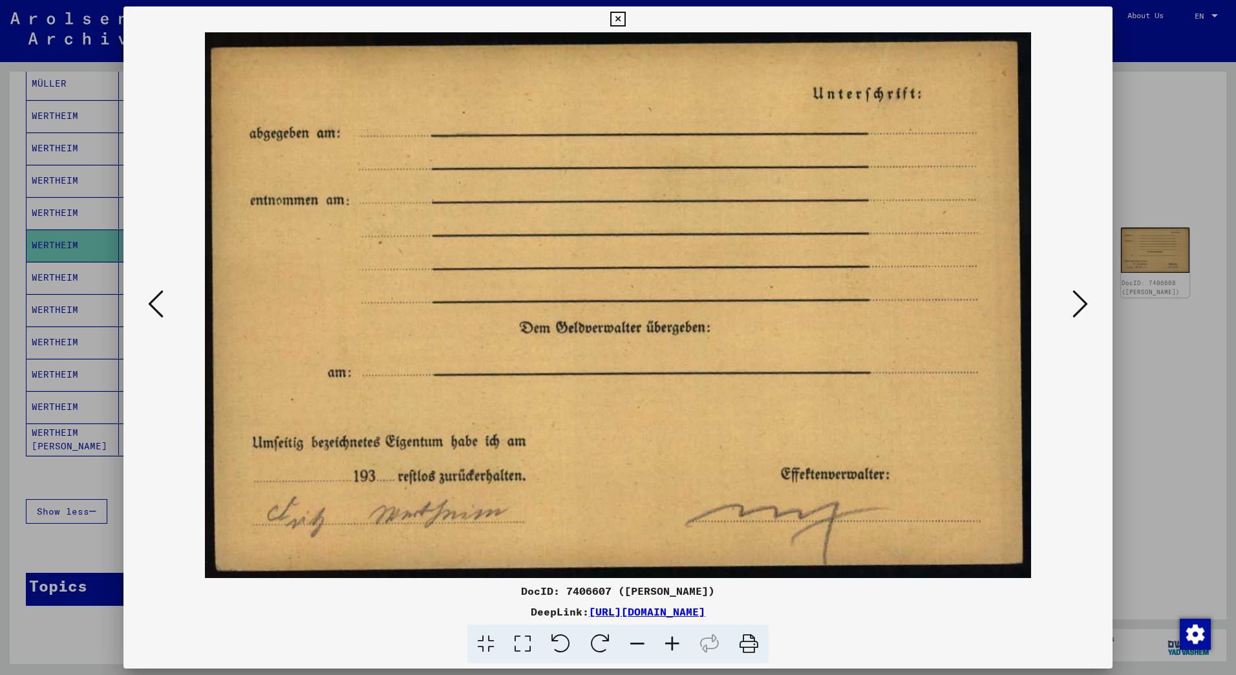
click at [159, 299] on icon at bounding box center [156, 303] width 16 height 31
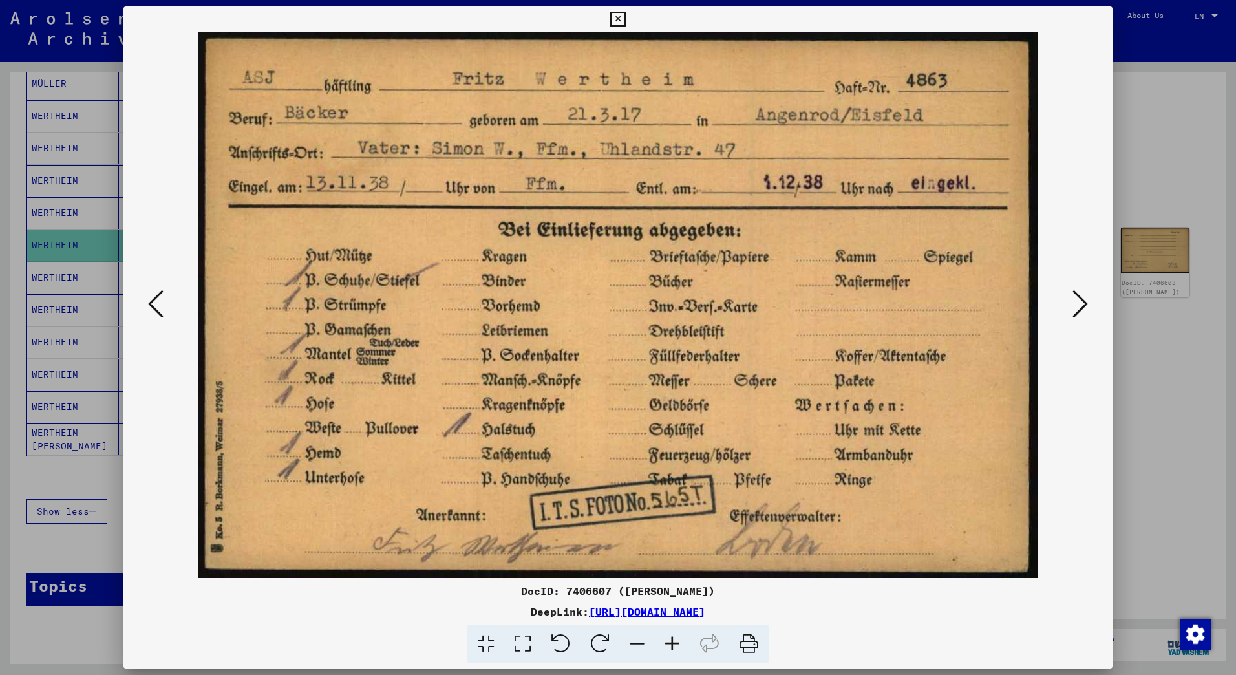
click at [621, 13] on icon at bounding box center [617, 20] width 15 height 16
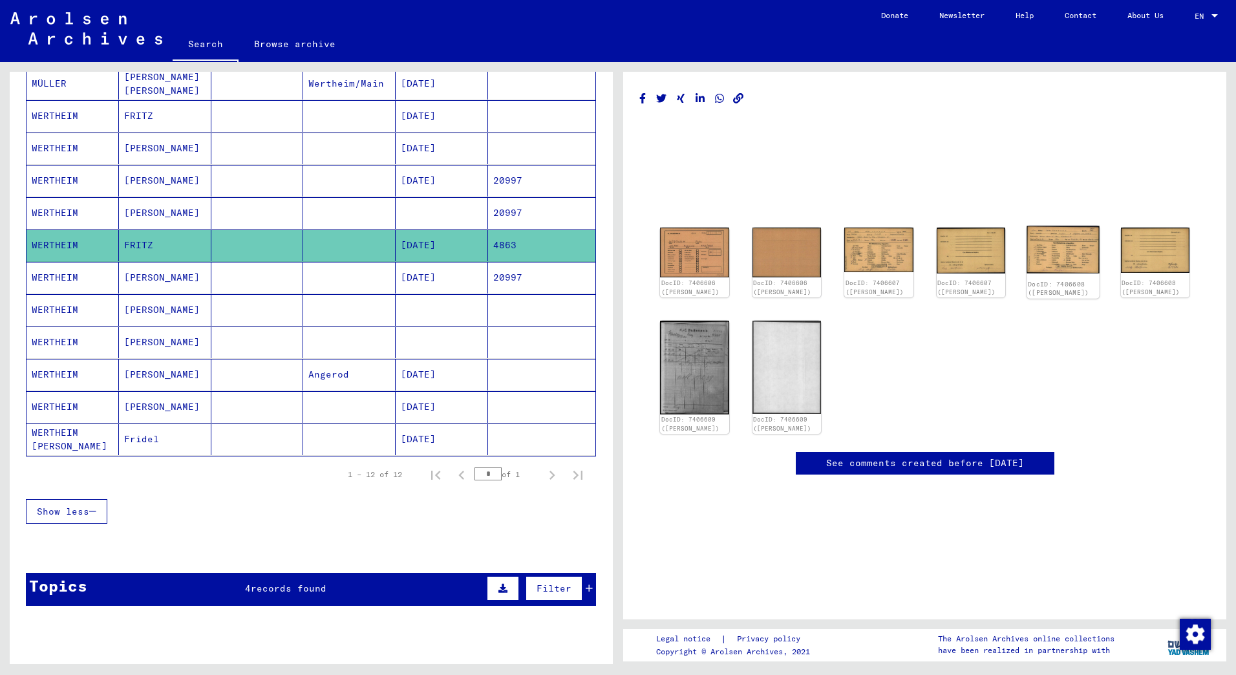
click at [1061, 266] on img at bounding box center [1063, 250] width 72 height 48
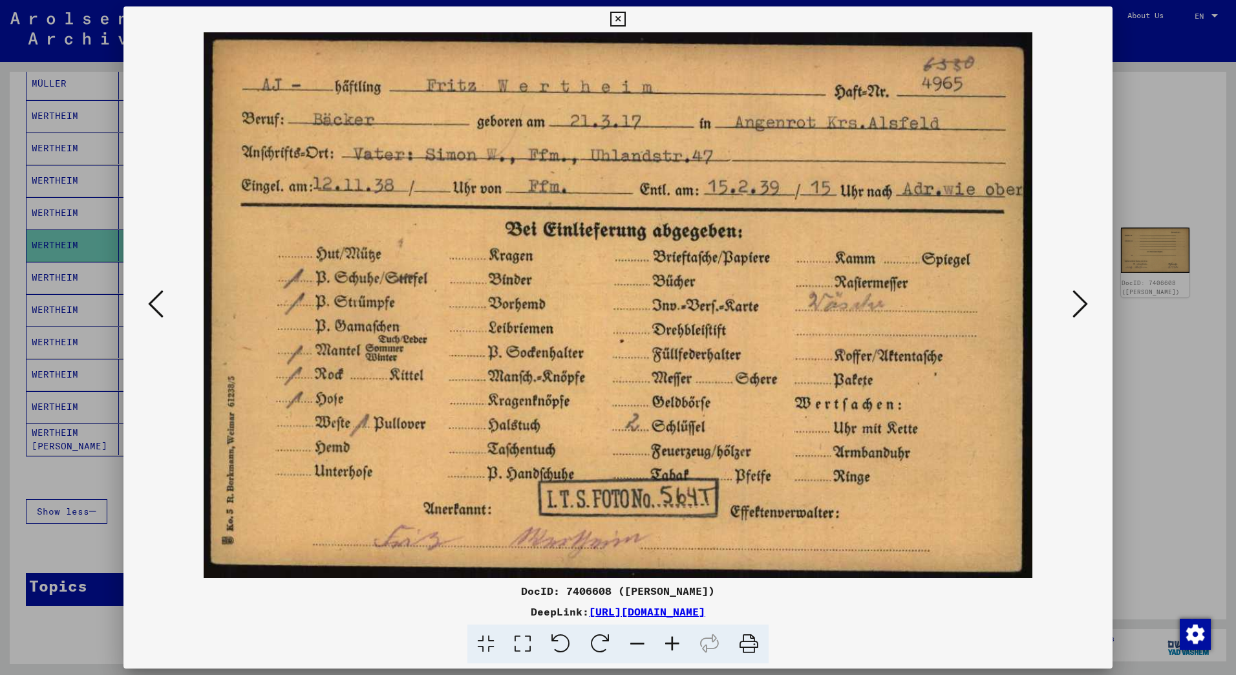
click at [614, 14] on icon at bounding box center [617, 20] width 15 height 16
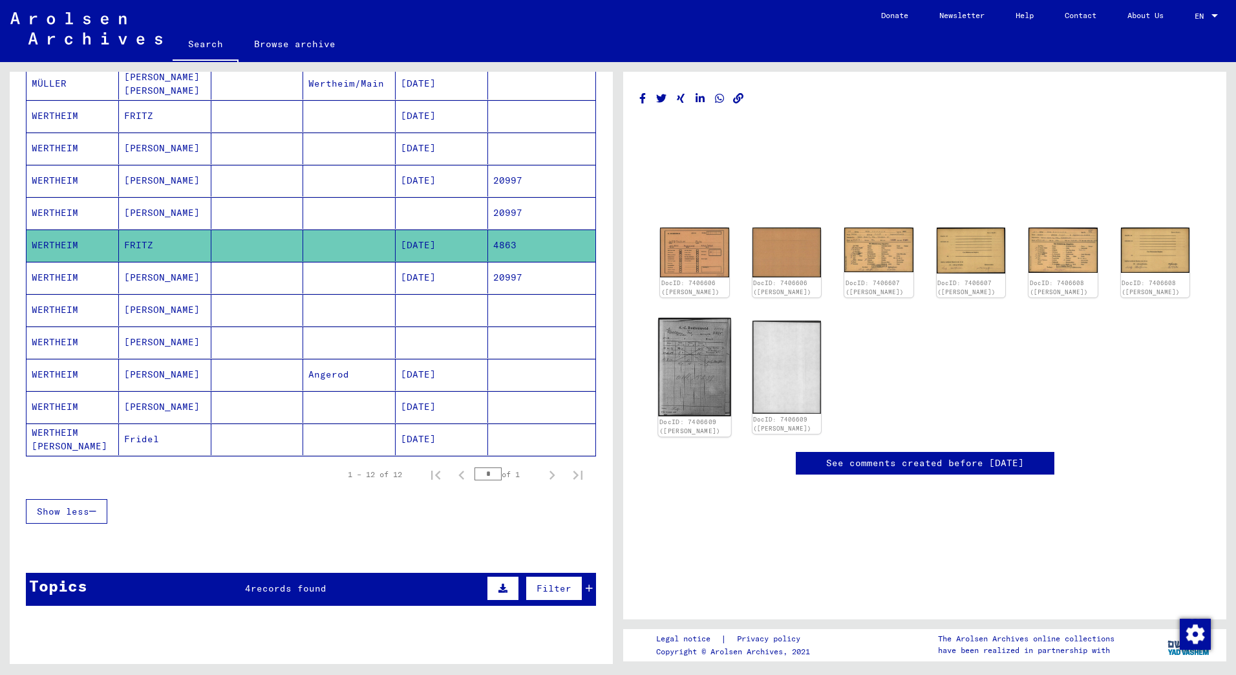
click at [691, 365] on img at bounding box center [694, 366] width 72 height 98
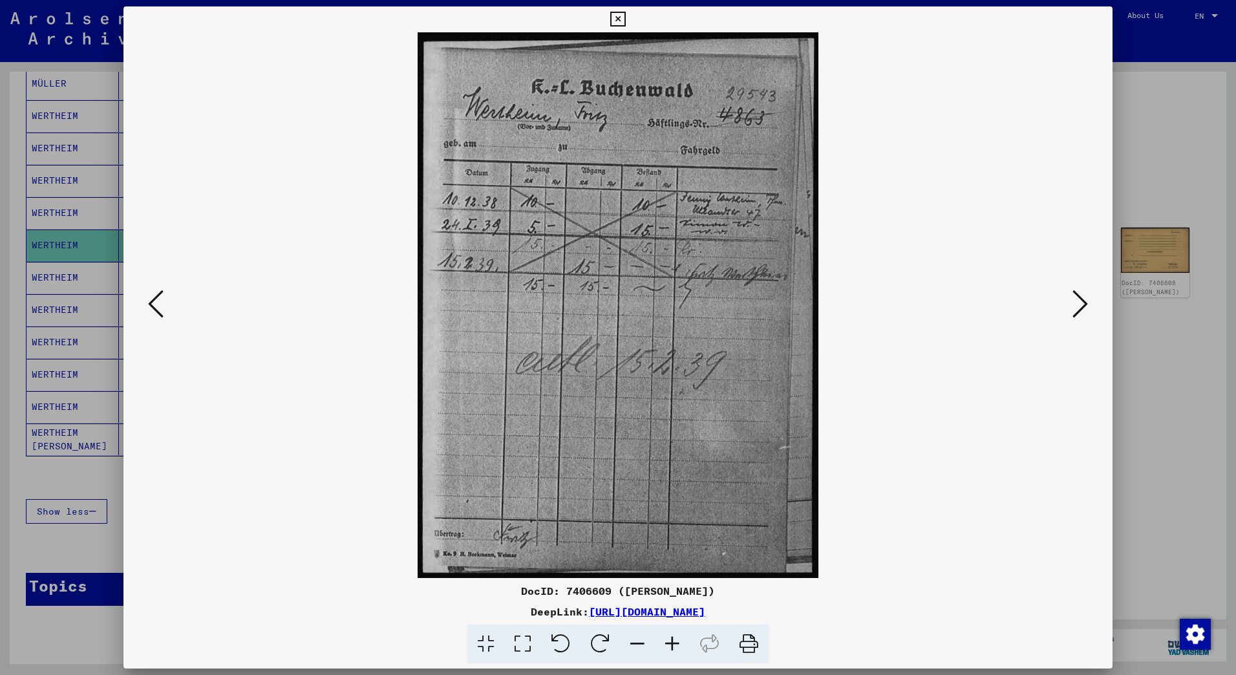
click at [617, 17] on icon at bounding box center [617, 20] width 15 height 16
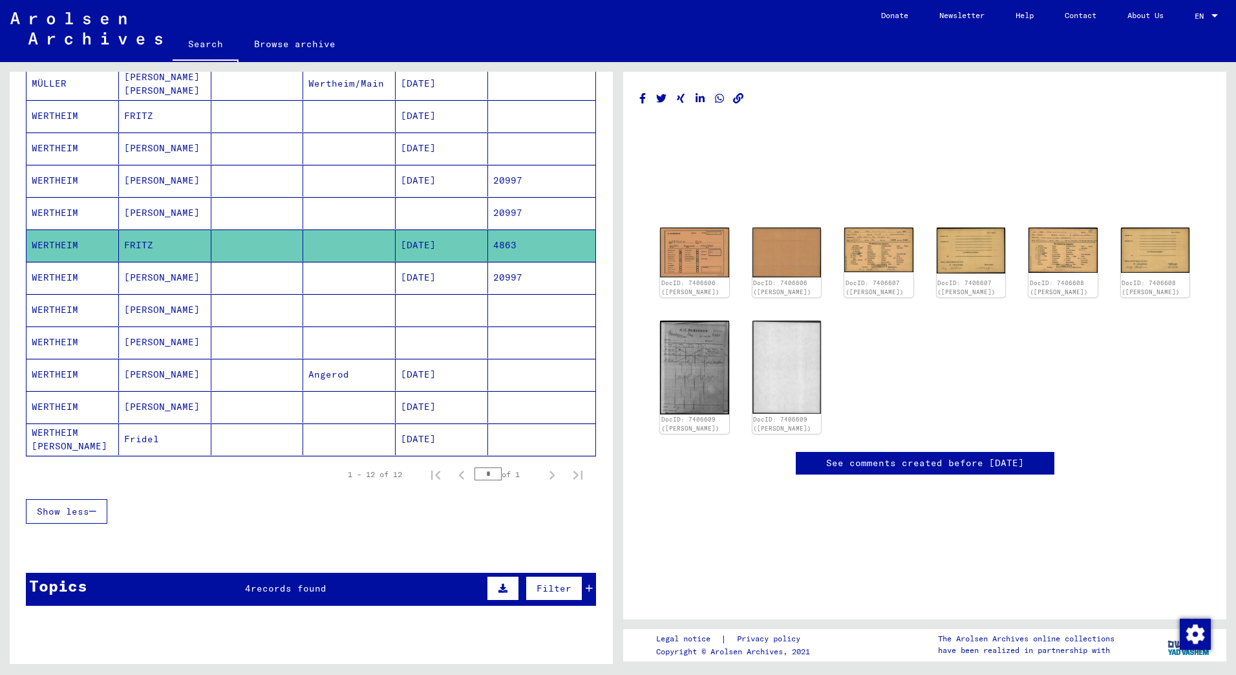
scroll to position [259, 0]
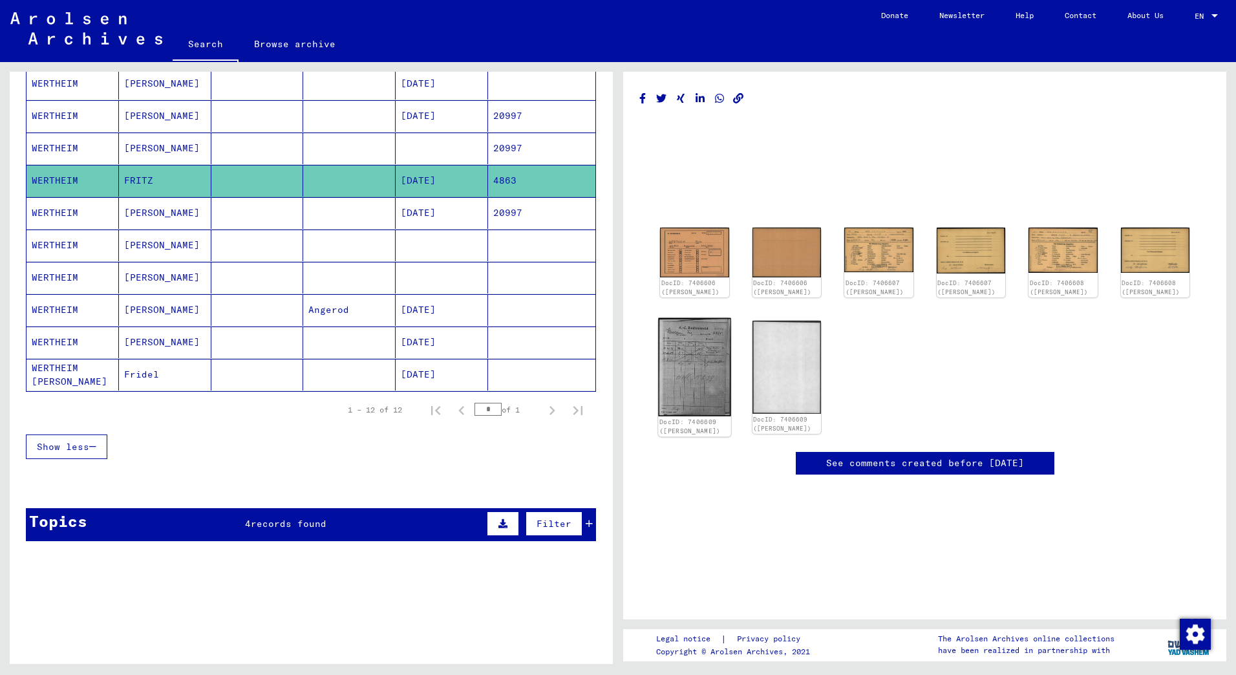
click at [676, 351] on img at bounding box center [694, 366] width 72 height 98
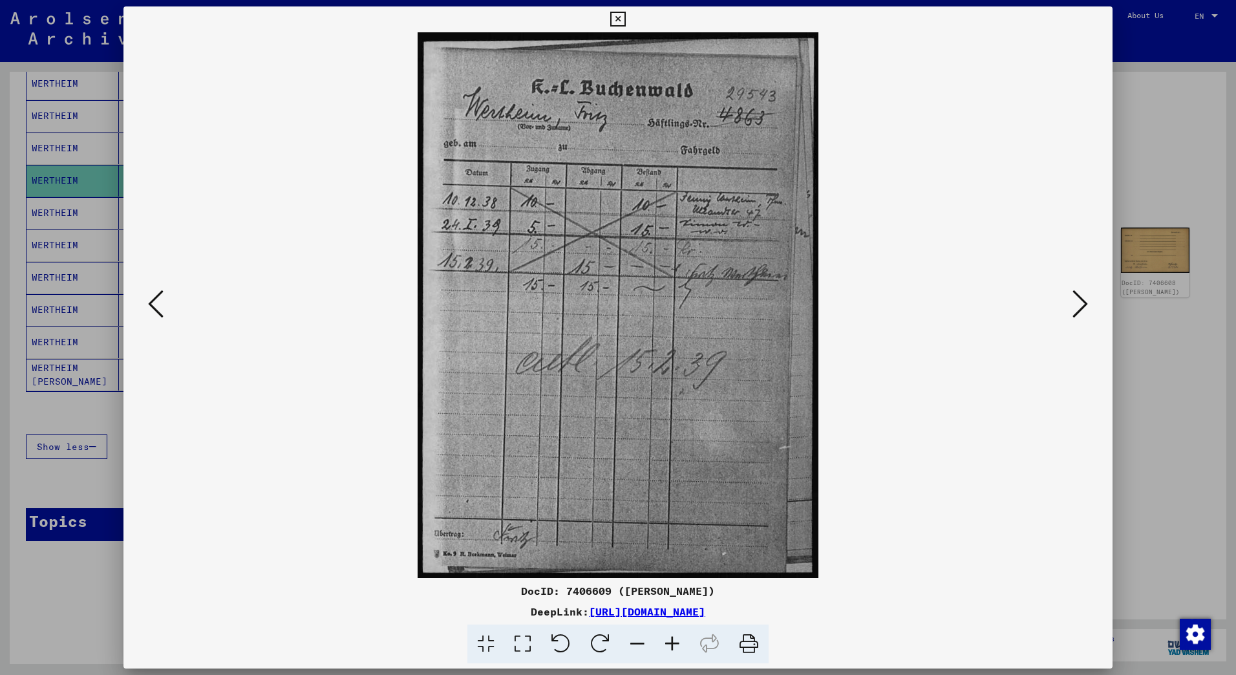
click at [617, 20] on icon at bounding box center [617, 20] width 15 height 16
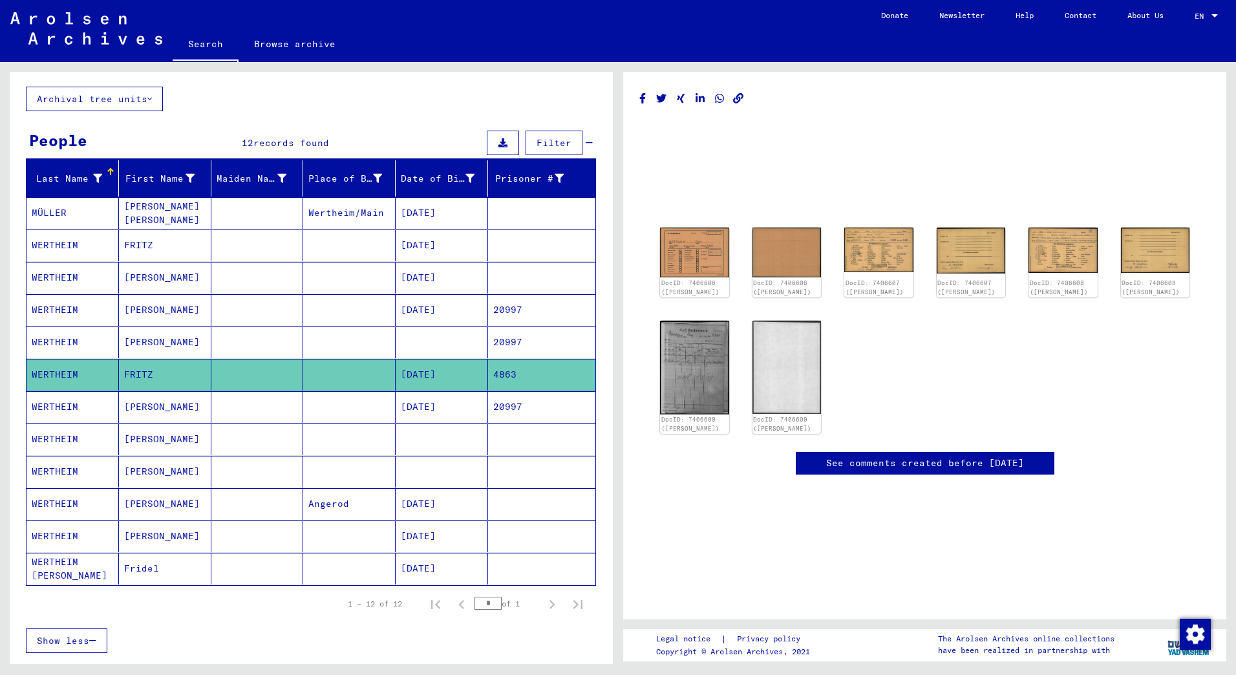
scroll to position [0, 0]
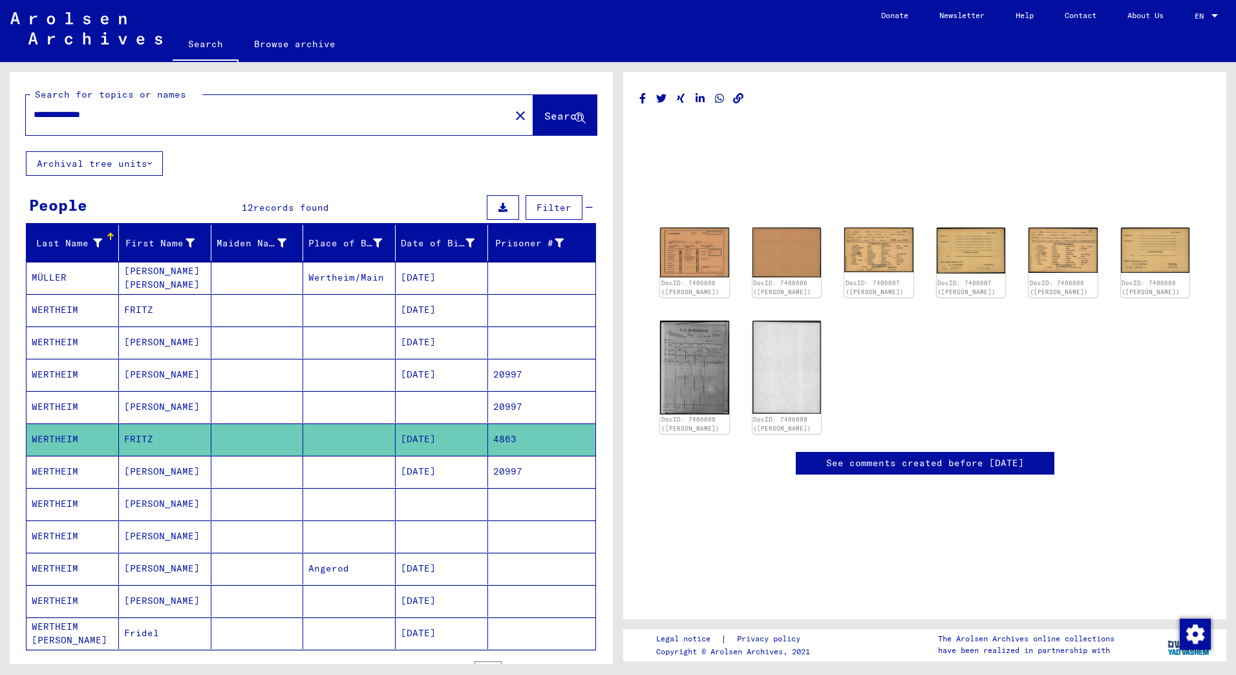
drag, startPoint x: 59, startPoint y: 114, endPoint x: 0, endPoint y: 108, distance: 59.8
click at [0, 108] on html "**********" at bounding box center [618, 337] width 1236 height 675
click at [544, 111] on span "Search" at bounding box center [563, 115] width 39 height 13
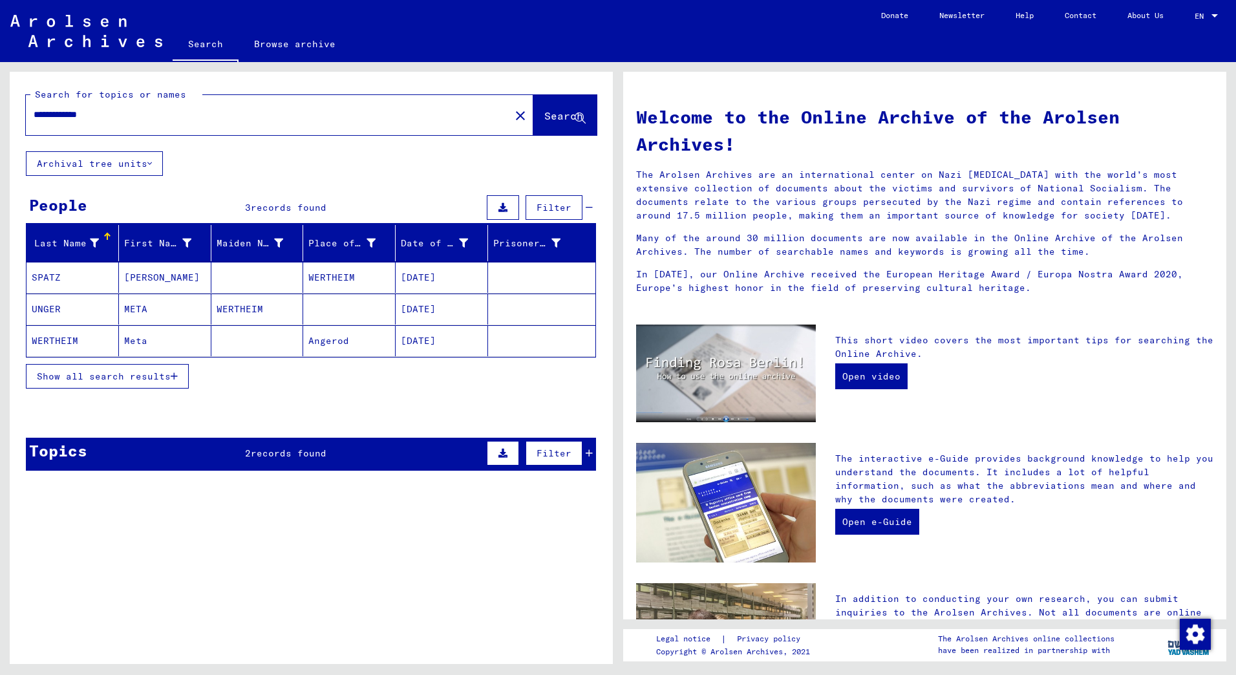
click at [166, 374] on span "Show all search results" at bounding box center [104, 376] width 134 height 12
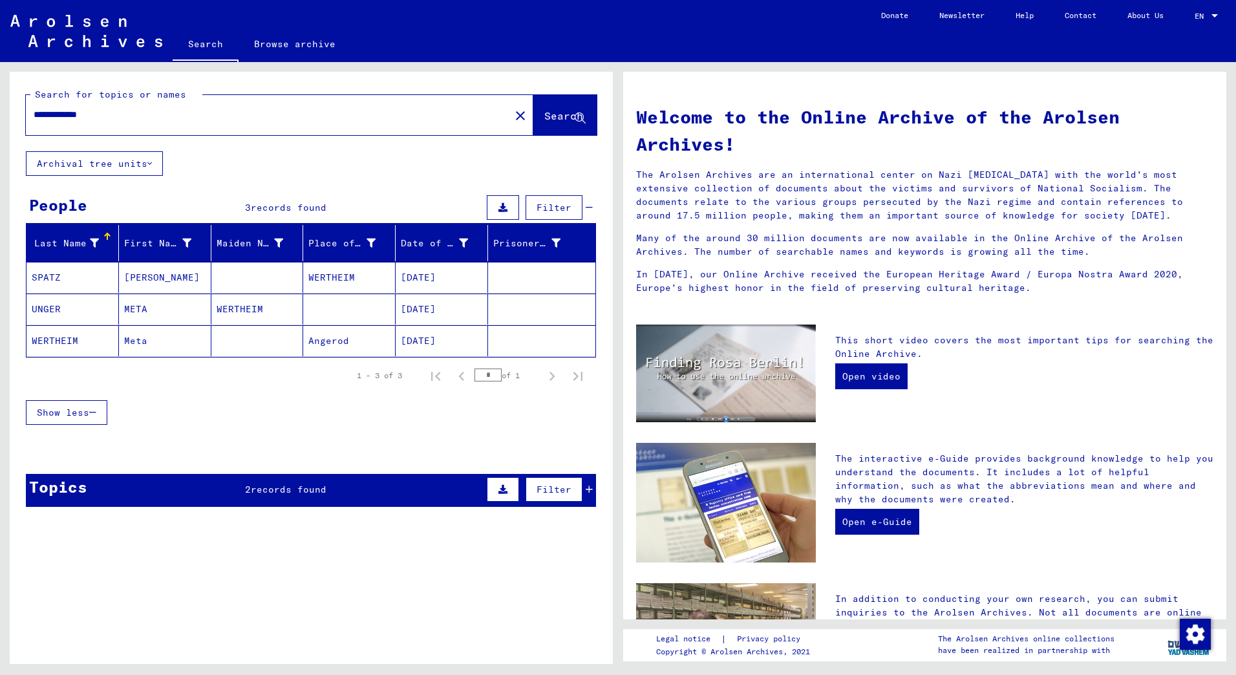
click at [319, 338] on mat-cell "Angerod" at bounding box center [349, 340] width 92 height 31
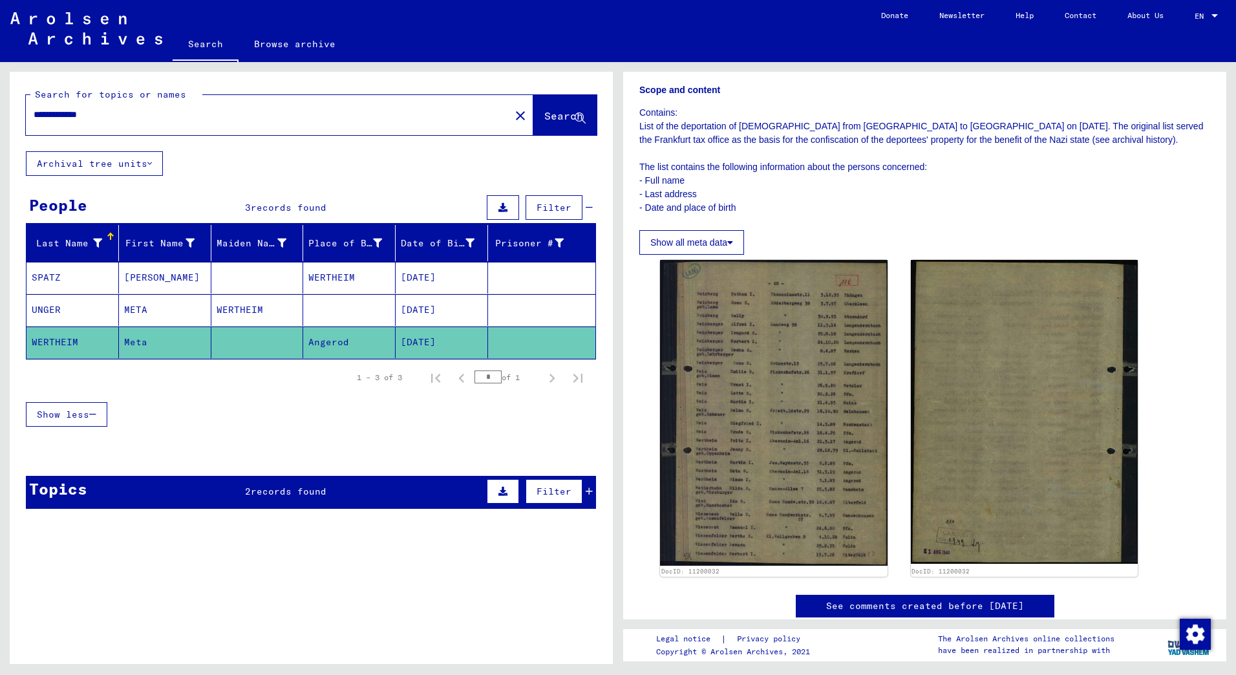
scroll to position [194, 0]
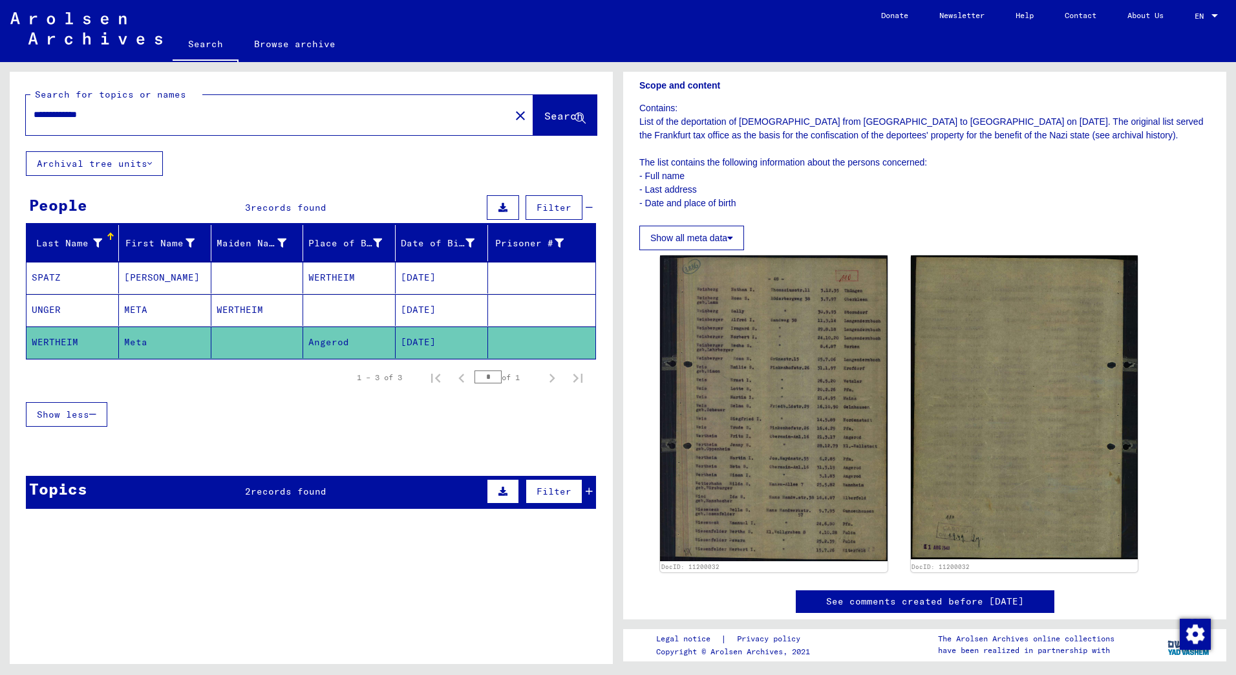
drag, startPoint x: 113, startPoint y: 114, endPoint x: -3, endPoint y: 114, distance: 115.7
click at [0, 114] on html "**********" at bounding box center [618, 337] width 1236 height 675
type input "********"
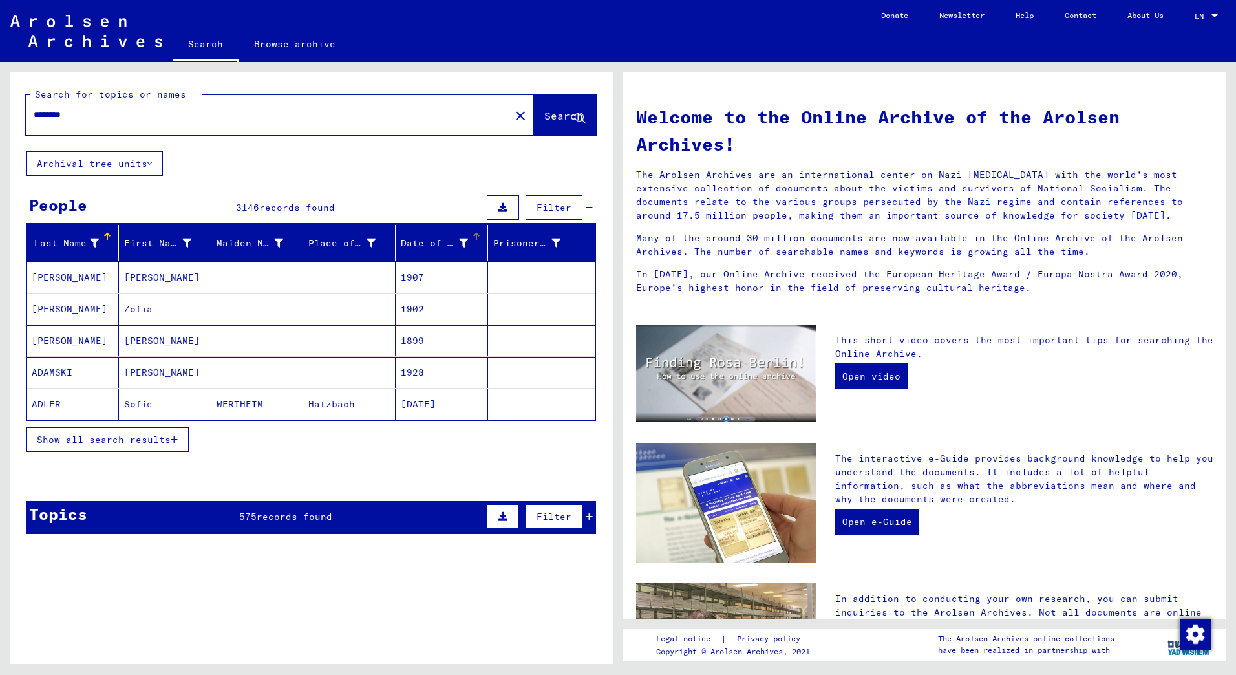
click at [466, 231] on mat-header-cell "Date of Birth" at bounding box center [442, 243] width 92 height 36
click at [167, 438] on span "Show all search results" at bounding box center [104, 440] width 134 height 12
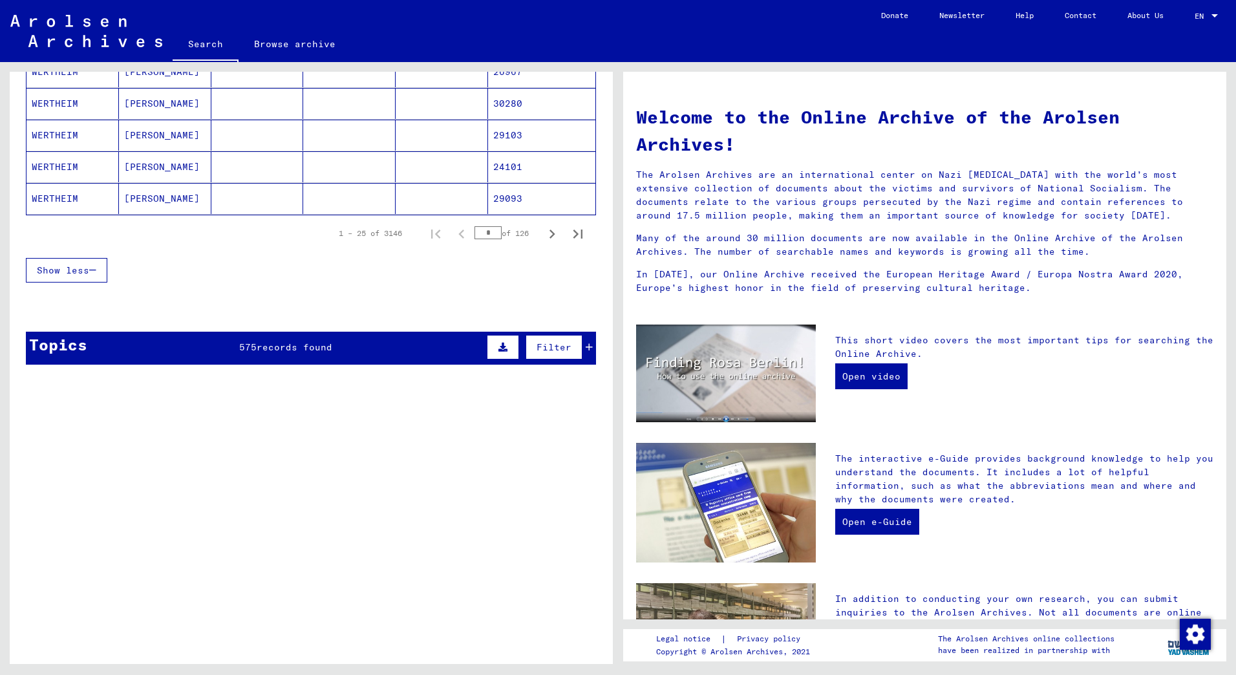
scroll to position [841, 0]
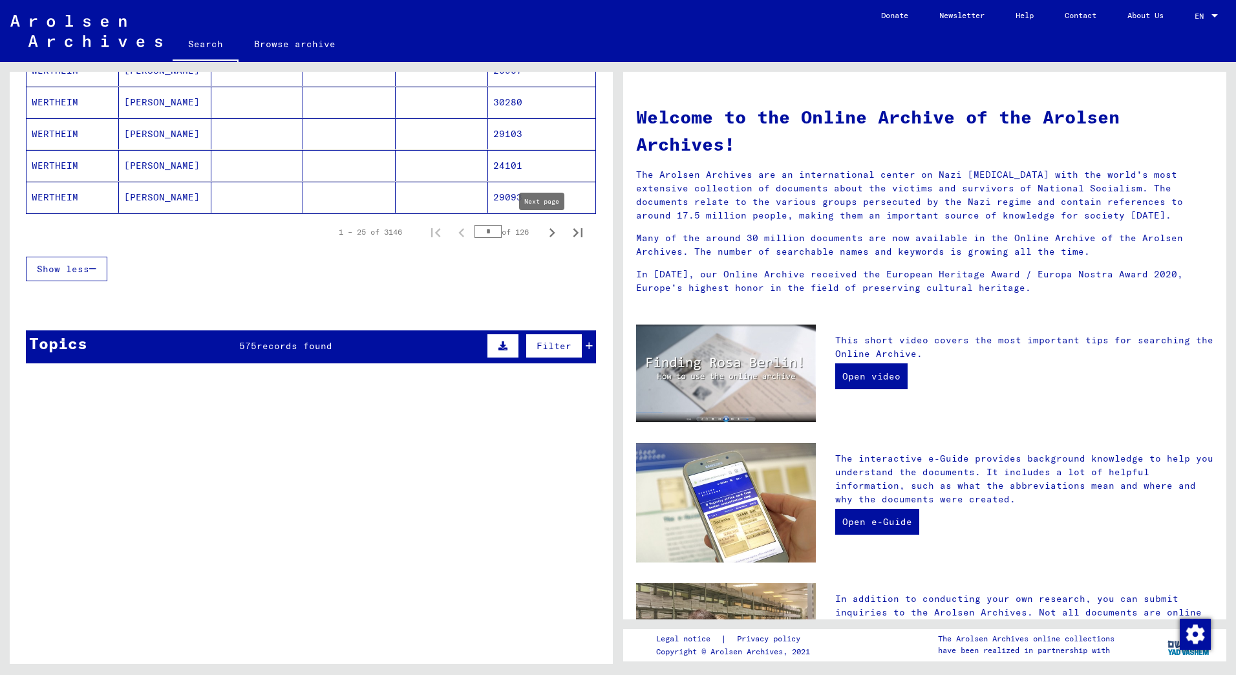
click at [543, 231] on icon "Next page" at bounding box center [552, 233] width 18 height 18
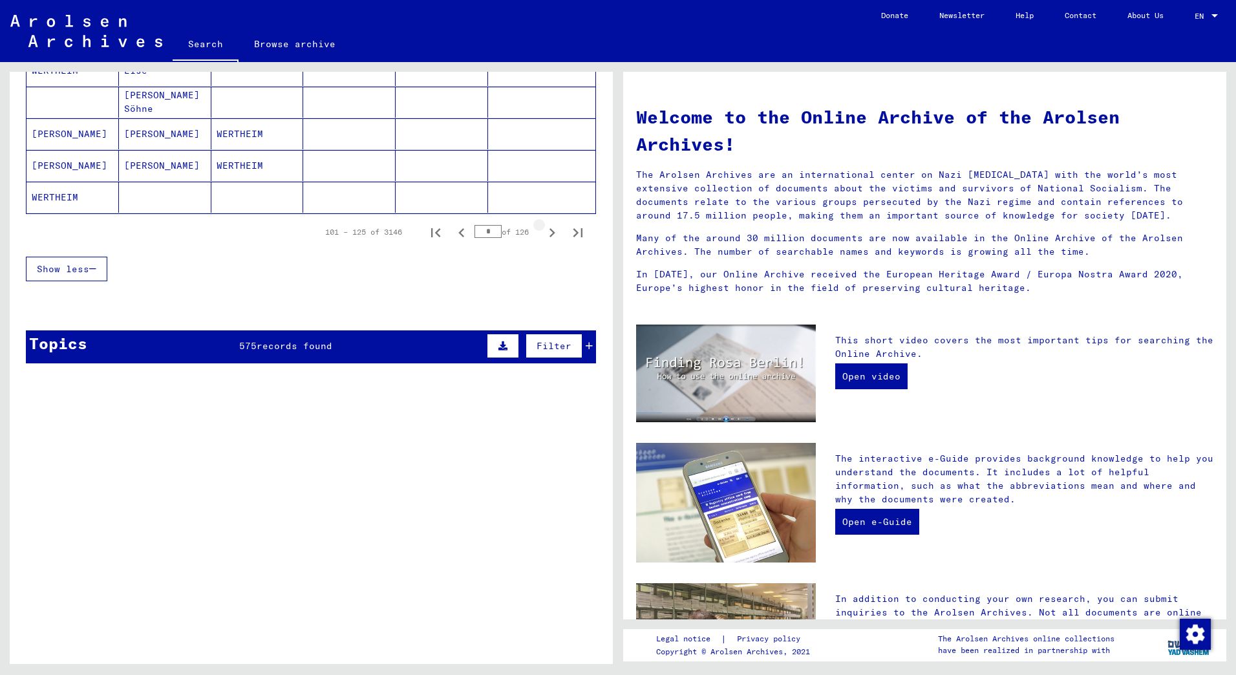
click at [543, 231] on icon "Next page" at bounding box center [552, 233] width 18 height 18
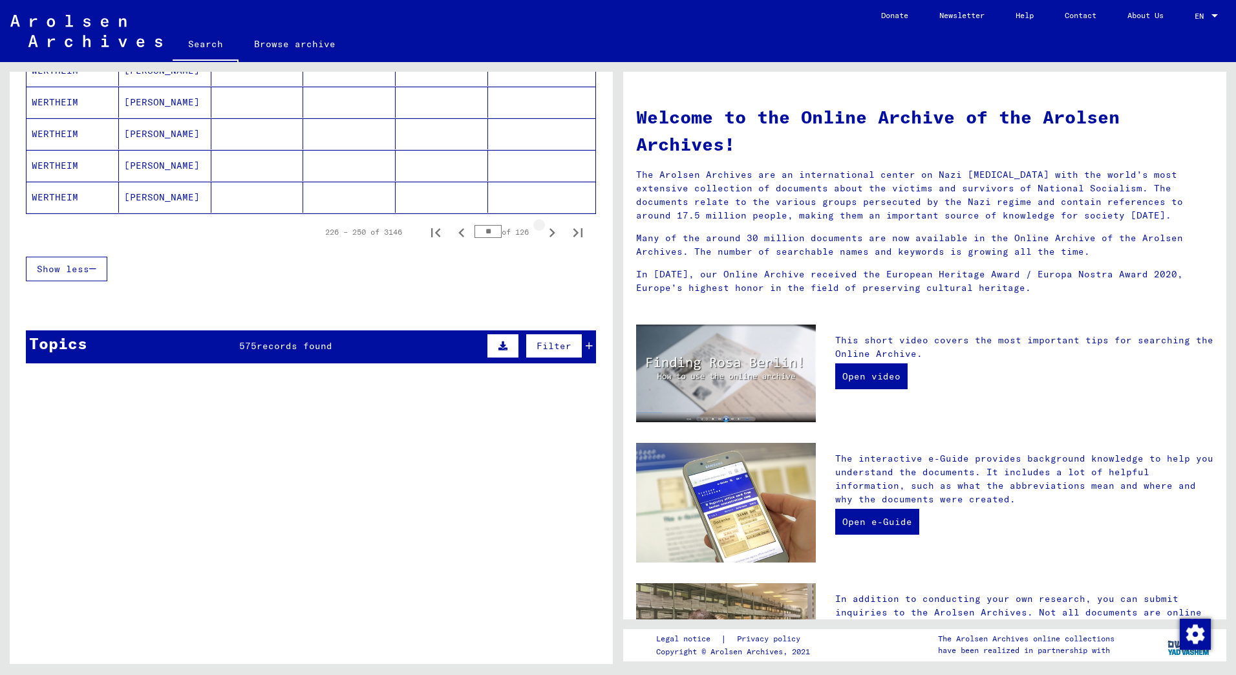
click at [543, 231] on icon "Next page" at bounding box center [552, 233] width 18 height 18
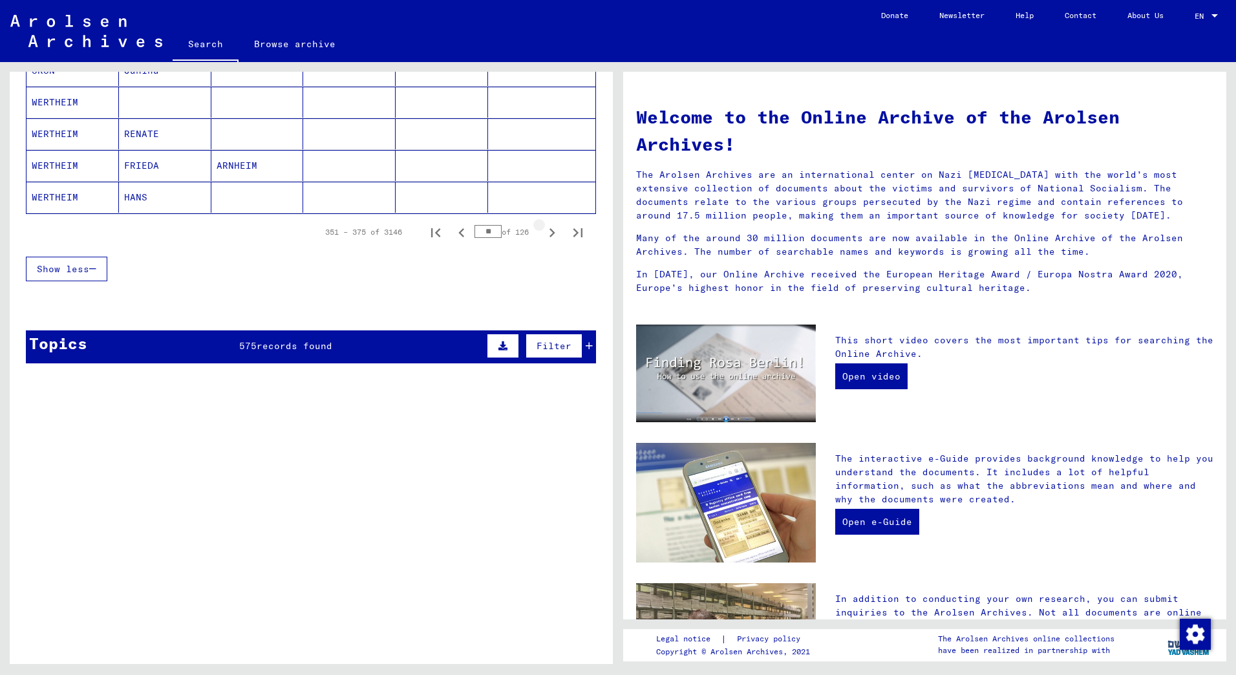
click at [543, 231] on icon "Next page" at bounding box center [552, 233] width 18 height 18
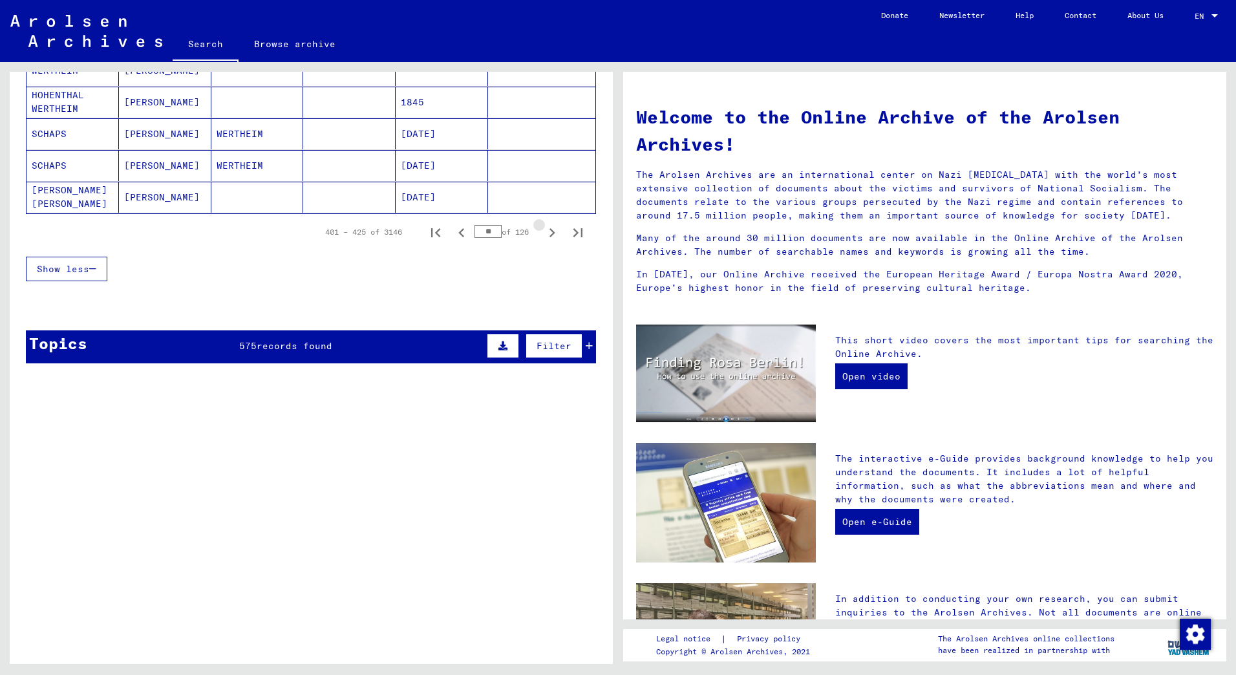
click at [543, 231] on icon "Next page" at bounding box center [552, 233] width 18 height 18
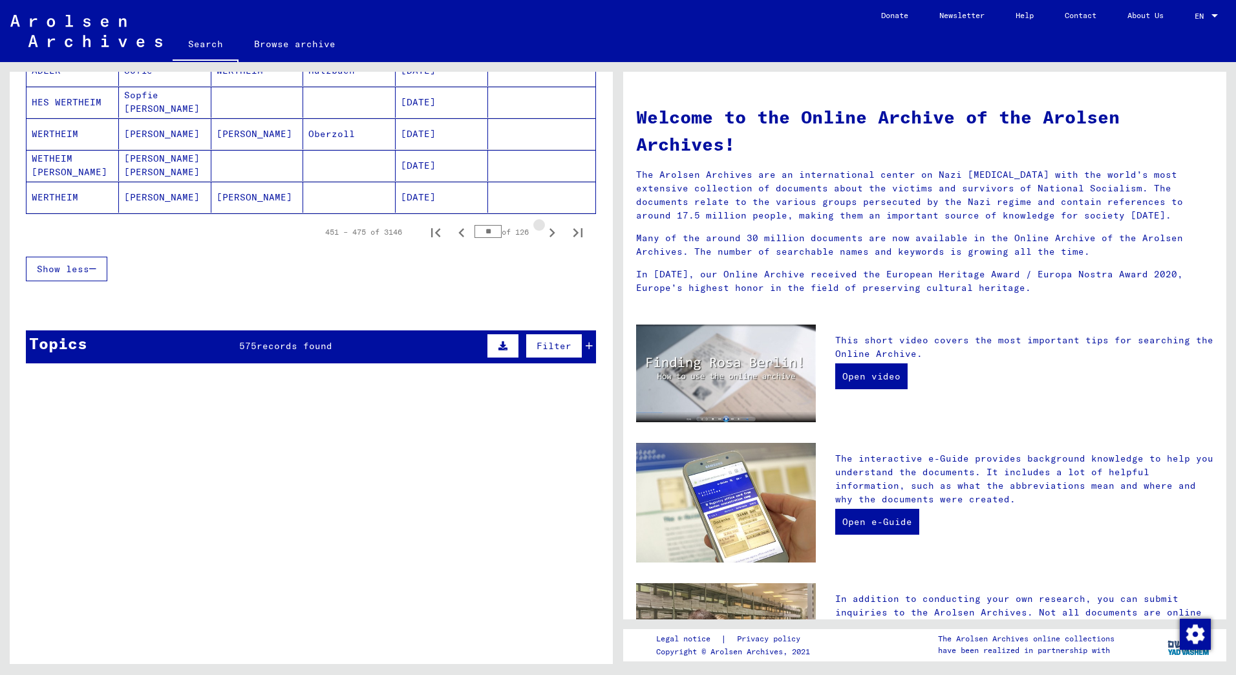
click at [543, 231] on icon "Next page" at bounding box center [552, 233] width 18 height 18
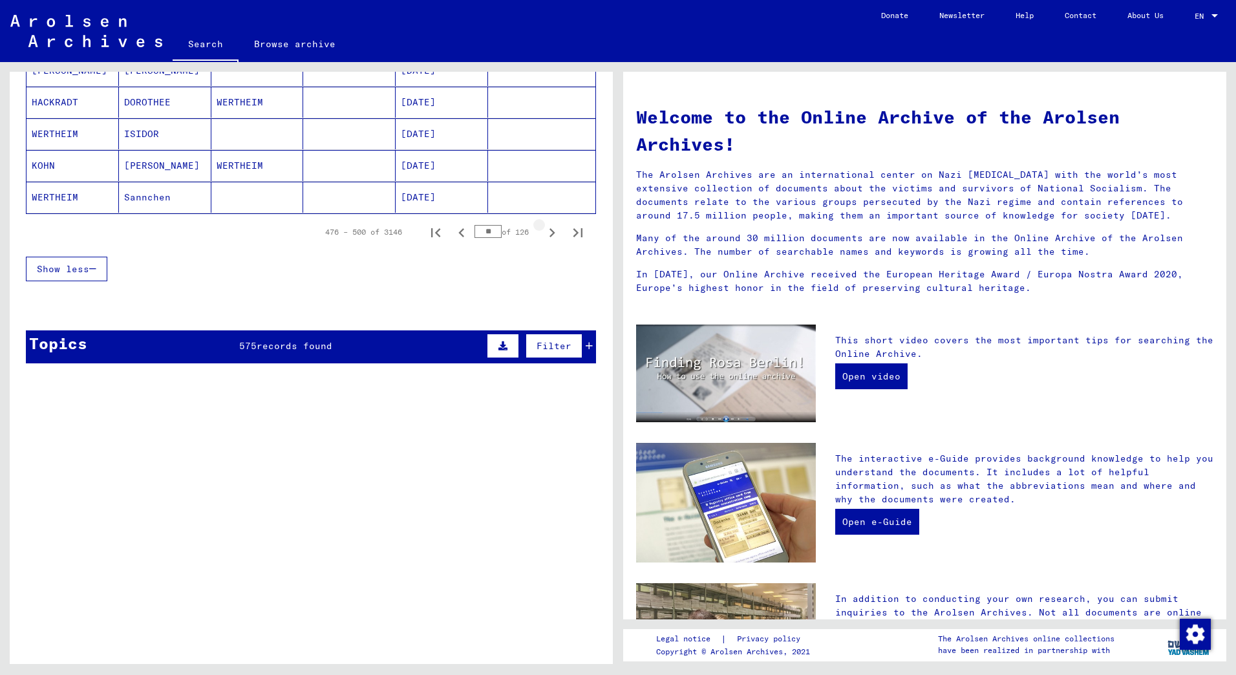
click at [543, 231] on icon "Next page" at bounding box center [552, 233] width 18 height 18
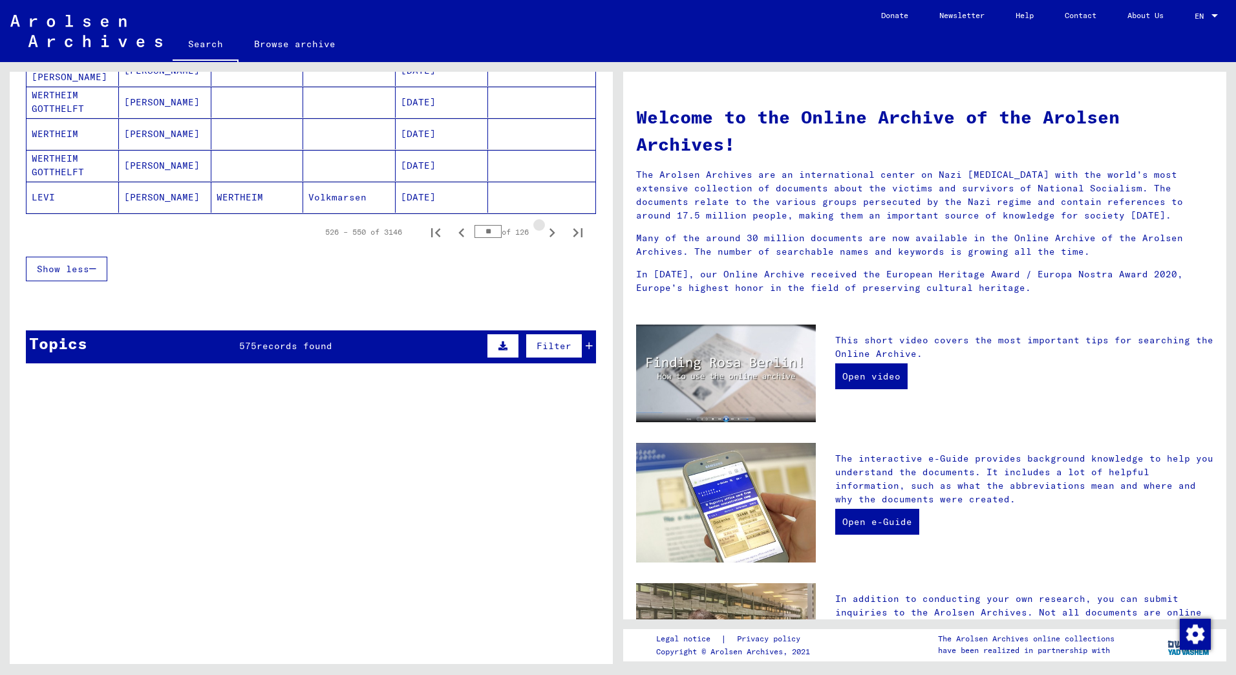
click at [543, 231] on icon "Next page" at bounding box center [552, 233] width 18 height 18
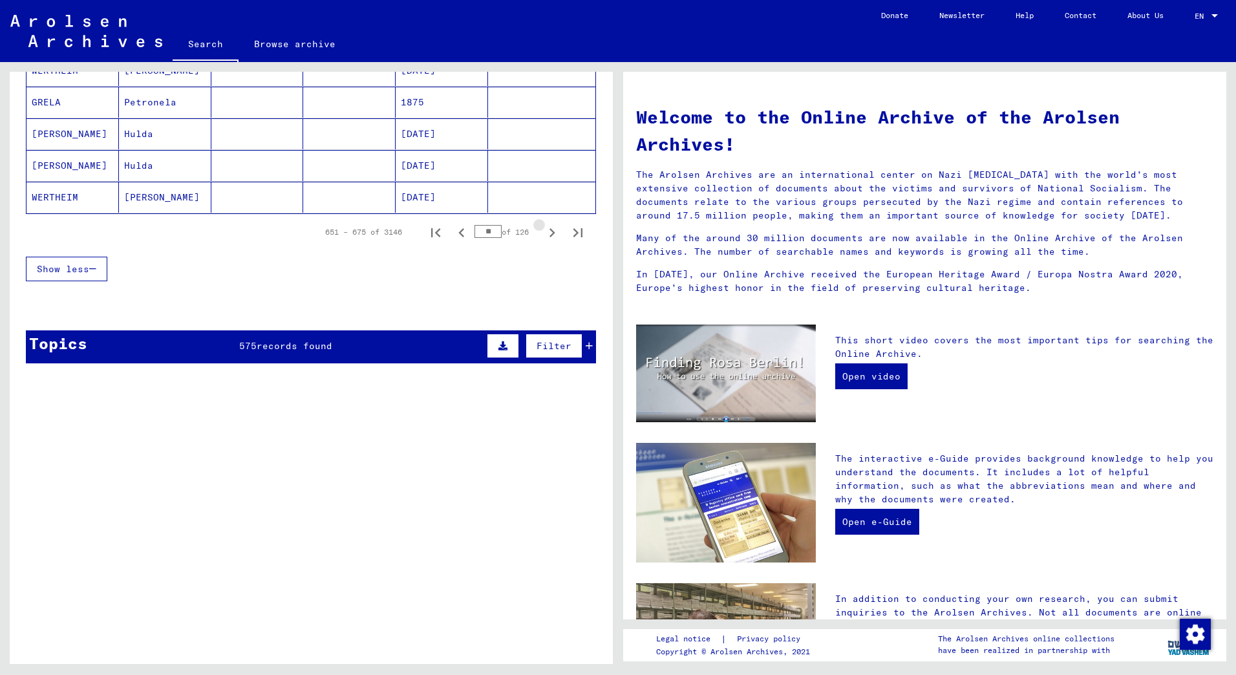
click at [543, 231] on icon "Next page" at bounding box center [552, 233] width 18 height 18
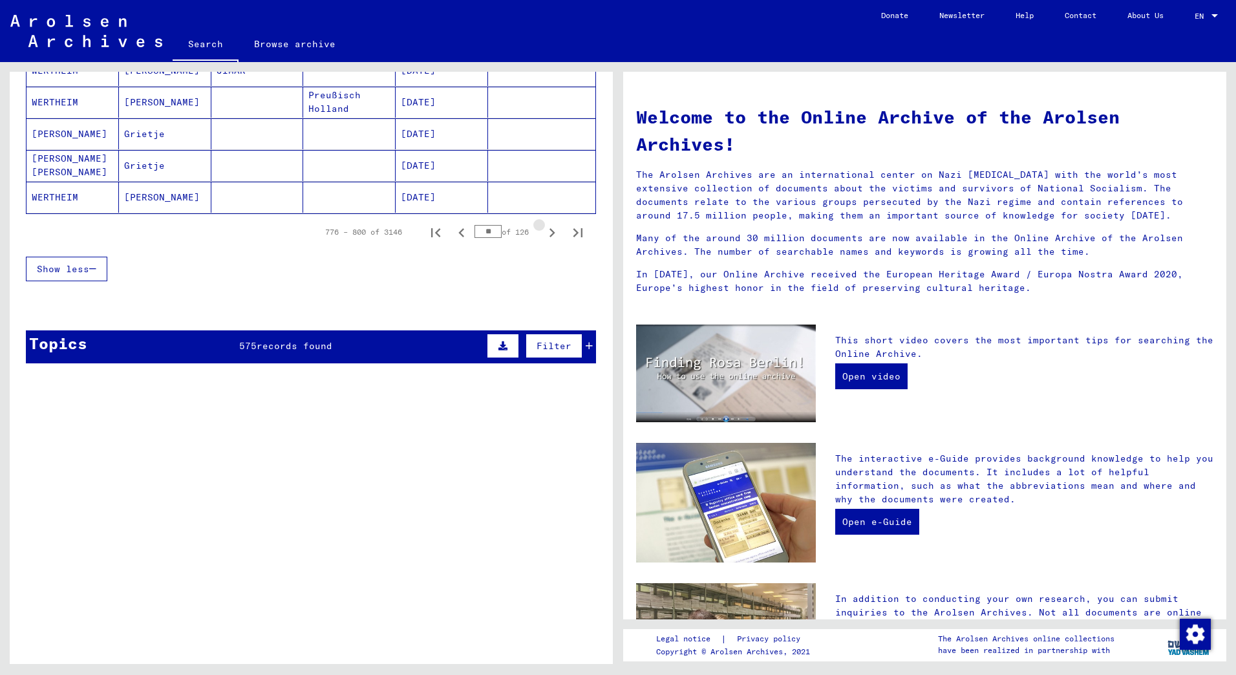
click at [543, 231] on icon "Next page" at bounding box center [552, 233] width 18 height 18
click at [550, 229] on icon "Next page" at bounding box center [553, 232] width 6 height 9
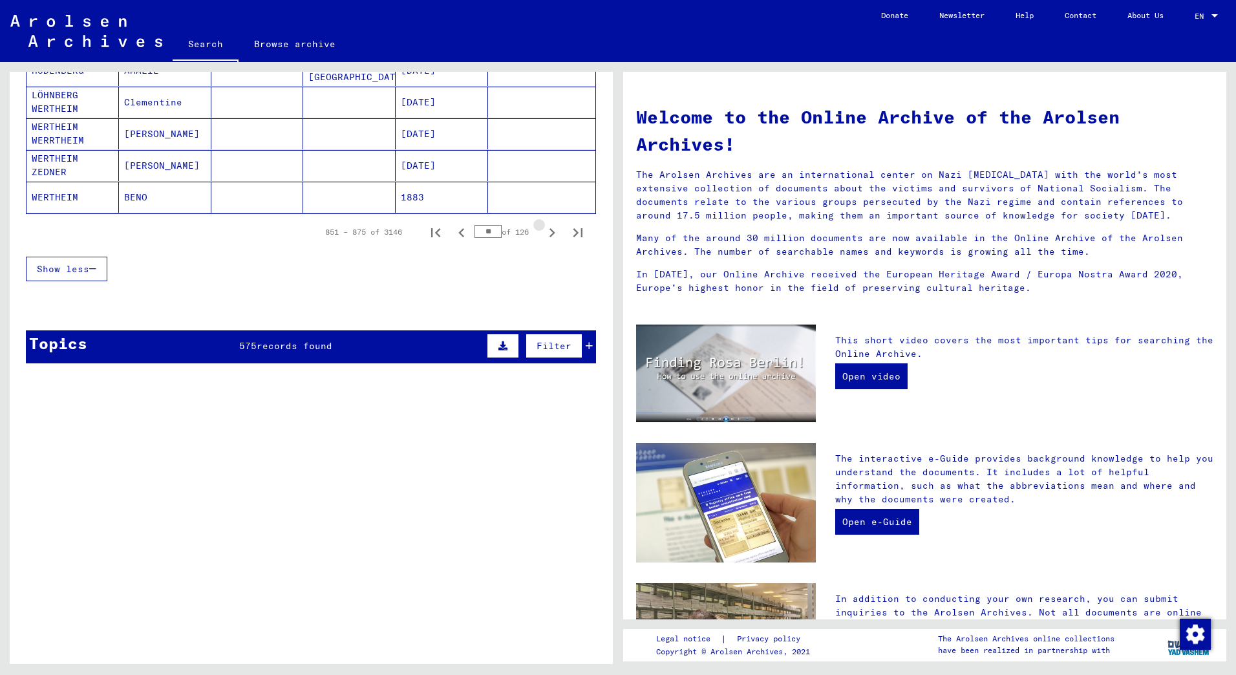
click at [550, 229] on icon "Next page" at bounding box center [553, 232] width 6 height 9
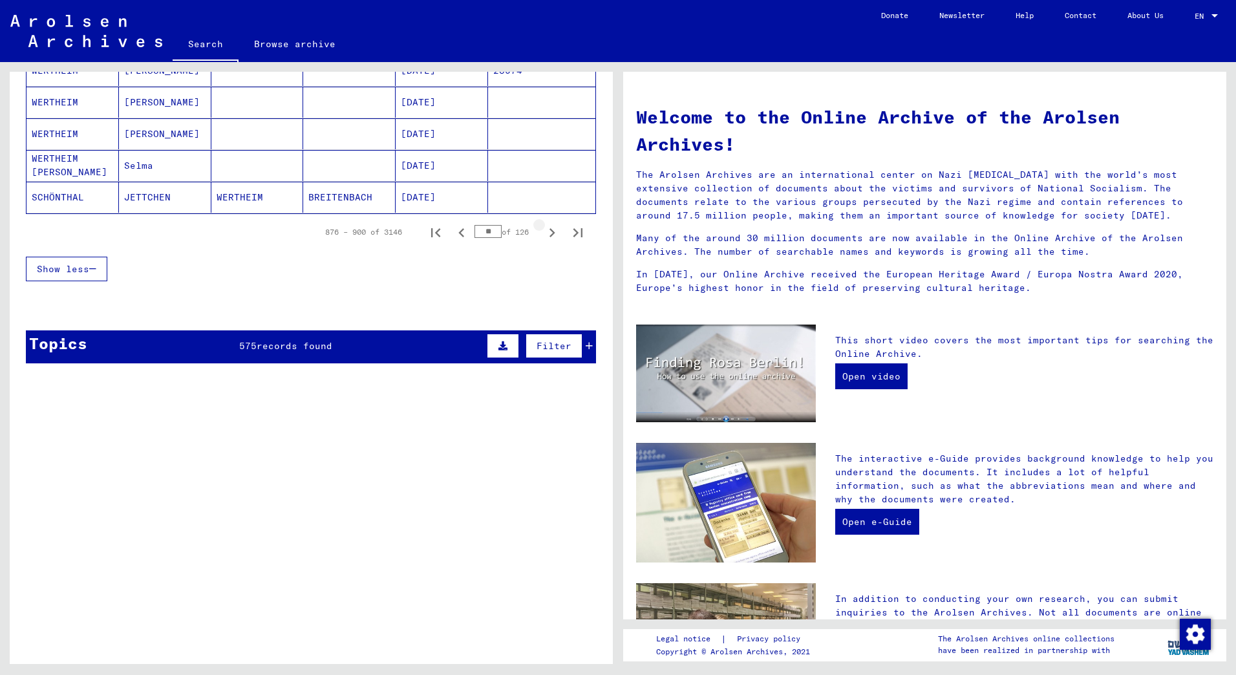
click at [550, 229] on icon "Next page" at bounding box center [553, 232] width 6 height 9
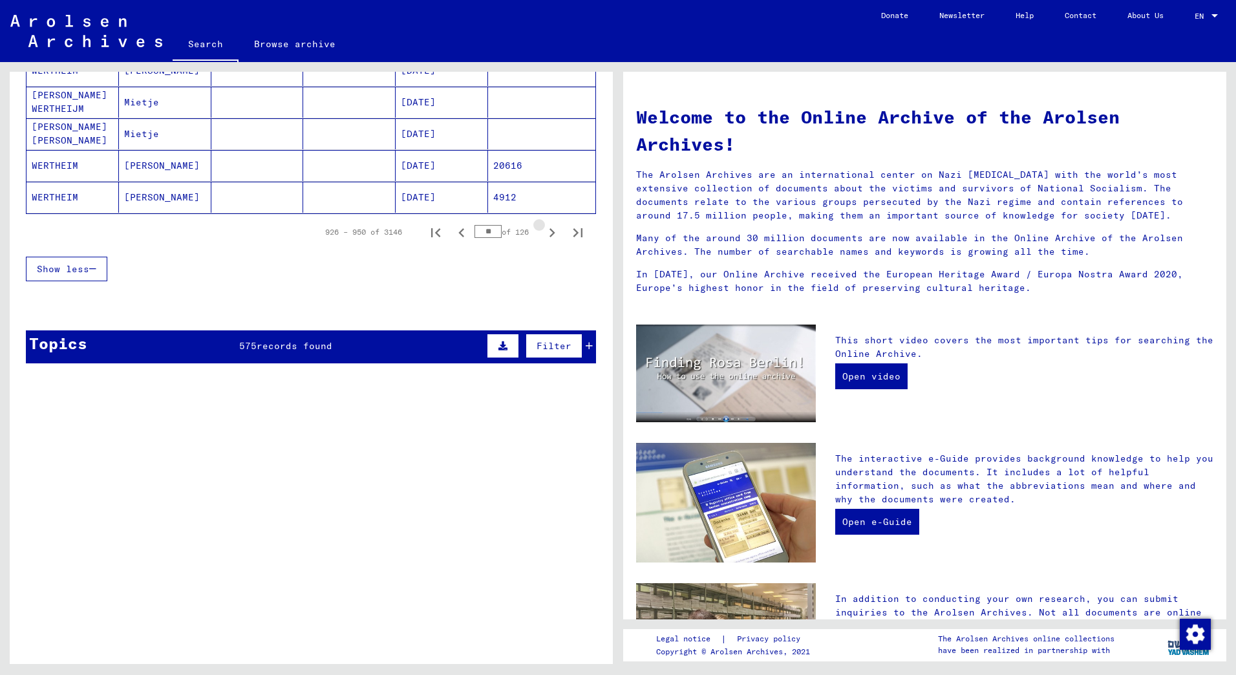
click at [550, 229] on icon "Next page" at bounding box center [553, 232] width 6 height 9
click at [543, 228] on icon "Next page" at bounding box center [552, 233] width 18 height 18
click at [543, 227] on icon "Next page" at bounding box center [552, 233] width 18 height 18
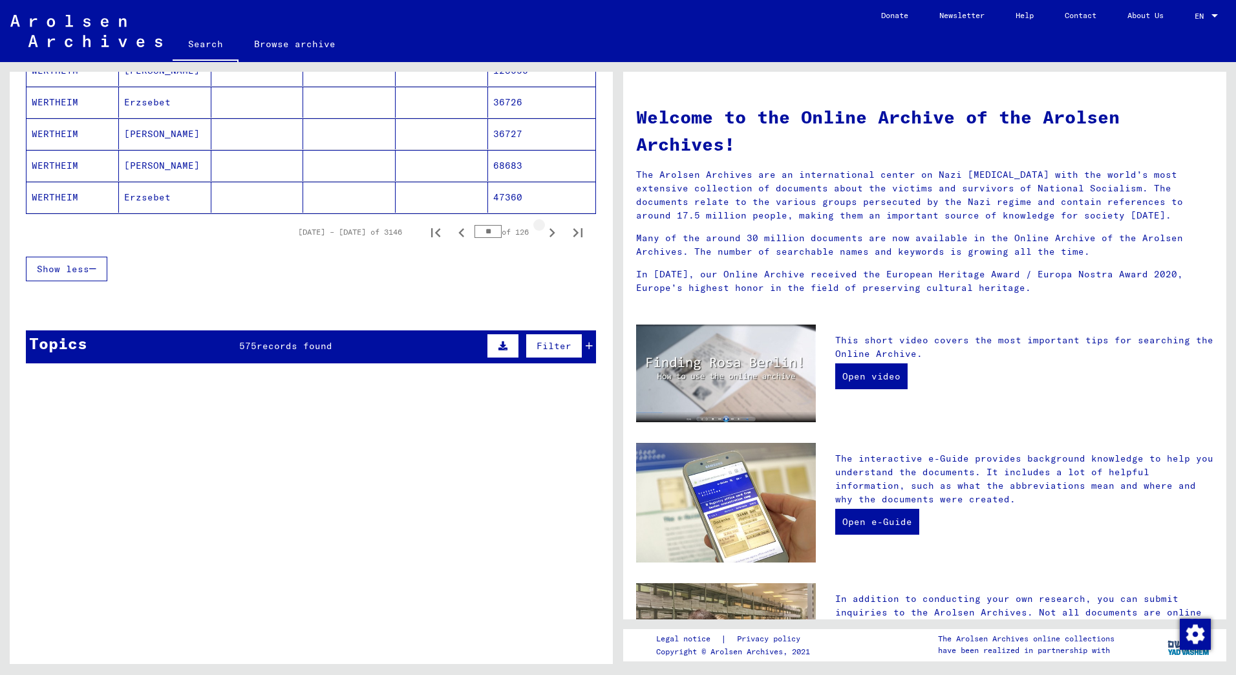
click at [543, 227] on icon "Next page" at bounding box center [552, 233] width 18 height 18
click at [543, 226] on icon "Next page" at bounding box center [552, 233] width 18 height 18
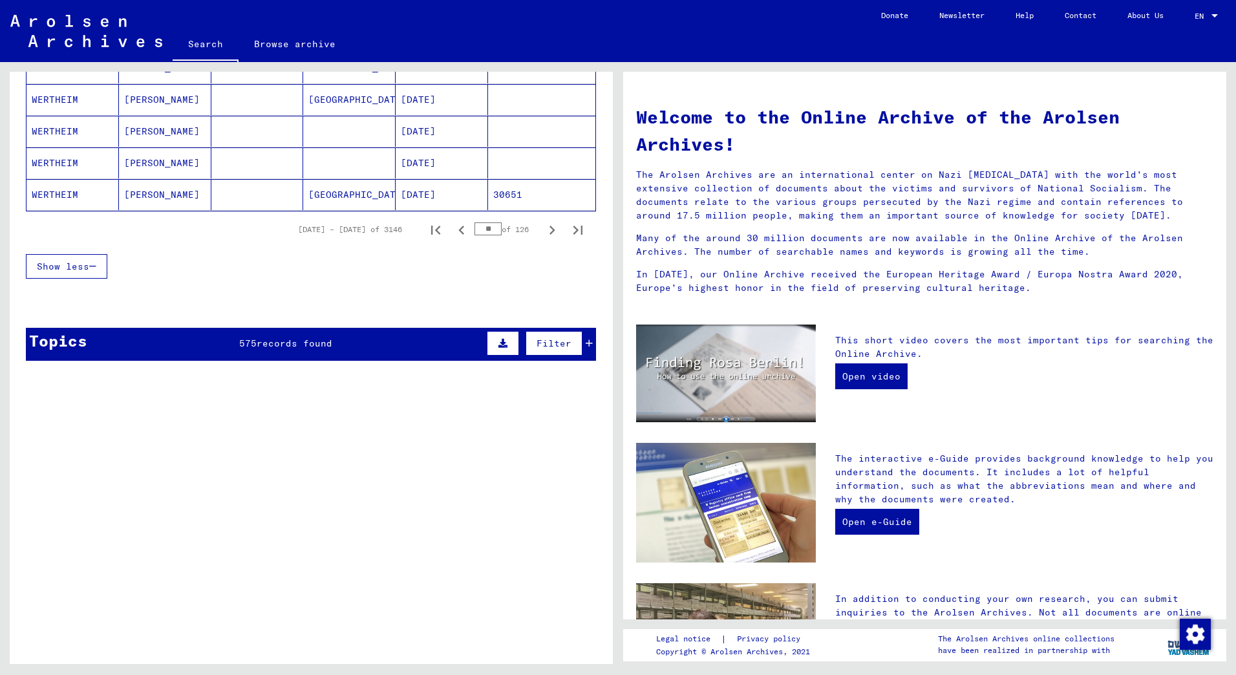
scroll to position [841, 0]
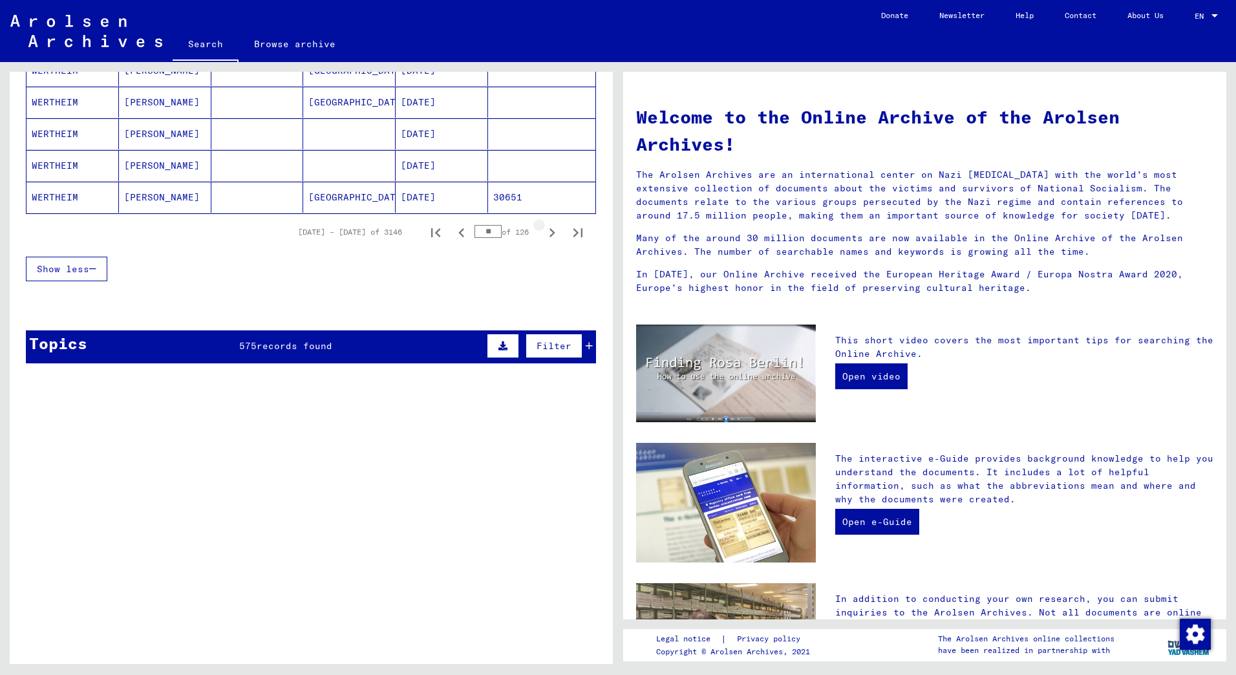
click at [543, 228] on icon "Next page" at bounding box center [552, 233] width 18 height 18
click at [543, 227] on icon "Next page" at bounding box center [552, 233] width 18 height 18
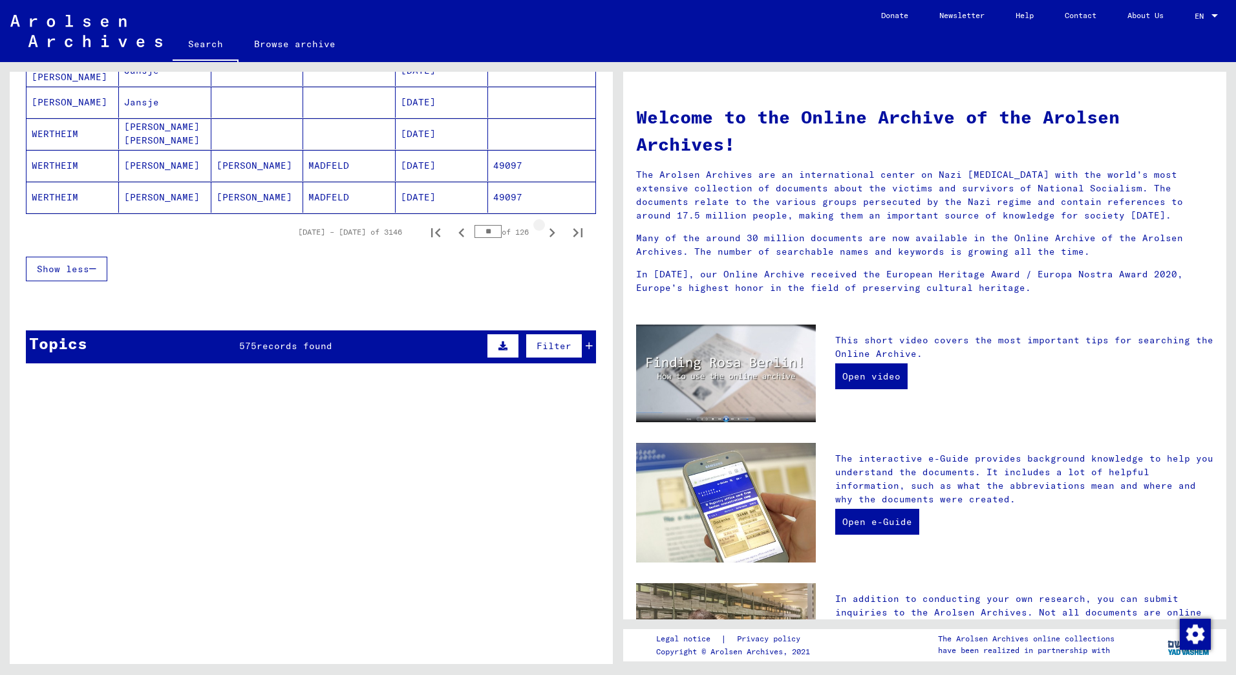
click at [543, 227] on icon "Next page" at bounding box center [552, 233] width 18 height 18
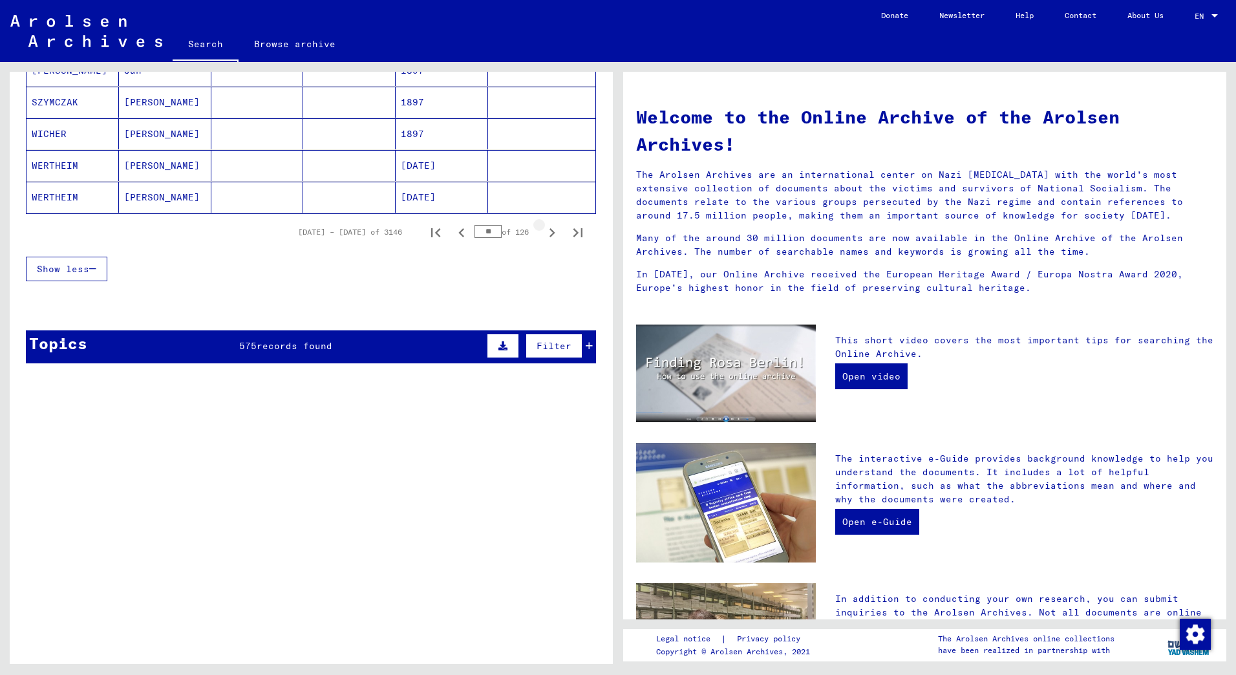
click at [543, 227] on icon "Next page" at bounding box center [552, 233] width 18 height 18
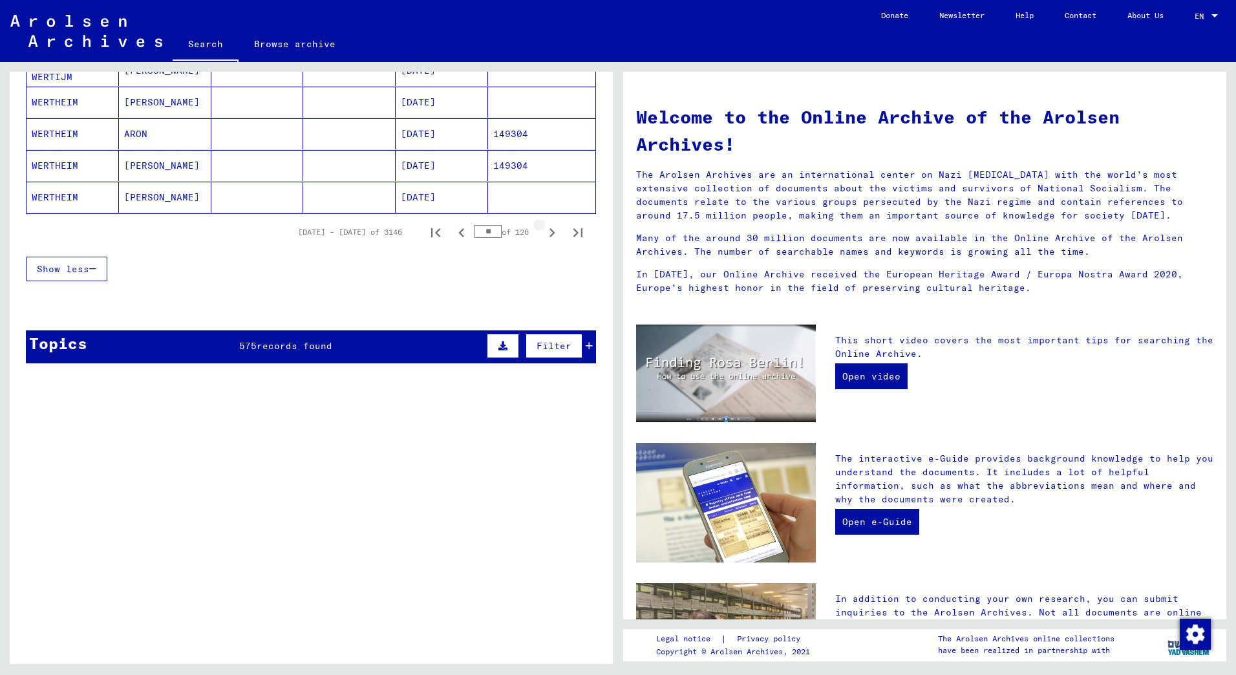
click at [543, 227] on icon "Next page" at bounding box center [552, 233] width 18 height 18
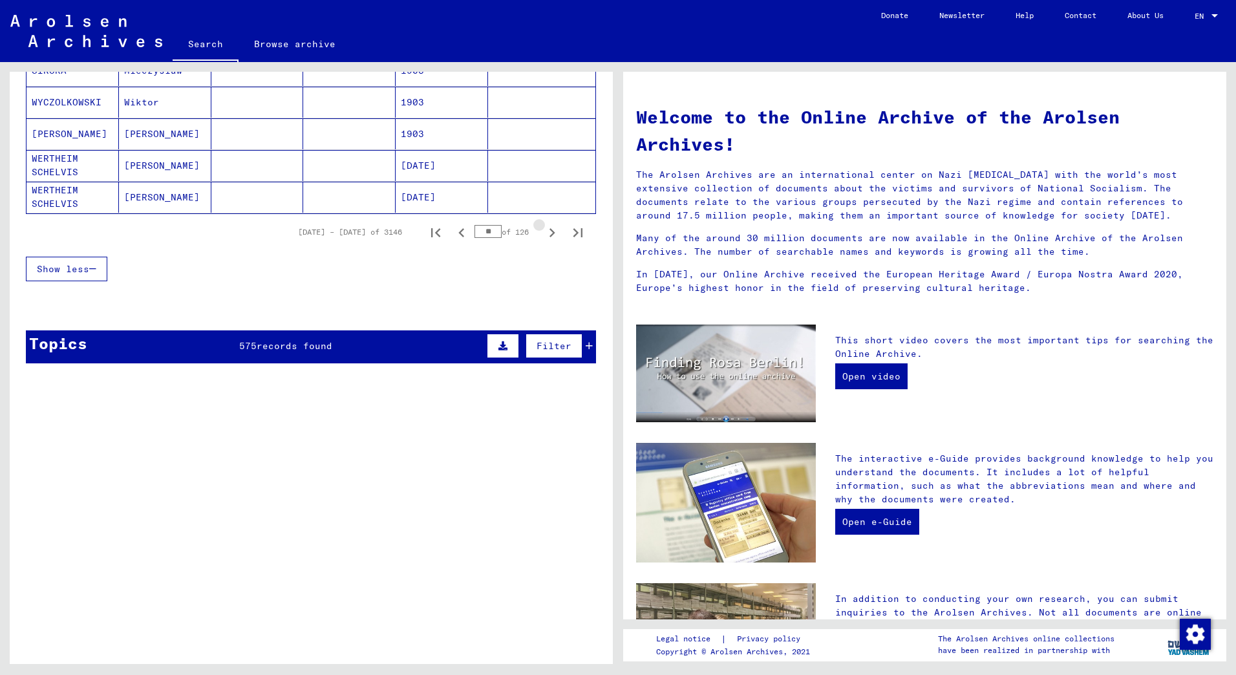
click at [543, 227] on icon "Next page" at bounding box center [552, 233] width 18 height 18
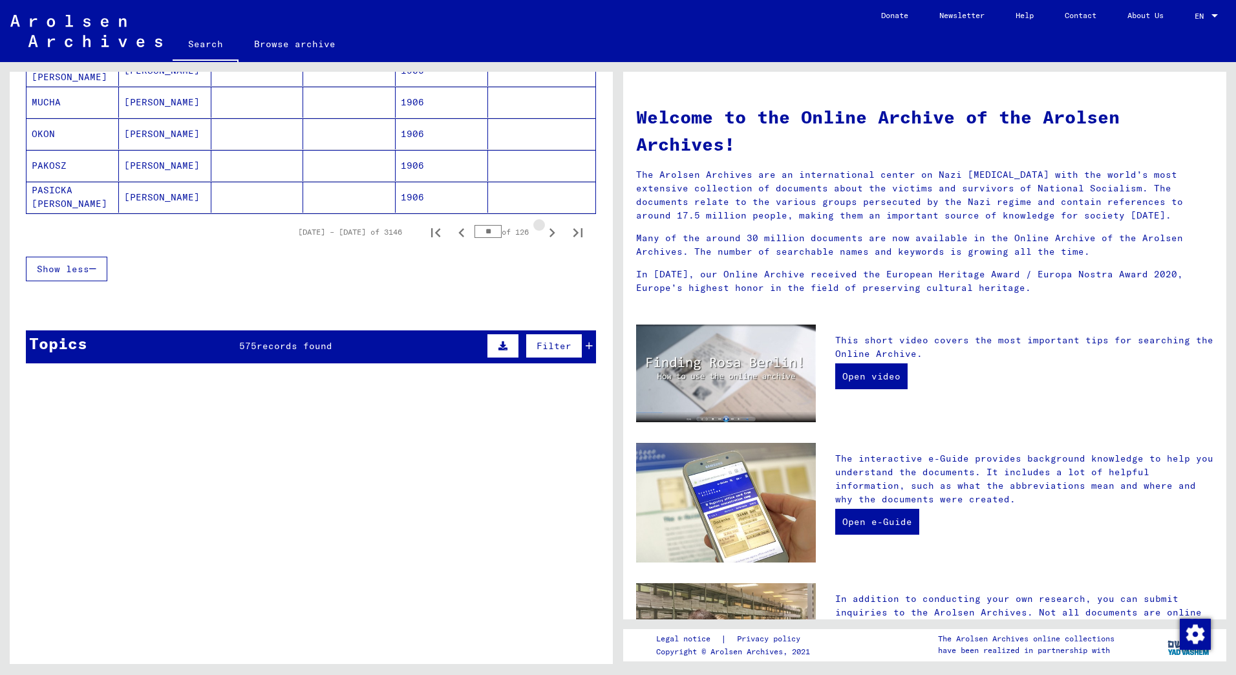
click at [543, 227] on icon "Next page" at bounding box center [552, 233] width 18 height 18
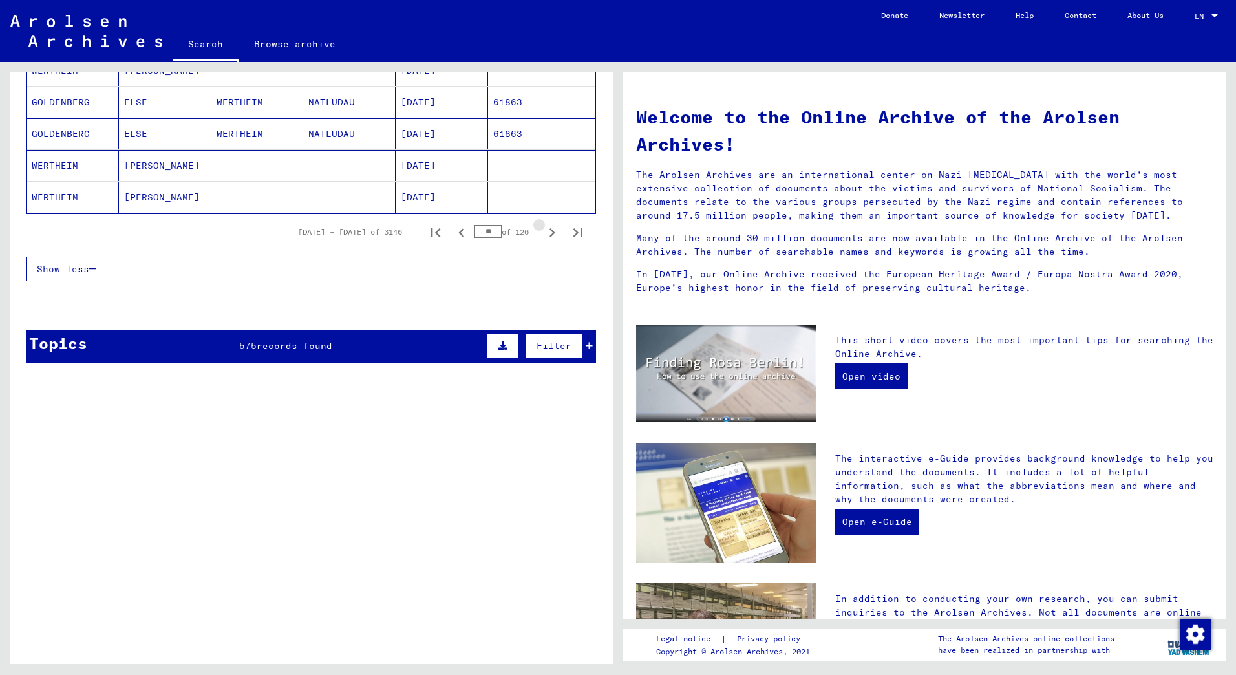
click at [543, 227] on icon "Next page" at bounding box center [552, 233] width 18 height 18
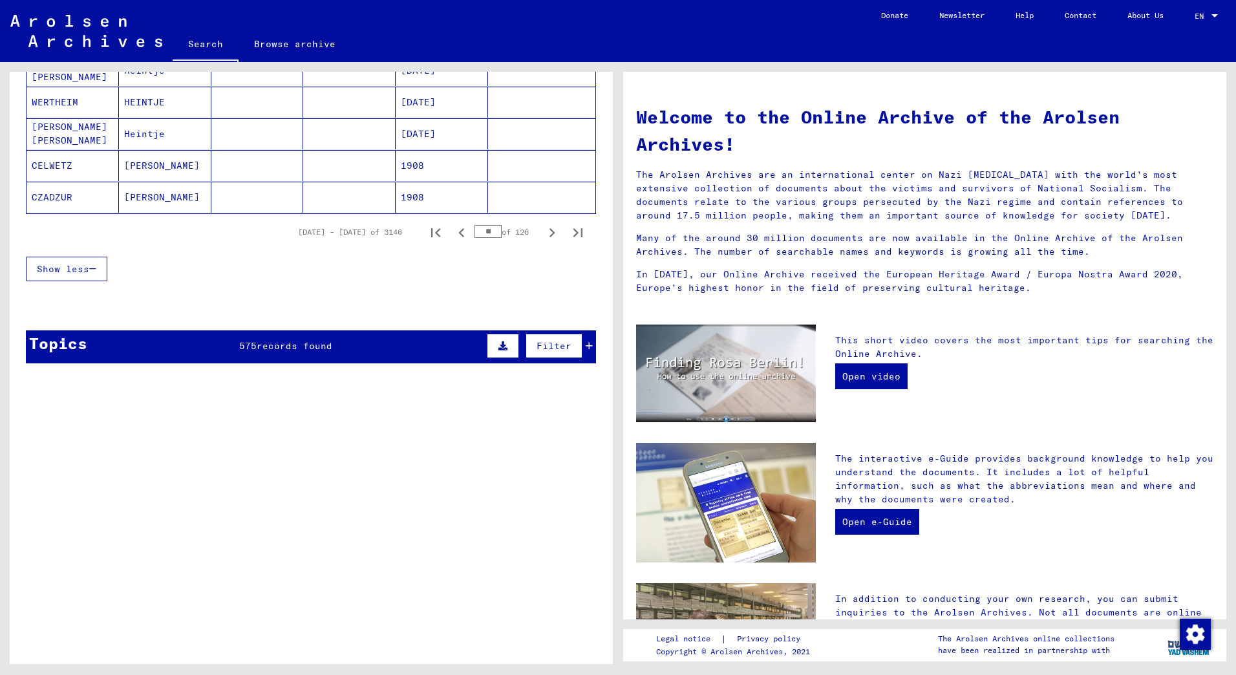
click at [543, 227] on icon "Next page" at bounding box center [552, 233] width 18 height 18
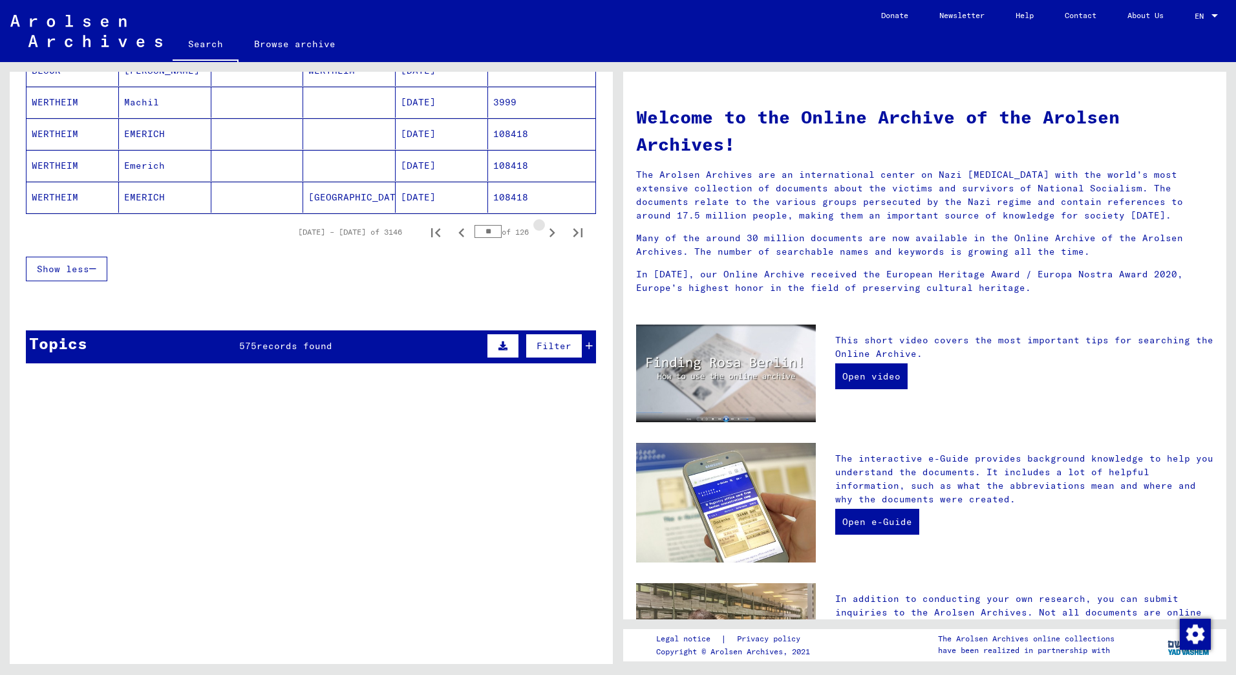
click at [543, 227] on icon "Next page" at bounding box center [552, 233] width 18 height 18
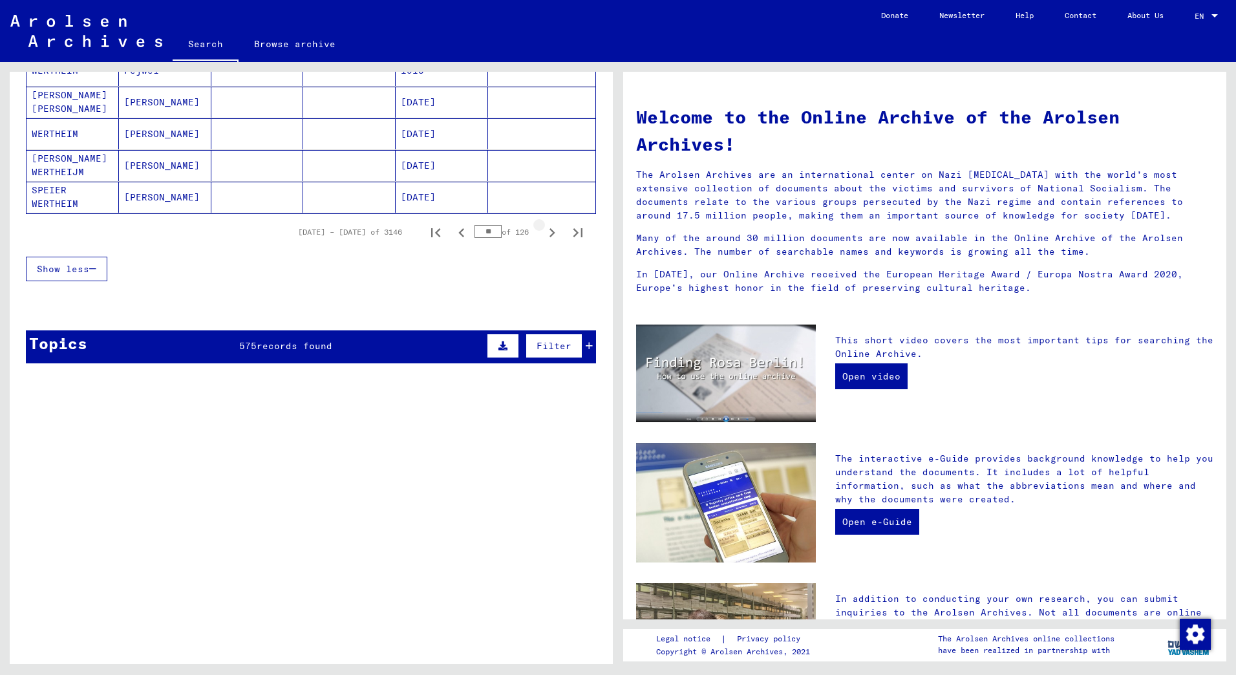
click at [543, 227] on icon "Next page" at bounding box center [552, 233] width 18 height 18
click at [543, 226] on icon "Next page" at bounding box center [552, 233] width 18 height 18
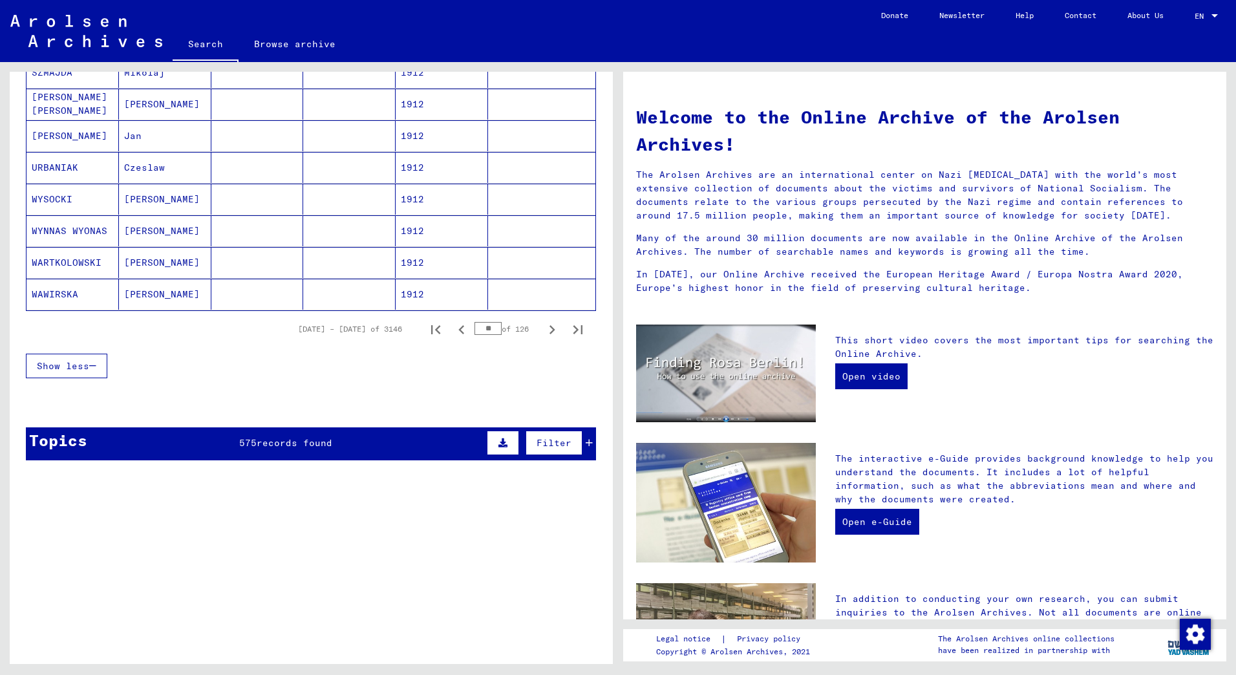
scroll to position [776, 0]
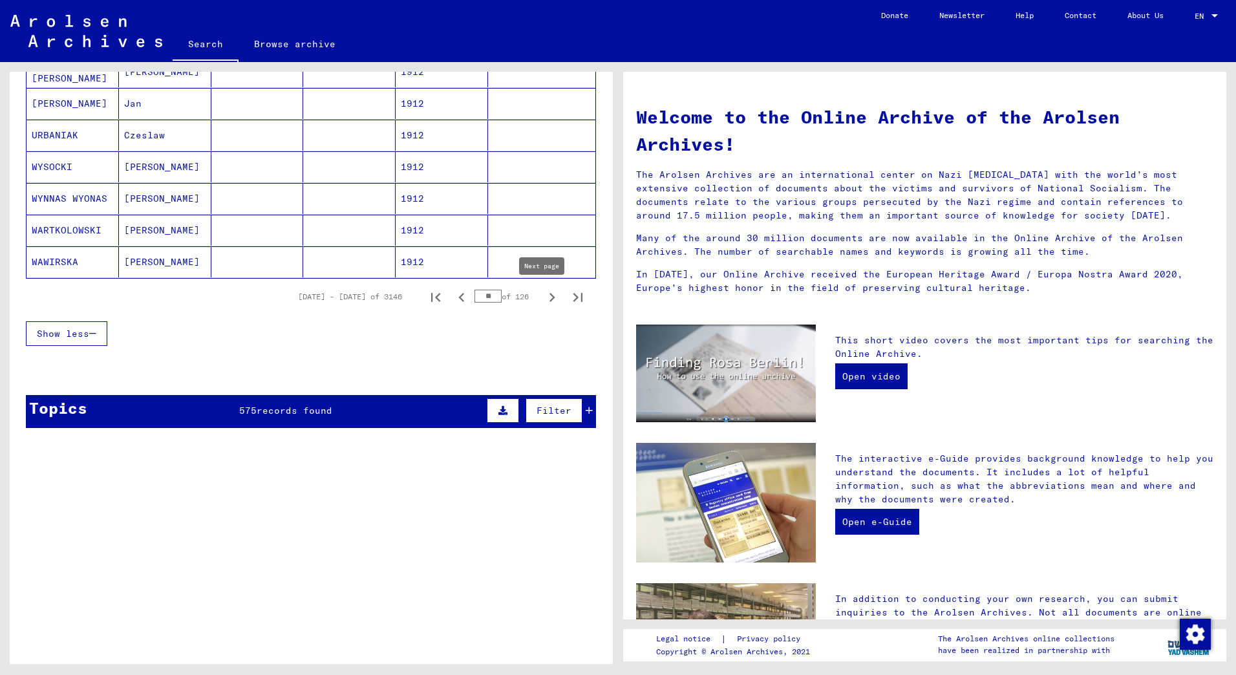
click at [543, 300] on icon "Next page" at bounding box center [552, 297] width 18 height 18
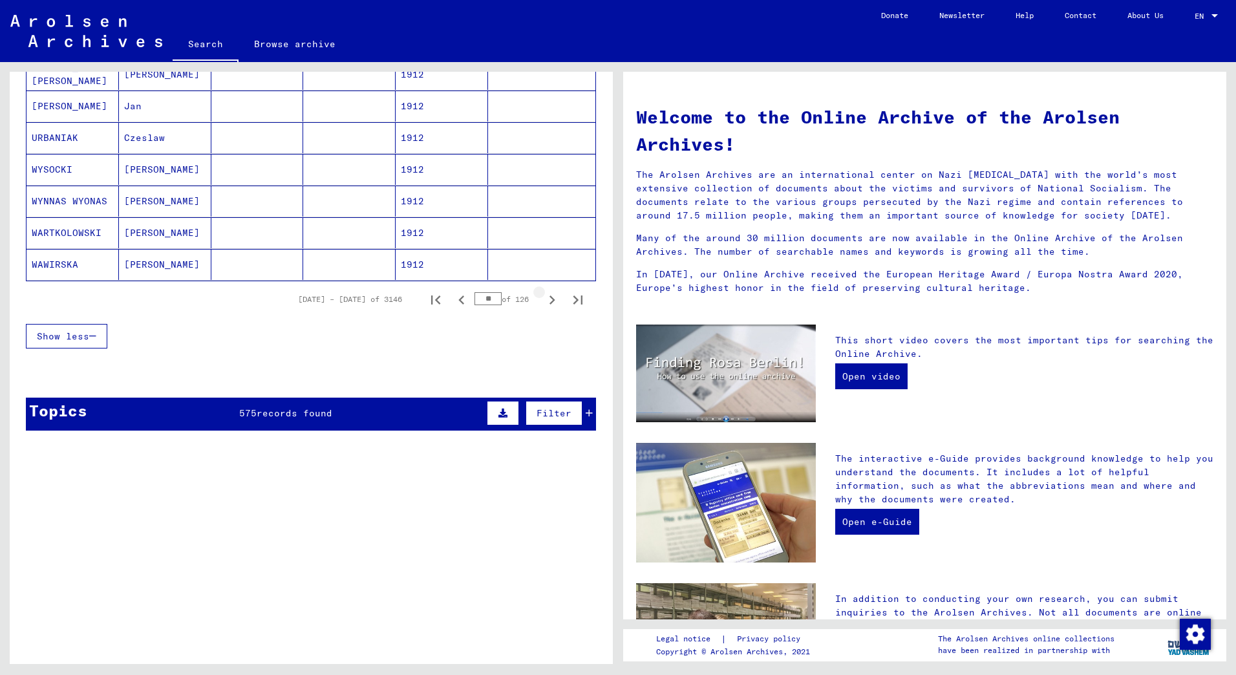
scroll to position [778, 0]
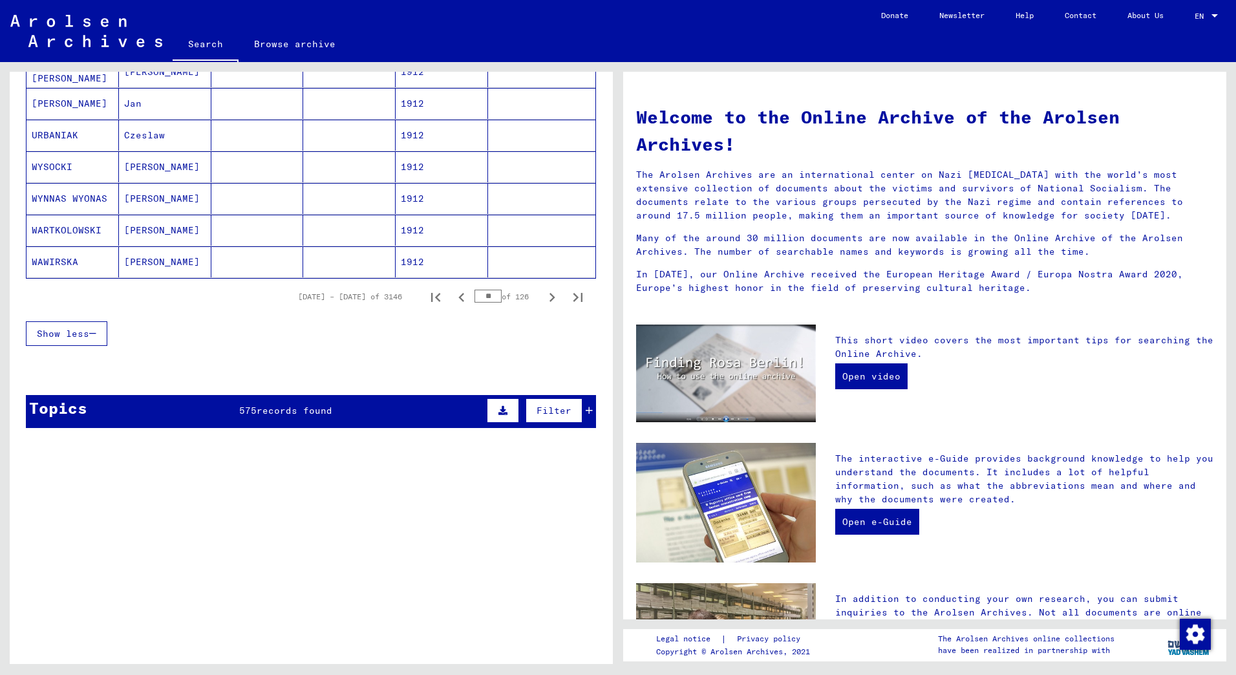
click at [543, 300] on icon "Next page" at bounding box center [552, 297] width 18 height 18
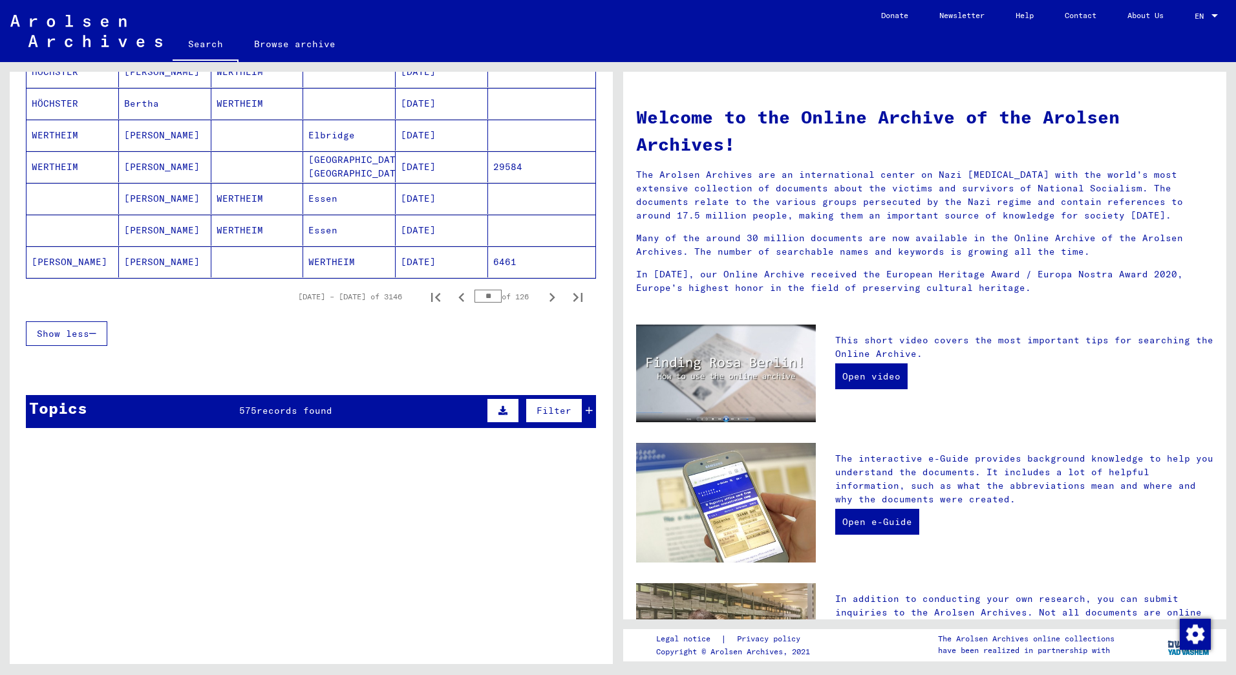
click at [543, 299] on icon "Next page" at bounding box center [552, 297] width 18 height 18
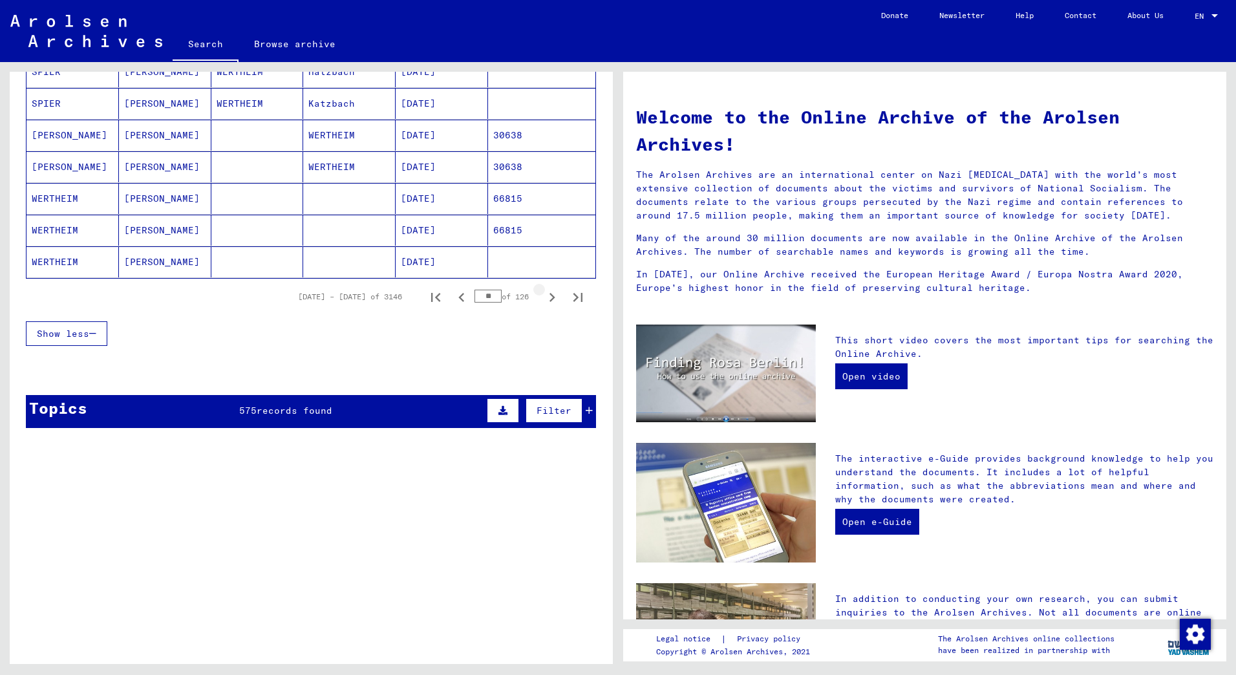
click at [543, 299] on icon "Next page" at bounding box center [552, 297] width 18 height 18
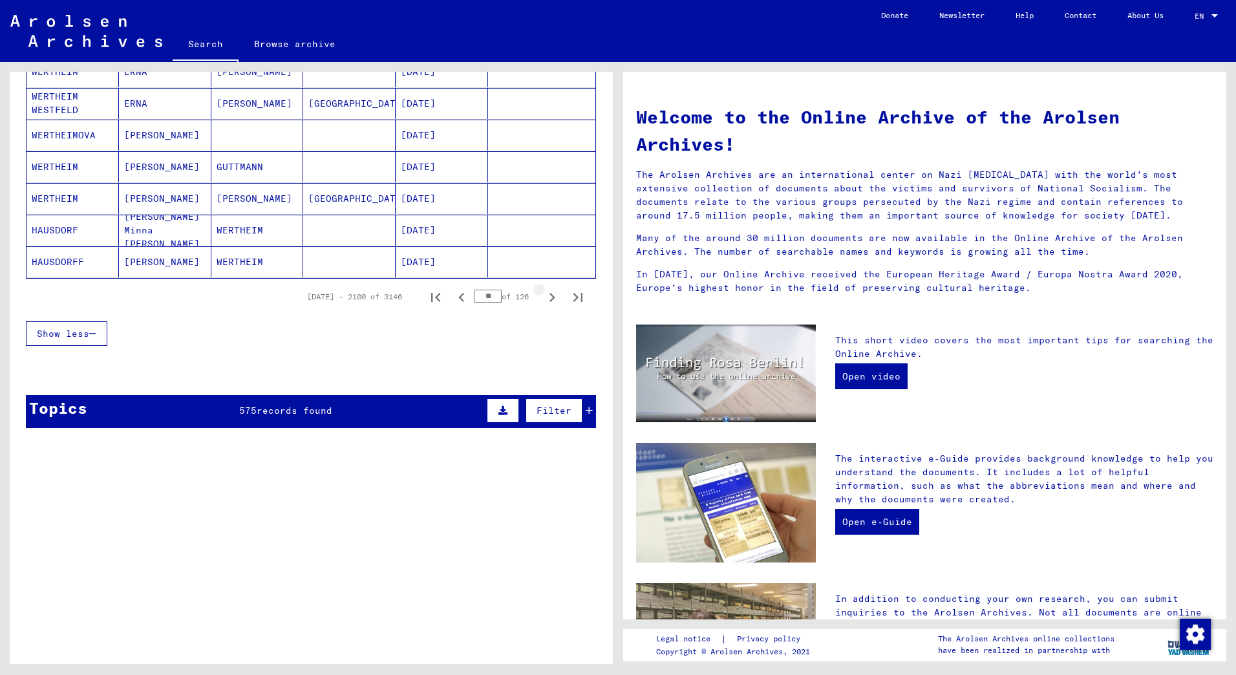
click at [543, 299] on icon "Next page" at bounding box center [552, 297] width 18 height 18
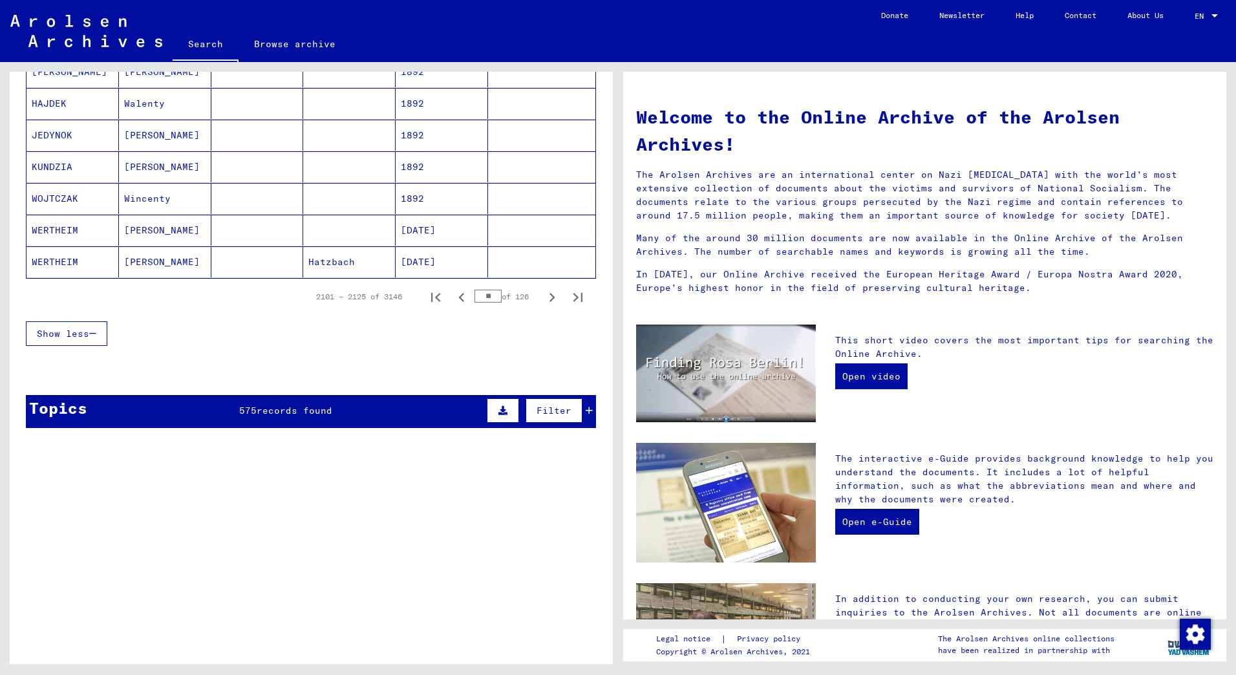
click at [543, 299] on icon "Next page" at bounding box center [552, 297] width 18 height 18
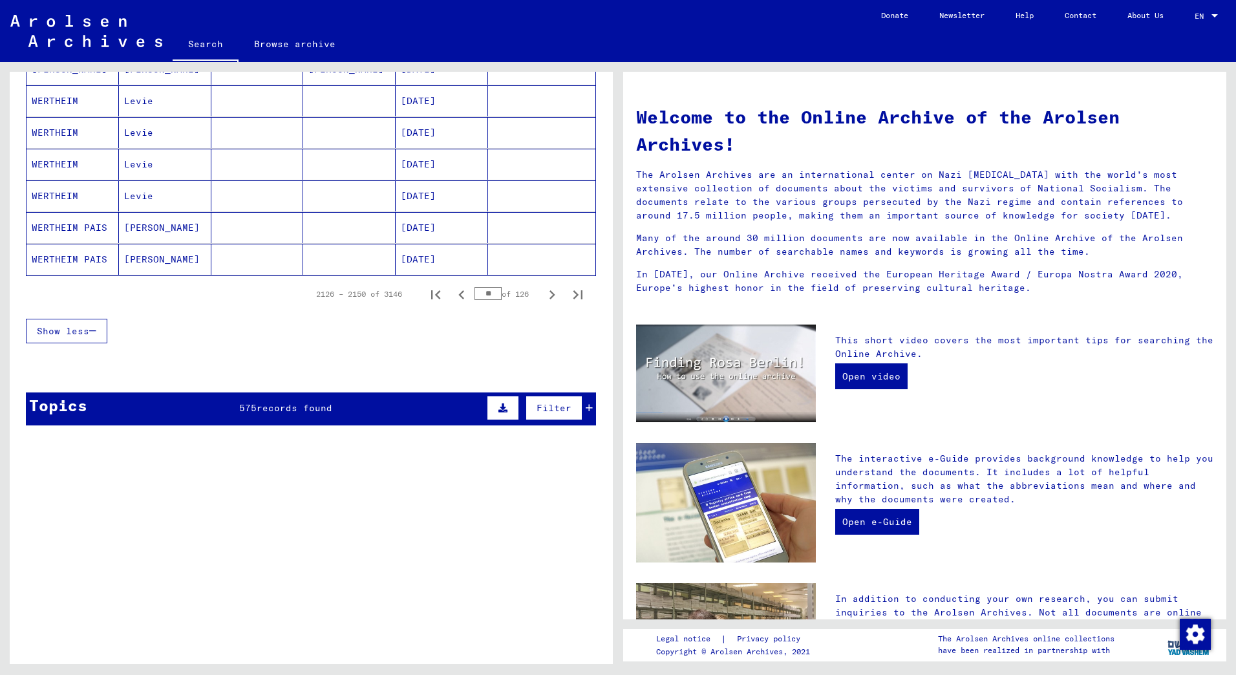
click at [543, 299] on icon "Next page" at bounding box center [552, 295] width 18 height 18
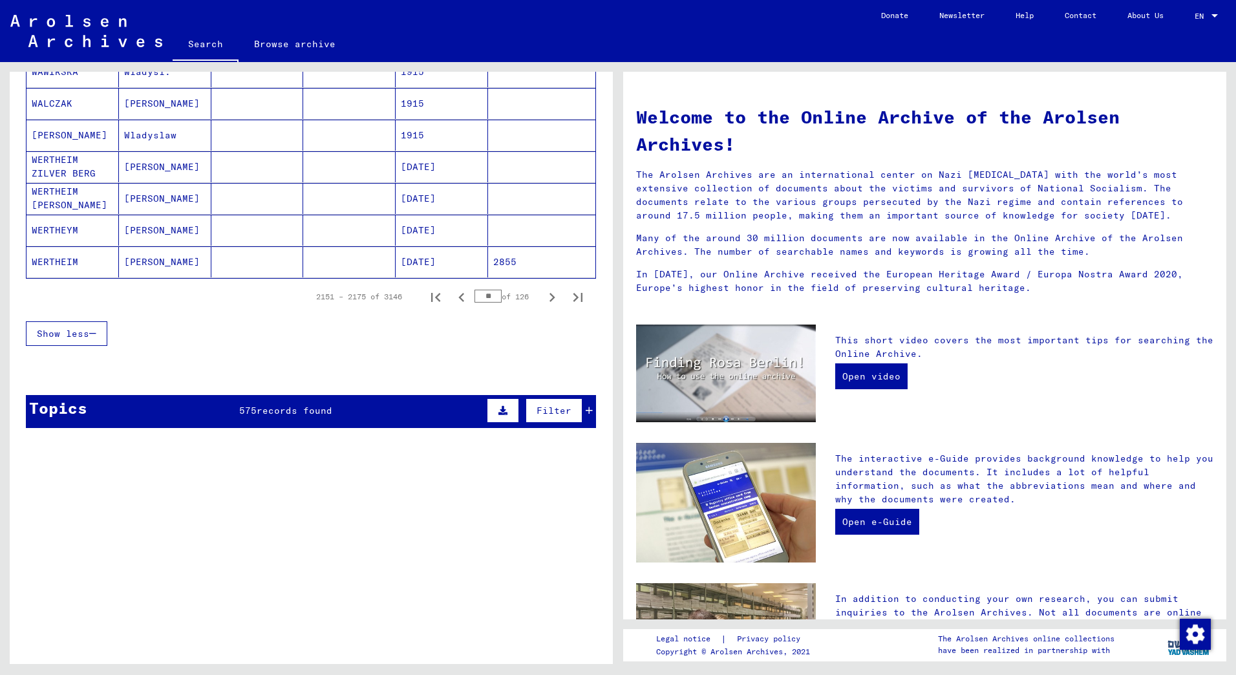
click at [543, 299] on icon "Next page" at bounding box center [552, 297] width 18 height 18
type input "**"
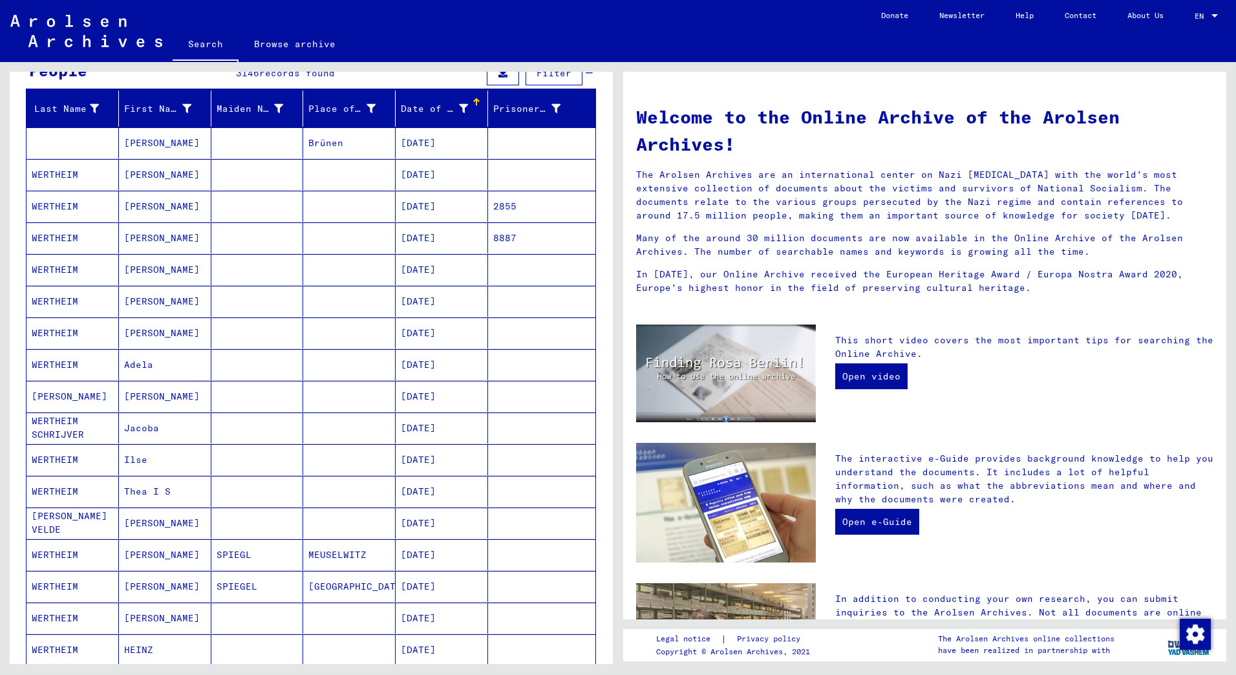
scroll to position [65, 0]
